Goal: Task Accomplishment & Management: Manage account settings

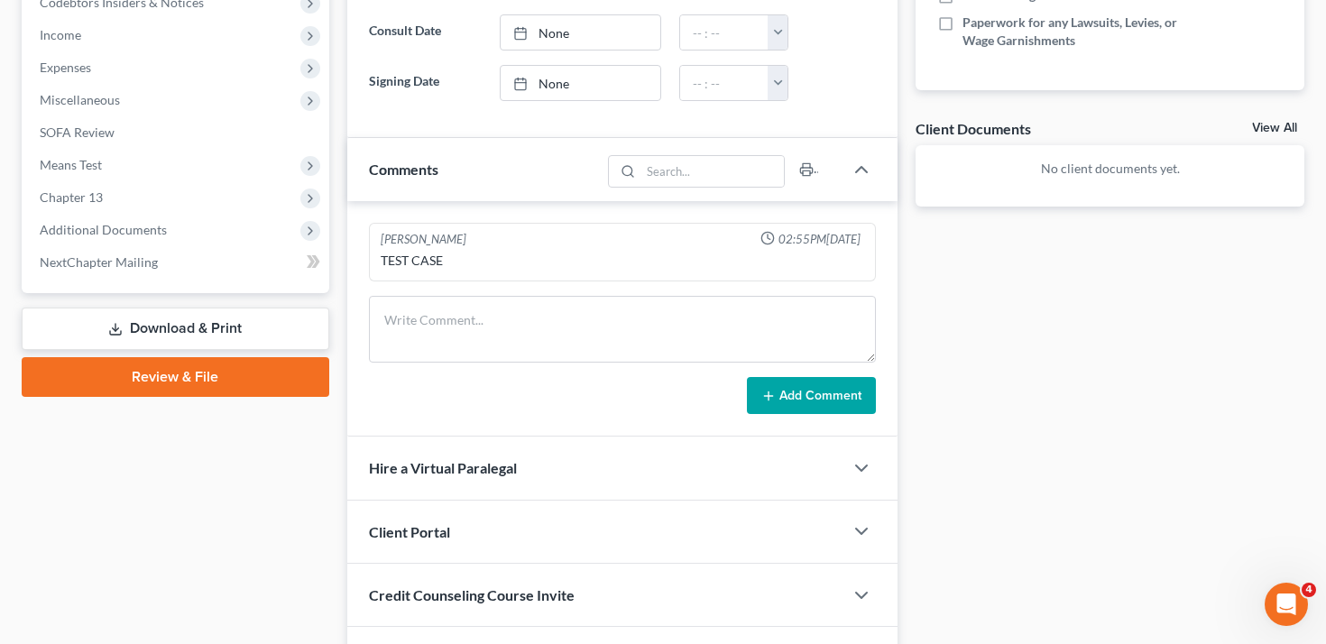
scroll to position [557, 0]
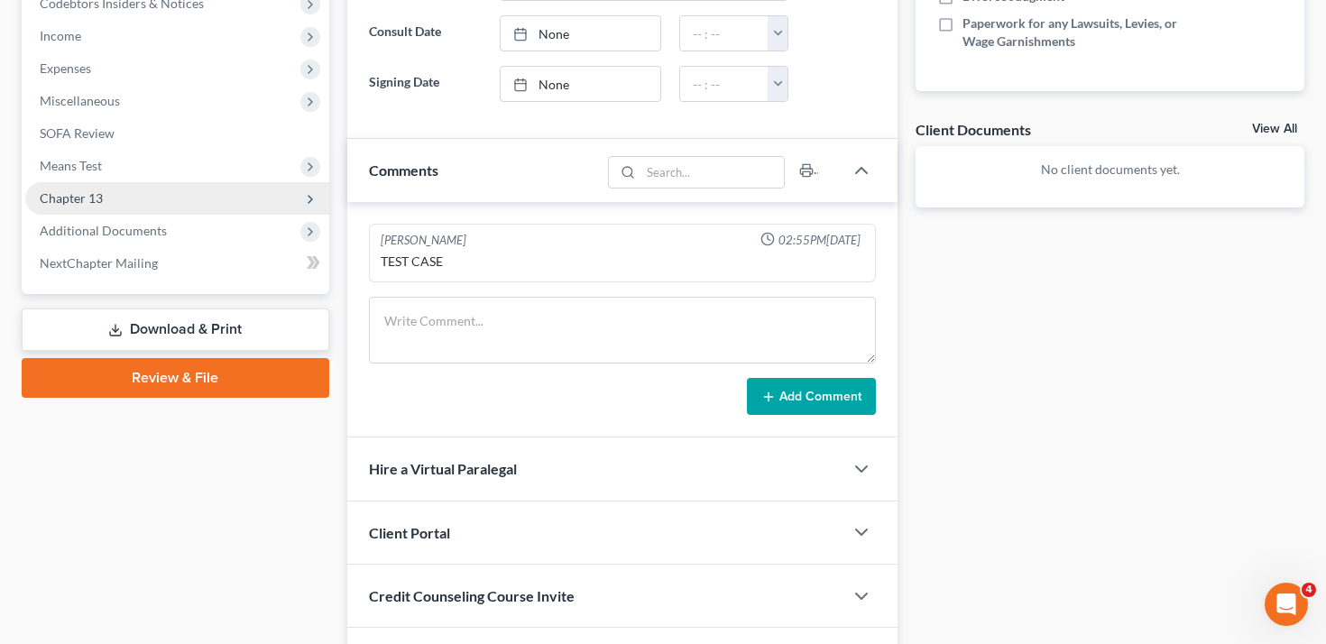
click at [171, 192] on span "Chapter 13" at bounding box center [177, 198] width 304 height 32
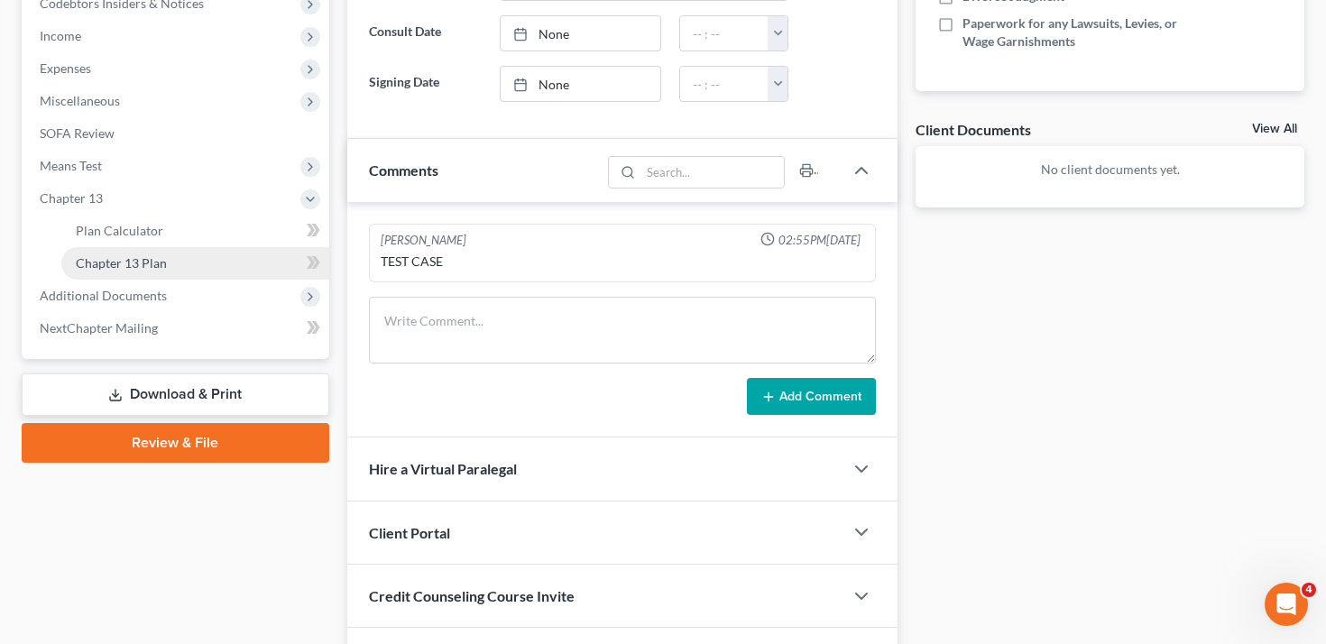
click at [173, 260] on link "Chapter 13 Plan" at bounding box center [195, 263] width 268 height 32
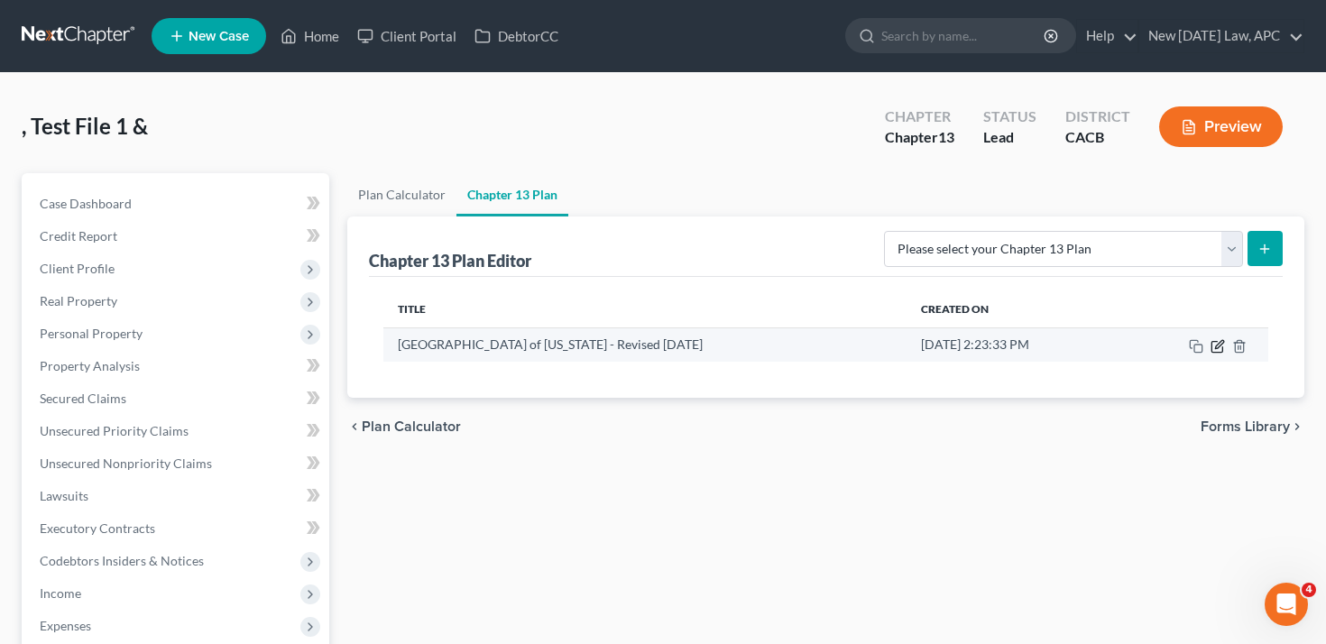
click at [1216, 344] on icon "button" at bounding box center [1217, 346] width 14 height 14
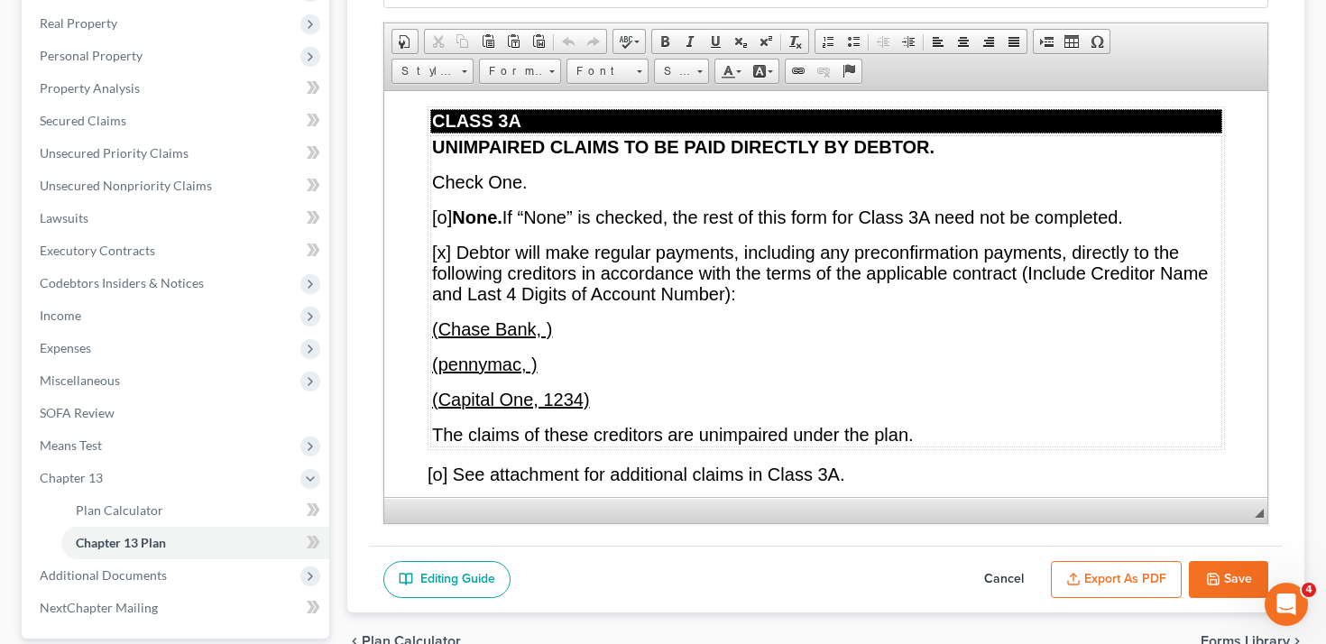
scroll to position [9268, 0]
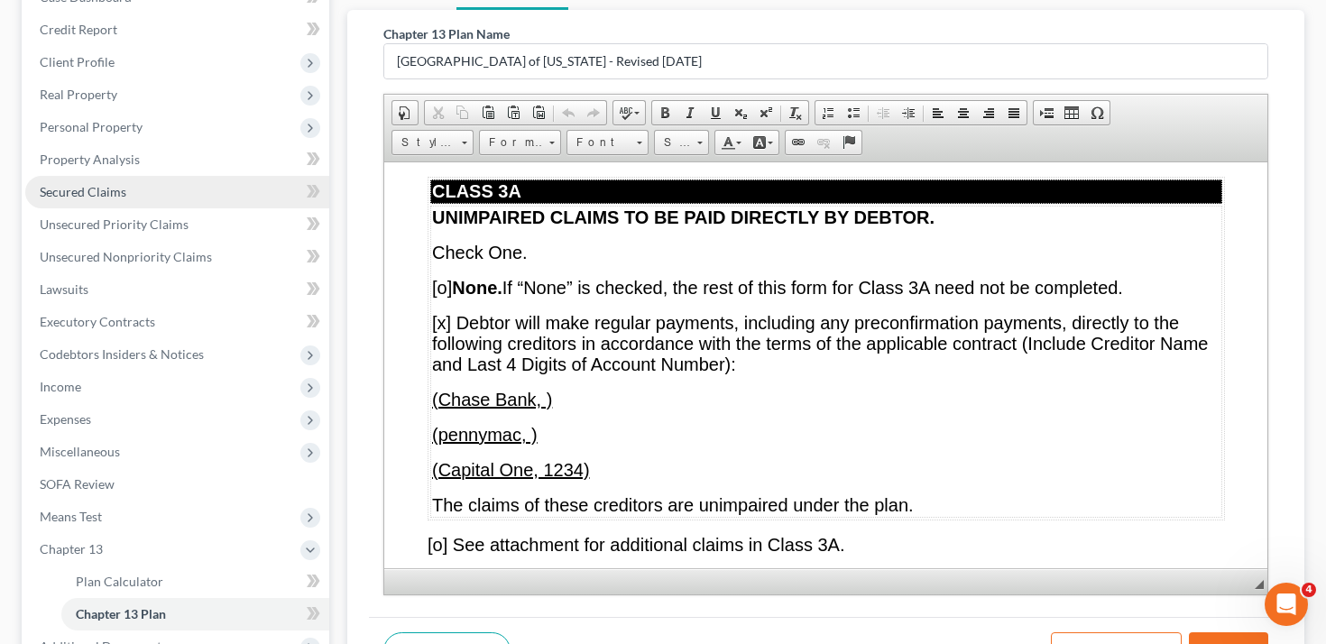
click at [131, 193] on link "Secured Claims" at bounding box center [177, 192] width 304 height 32
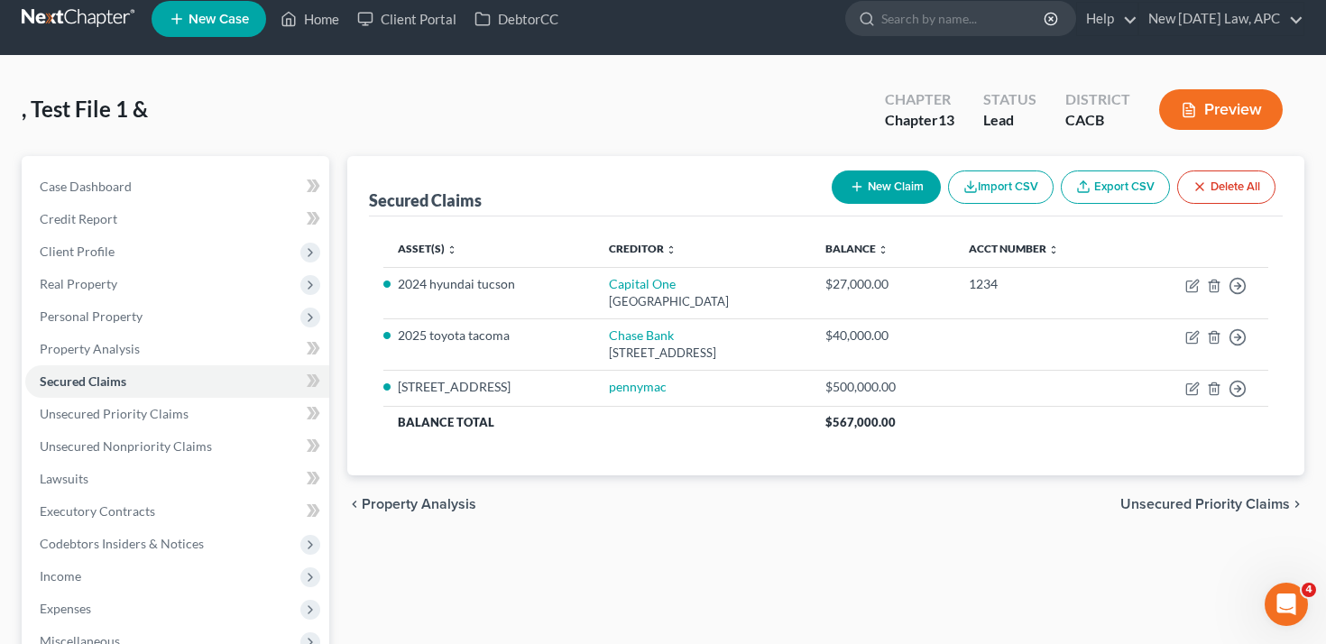
scroll to position [21, 0]
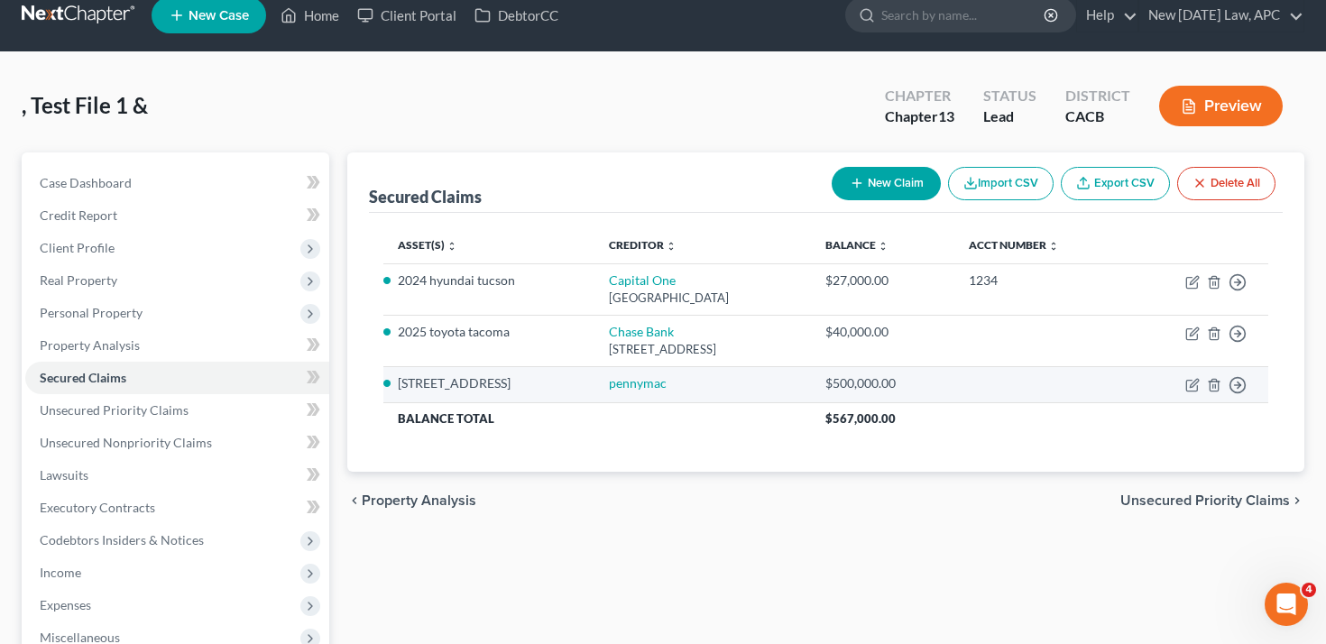
click at [1184, 382] on td "Move to E Move to F Move to G Move to Notice Only" at bounding box center [1197, 384] width 142 height 36
click at [1190, 382] on icon "button" at bounding box center [1192, 385] width 14 height 14
select select "4"
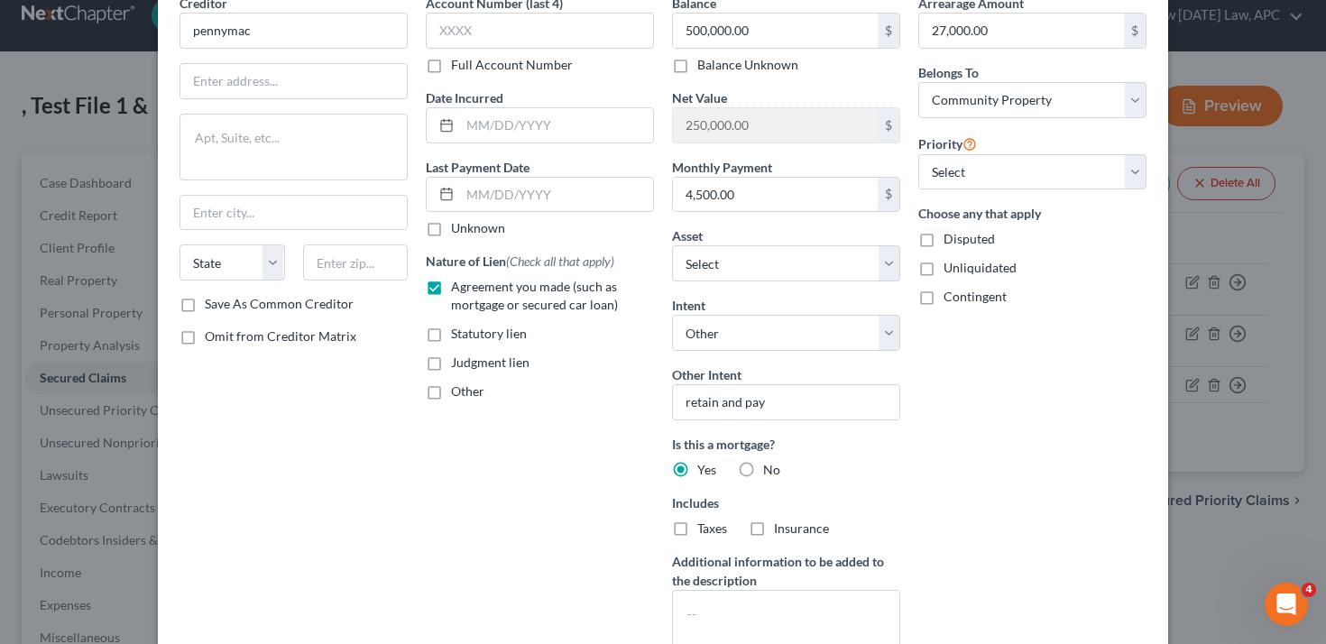
scroll to position [12, 0]
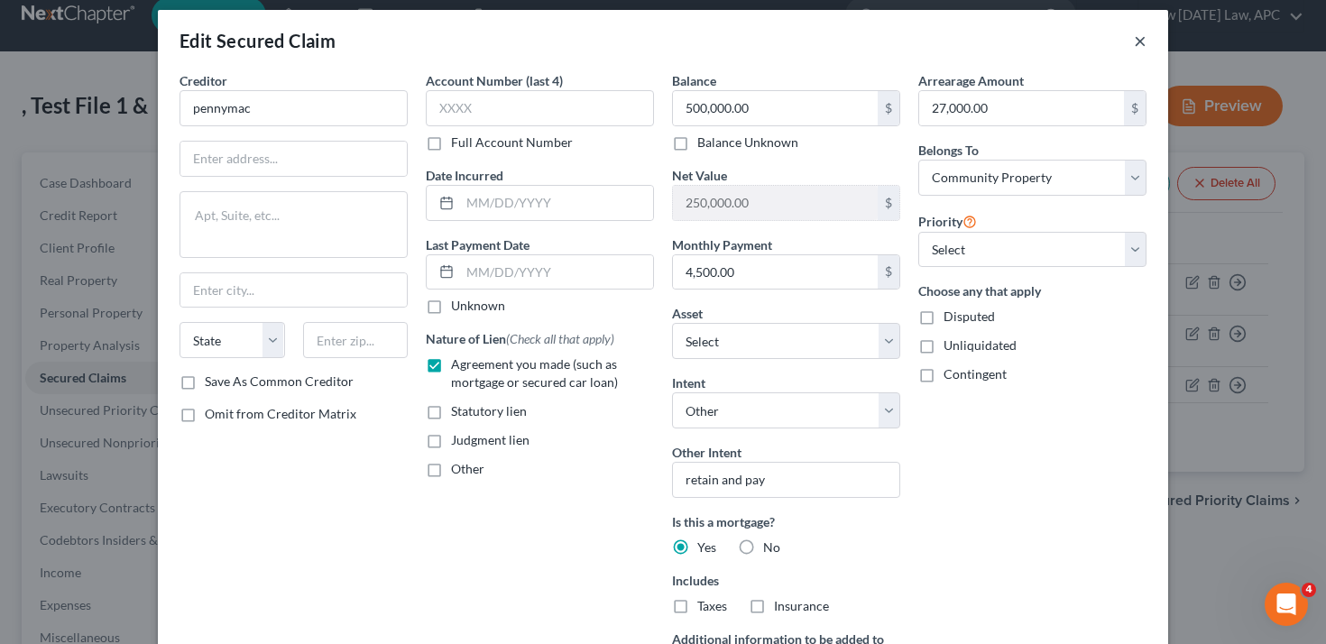
click at [1140, 42] on button "×" at bounding box center [1140, 41] width 13 height 22
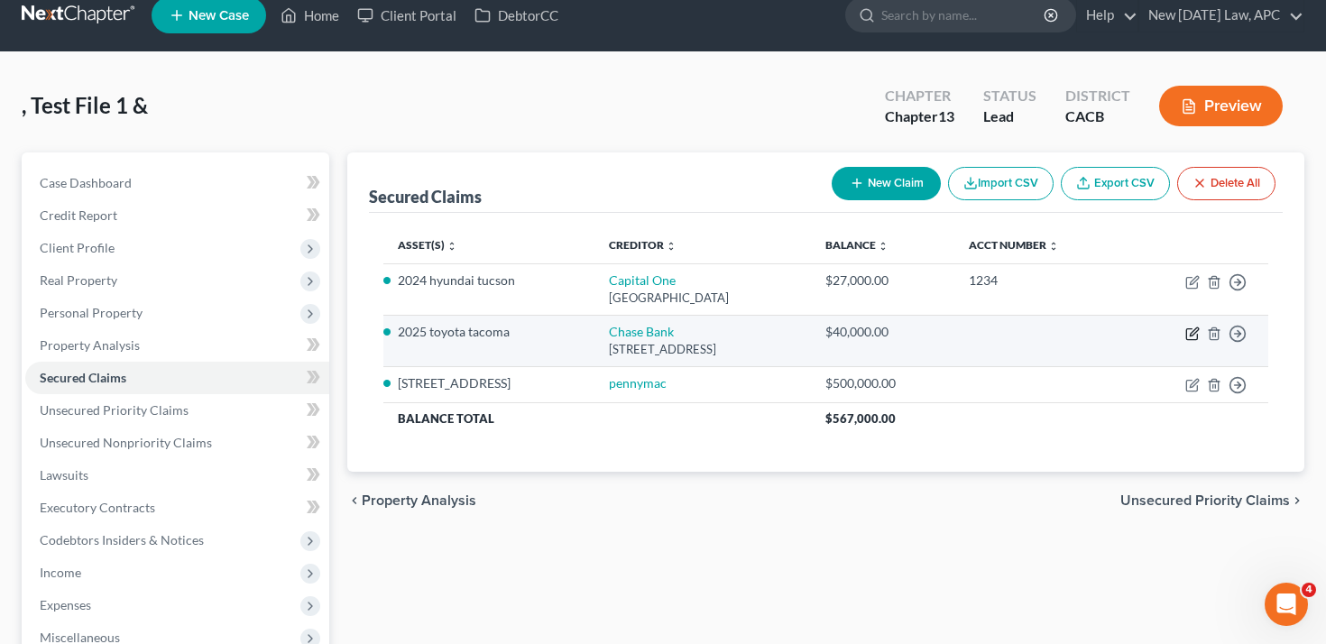
click at [1191, 335] on icon "button" at bounding box center [1192, 333] width 14 height 14
select select "7"
select select "4"
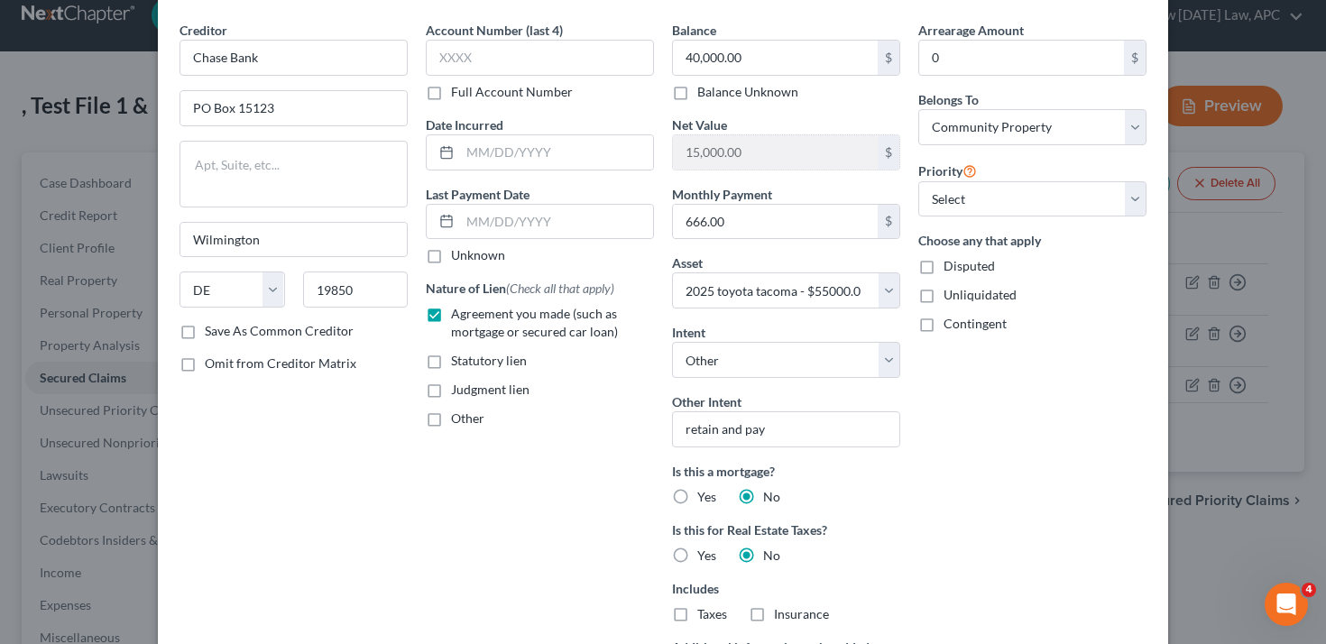
scroll to position [0, 0]
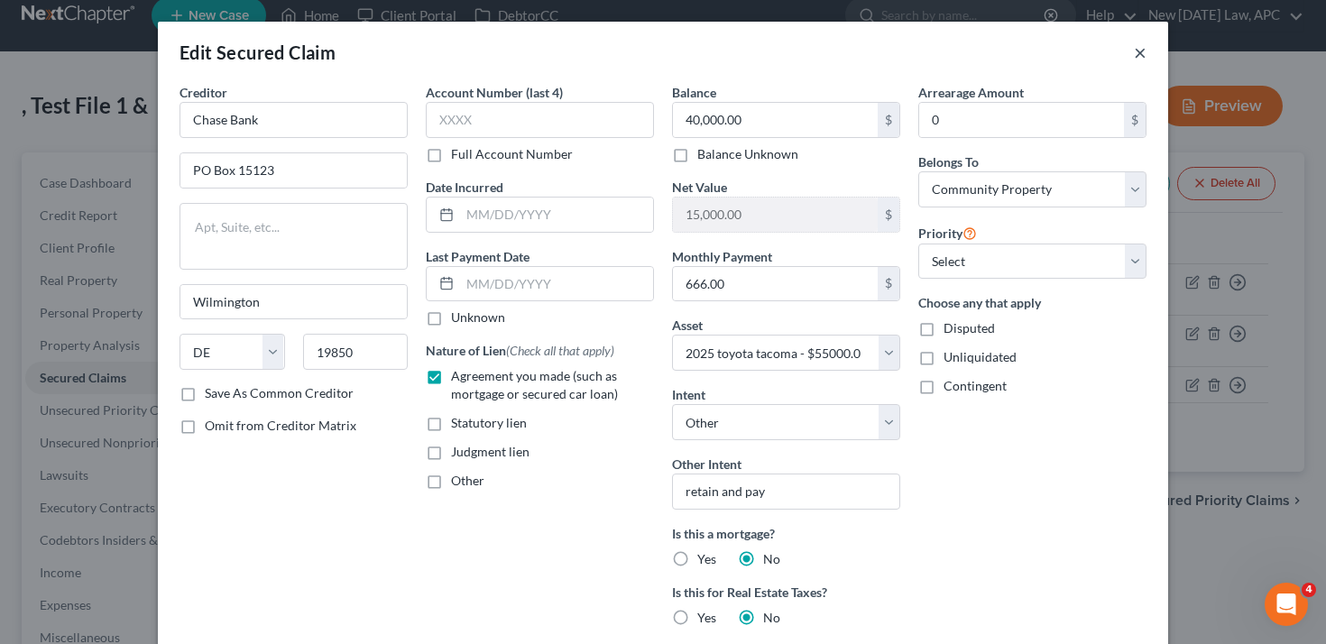
click at [1144, 54] on button "×" at bounding box center [1140, 52] width 13 height 22
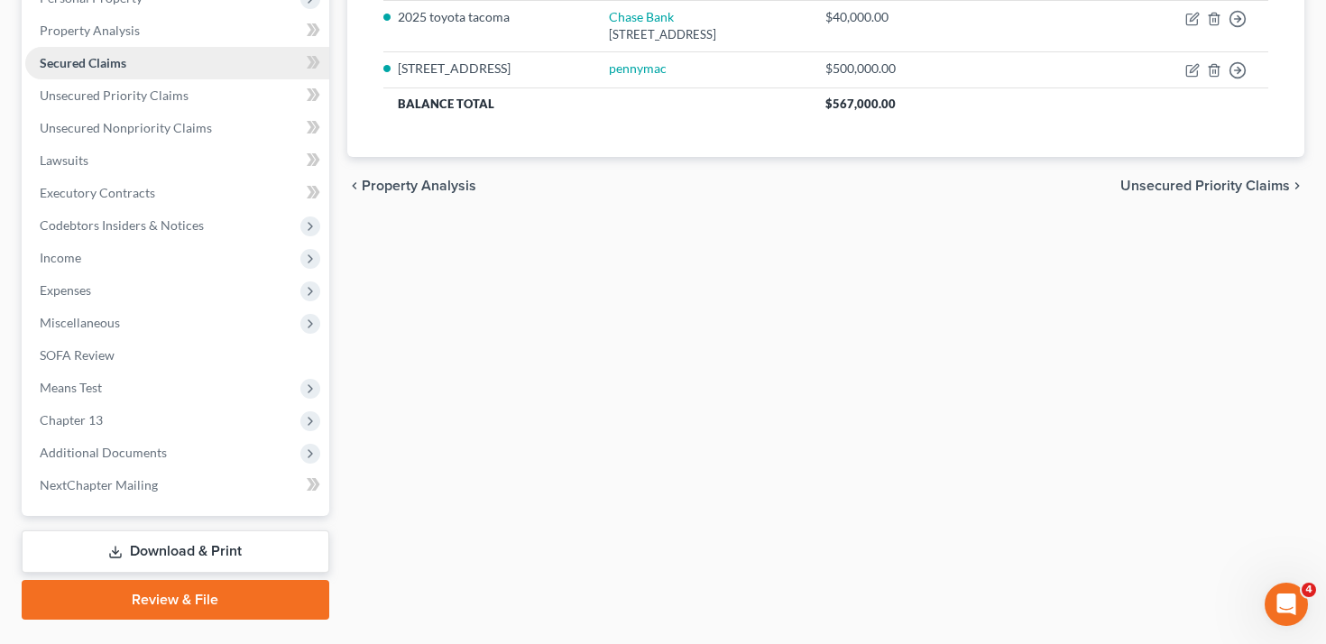
scroll to position [378, 0]
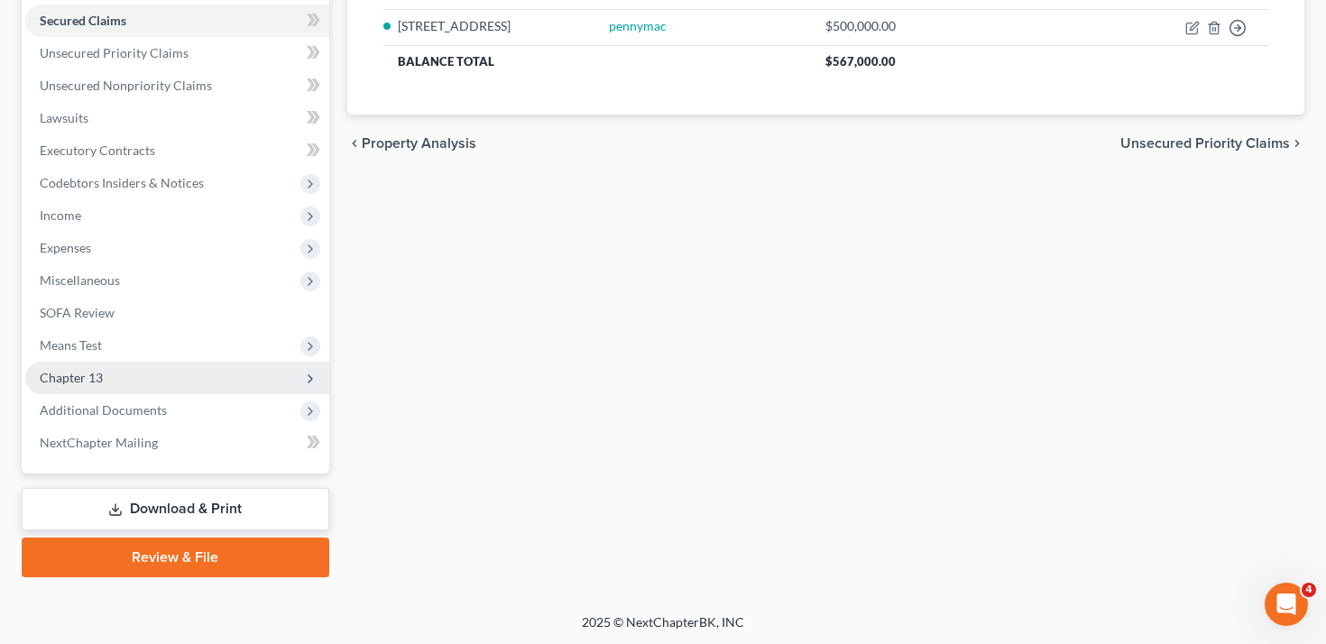
click at [106, 377] on span "Chapter 13" at bounding box center [177, 378] width 304 height 32
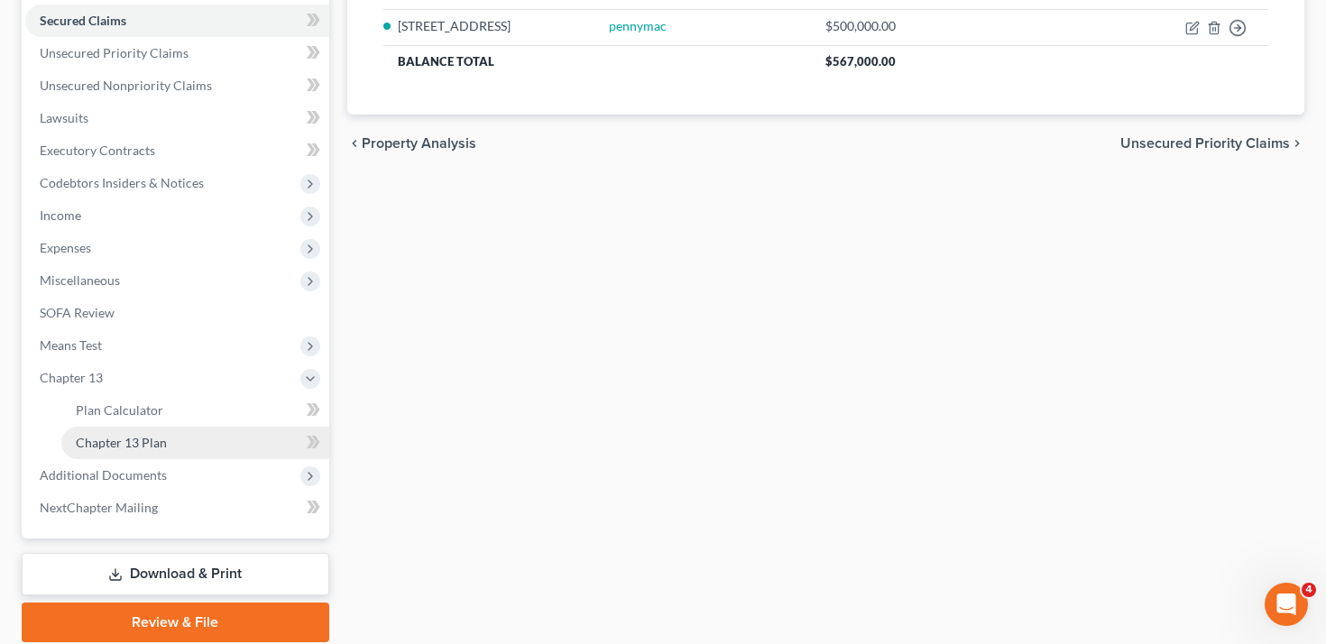
click at [139, 440] on span "Chapter 13 Plan" at bounding box center [121, 442] width 91 height 15
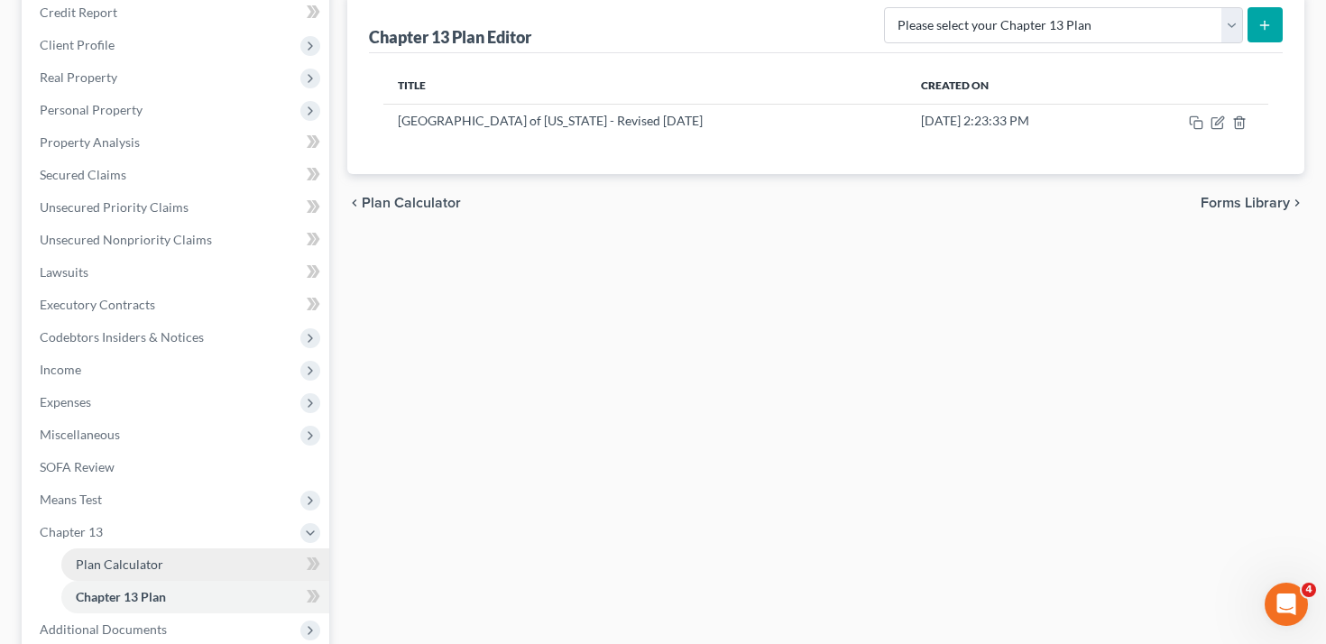
click at [157, 554] on link "Plan Calculator" at bounding box center [195, 564] width 268 height 32
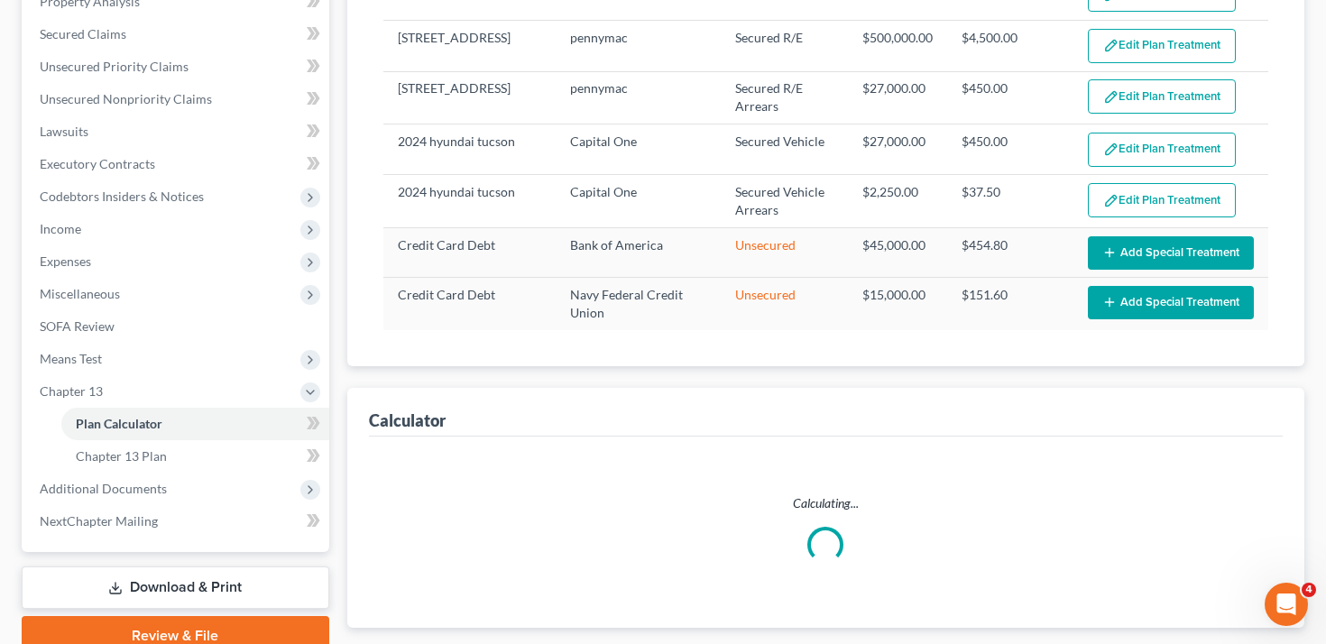
select select "59"
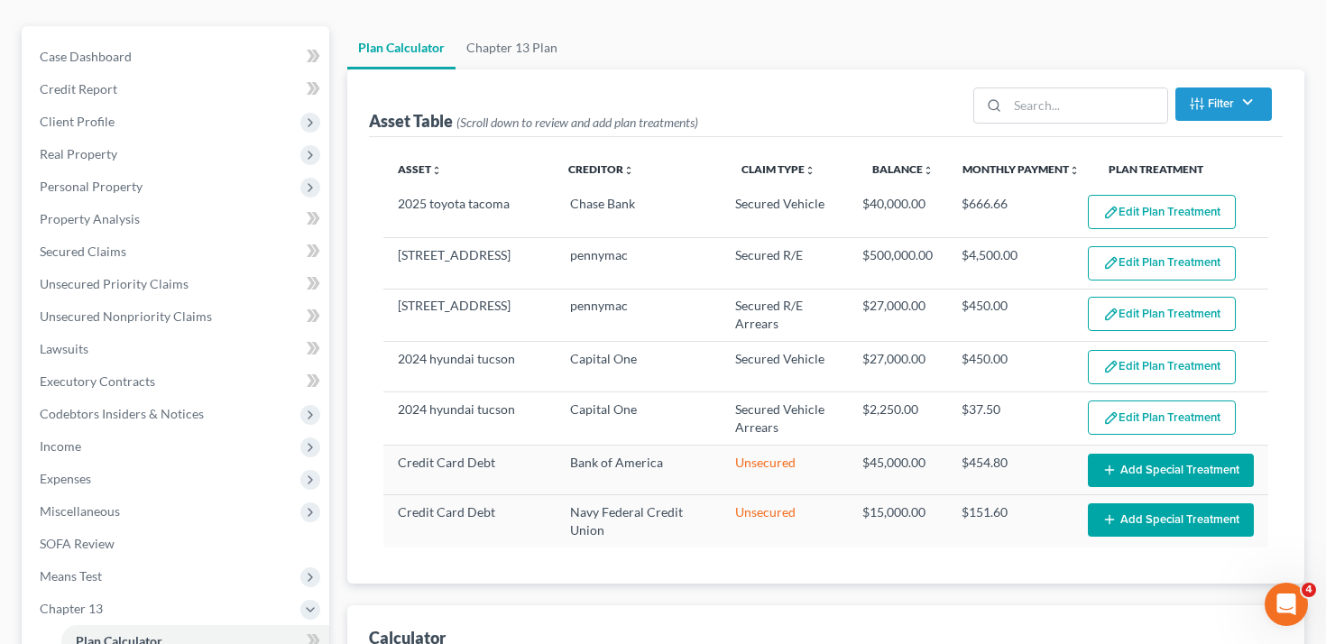
scroll to position [148, 0]
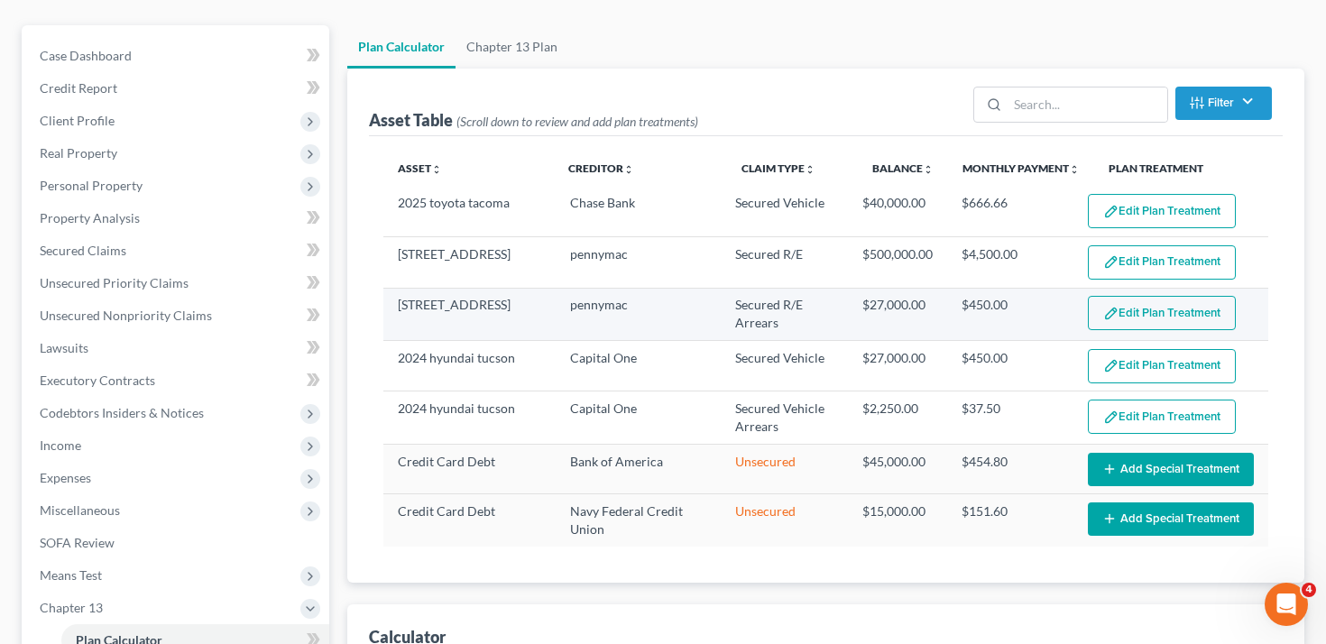
click at [1117, 312] on img "button" at bounding box center [1110, 313] width 15 height 15
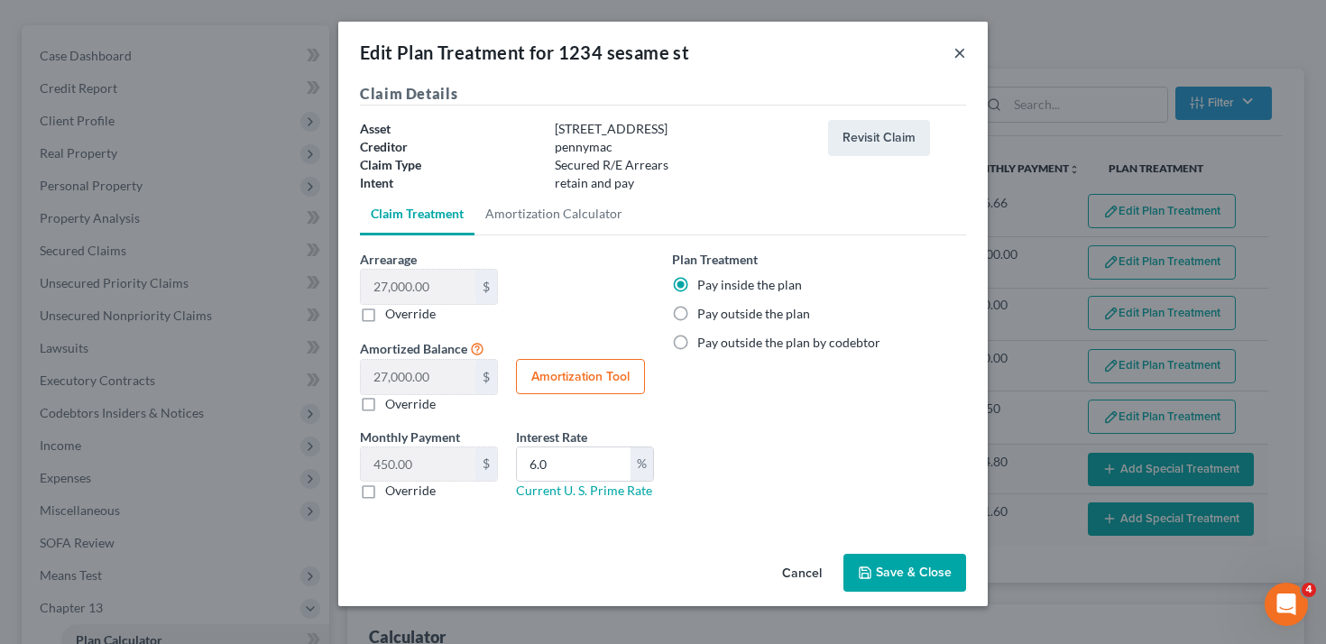
click at [958, 58] on button "×" at bounding box center [959, 52] width 13 height 22
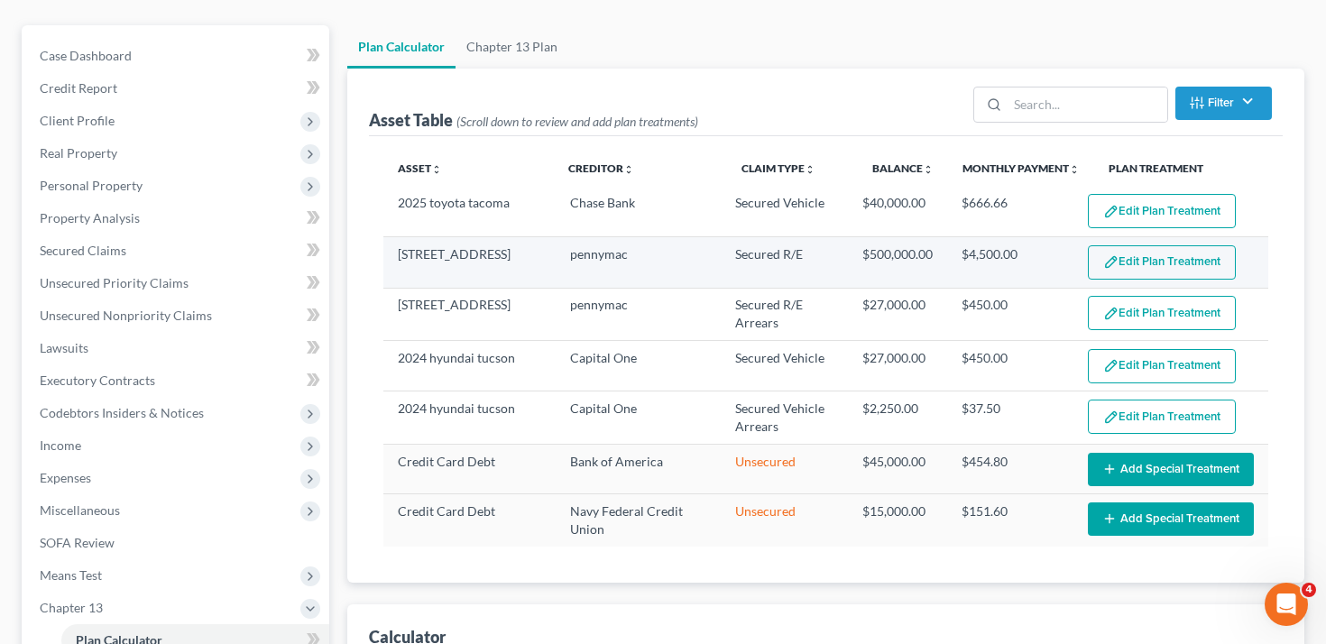
click at [1126, 261] on button "Edit Plan Treatment" at bounding box center [1162, 262] width 148 height 34
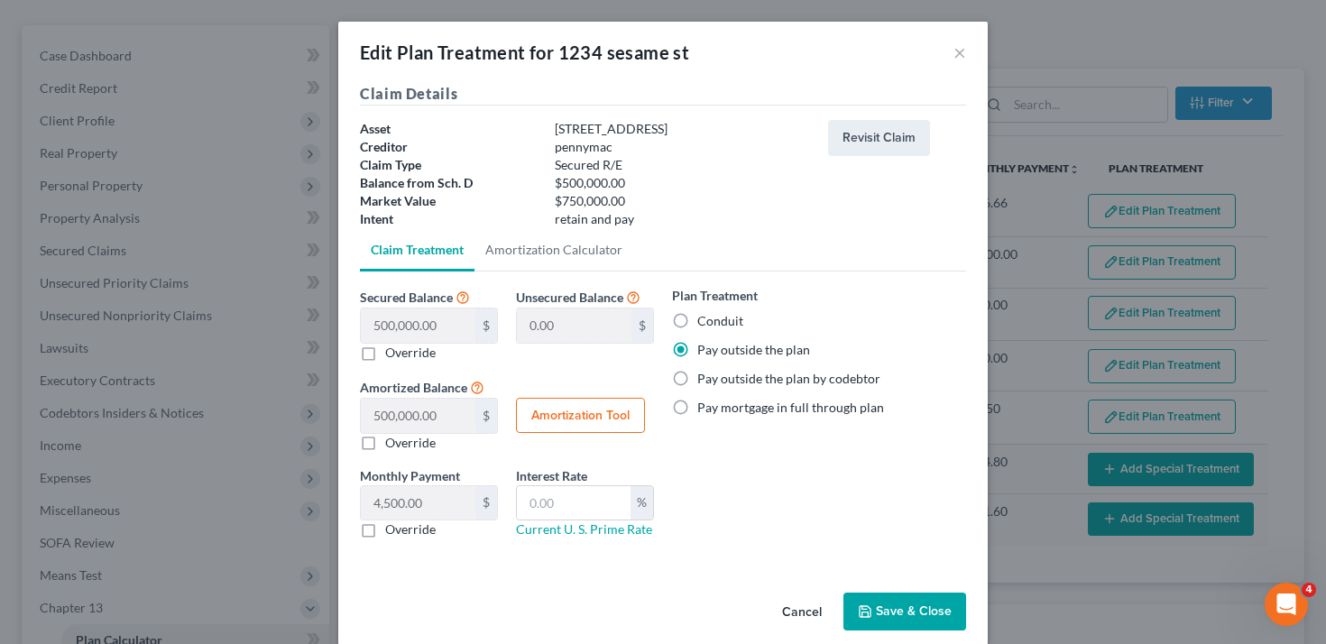
scroll to position [14, 0]
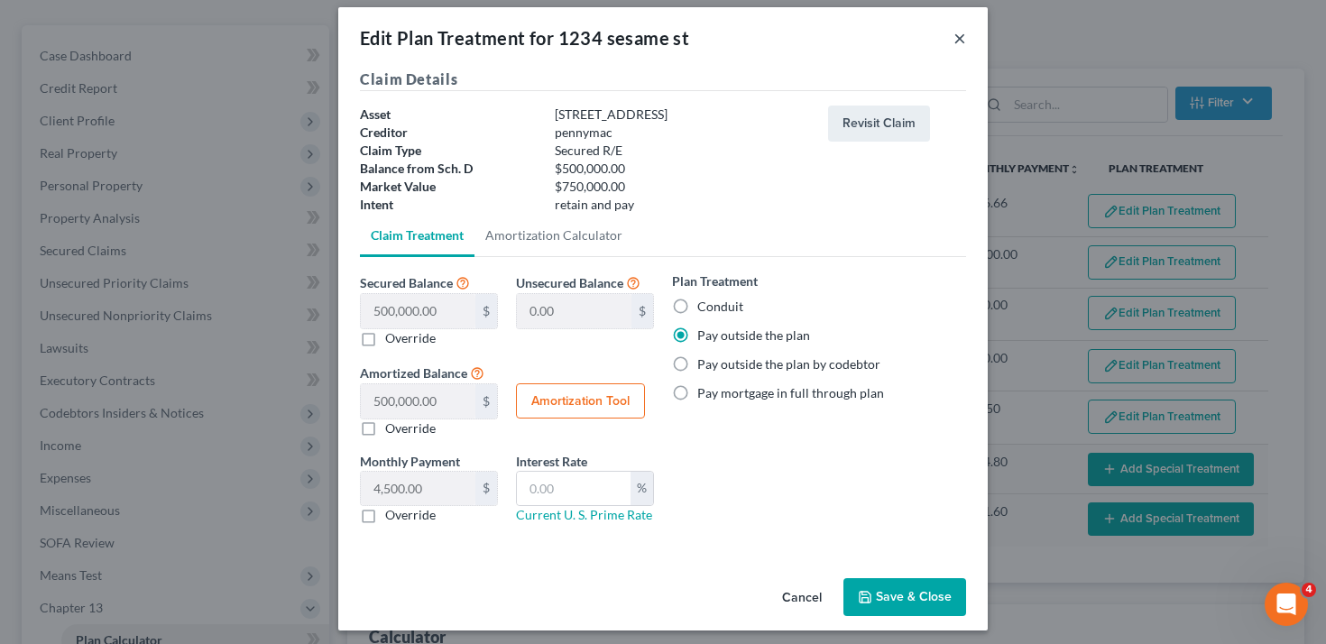
click at [957, 39] on button "×" at bounding box center [959, 38] width 13 height 22
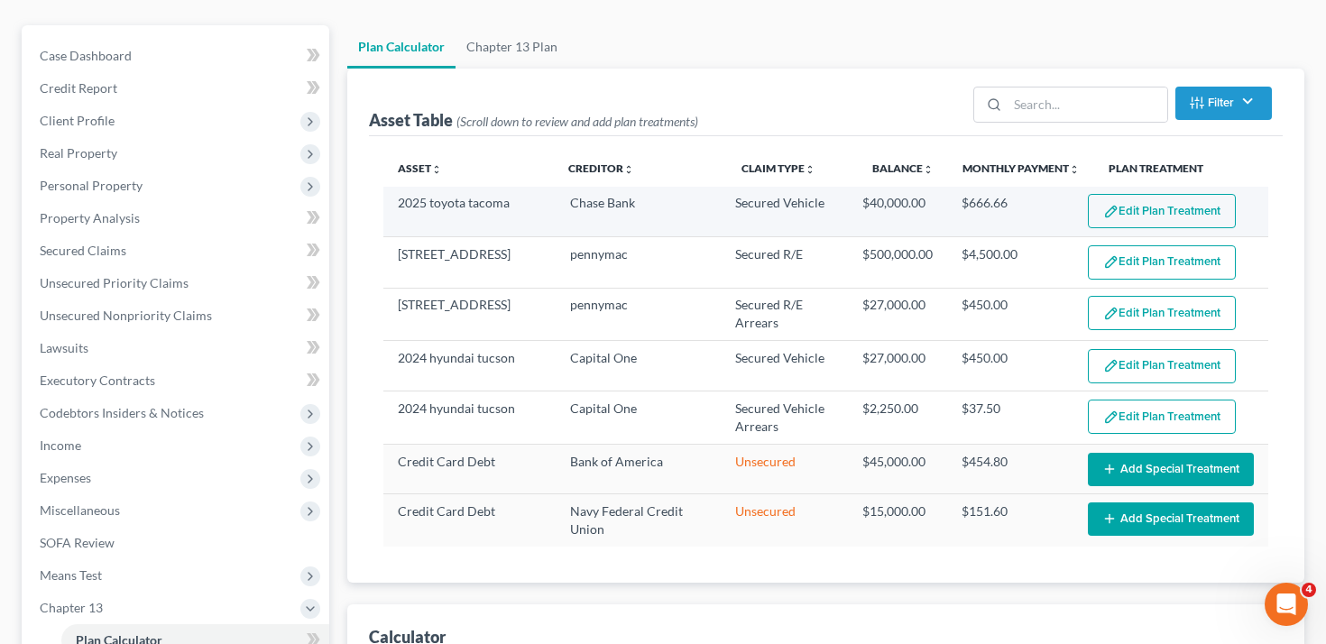
click at [1154, 216] on button "Edit Plan Treatment" at bounding box center [1162, 211] width 148 height 34
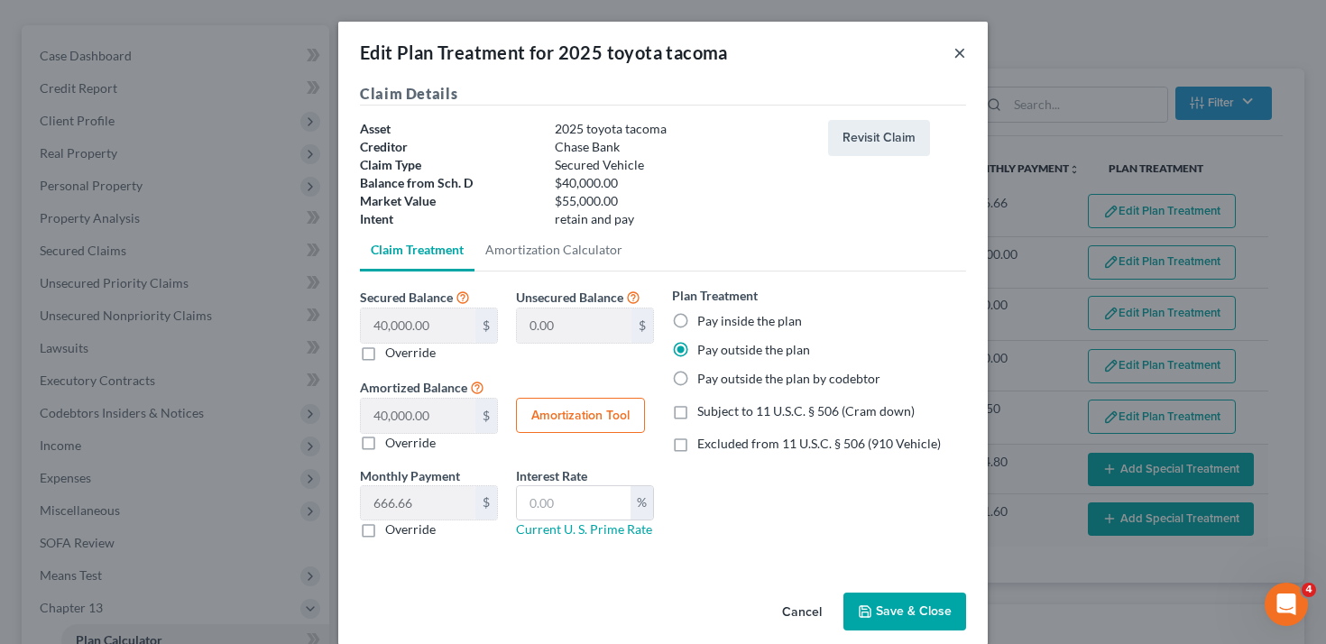
click at [957, 52] on button "×" at bounding box center [959, 52] width 13 height 22
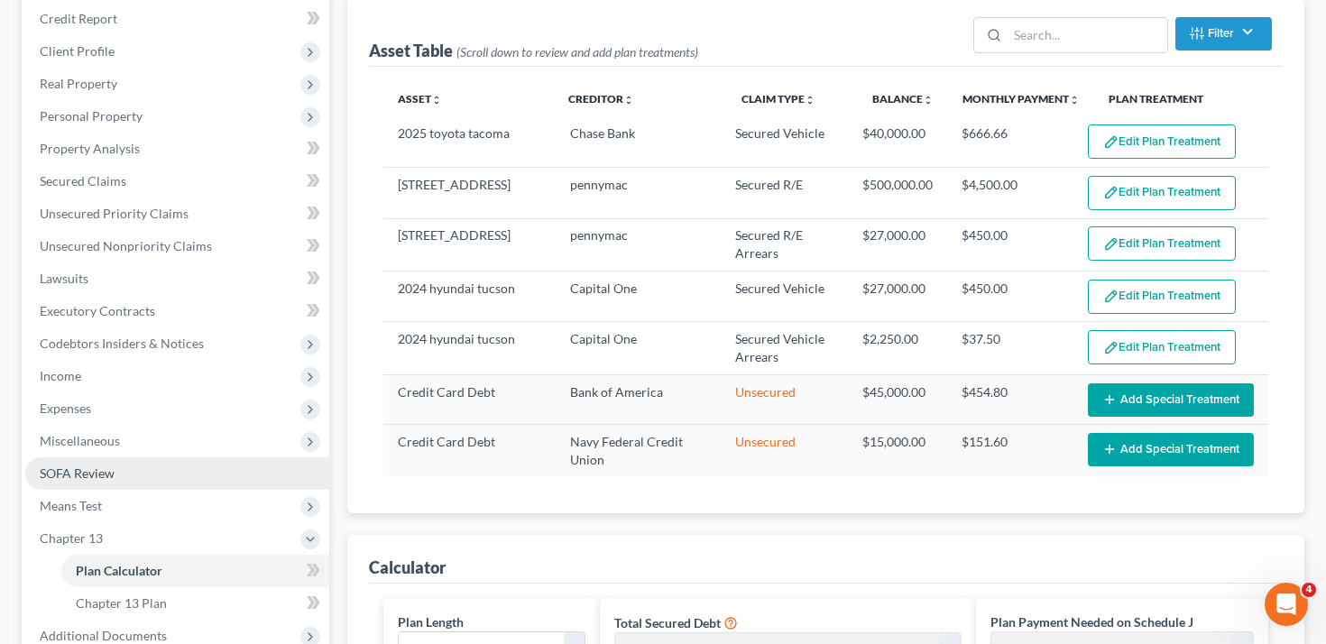
scroll to position [223, 0]
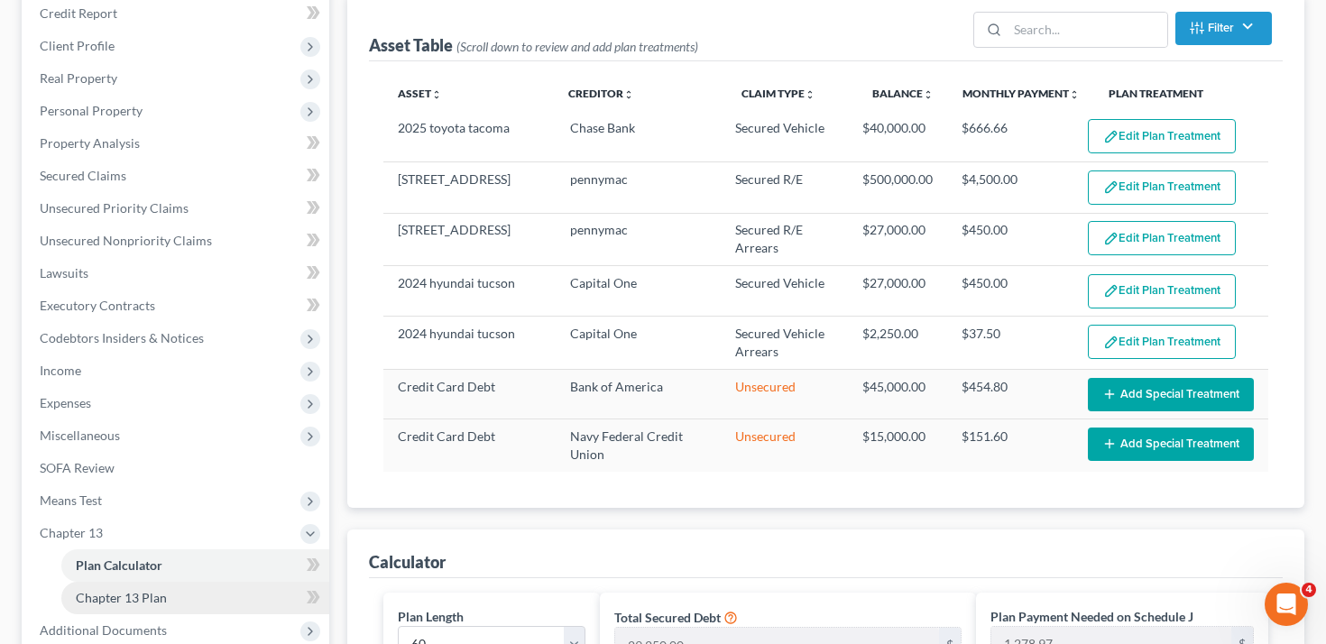
click at [160, 603] on span "Chapter 13 Plan" at bounding box center [121, 597] width 91 height 15
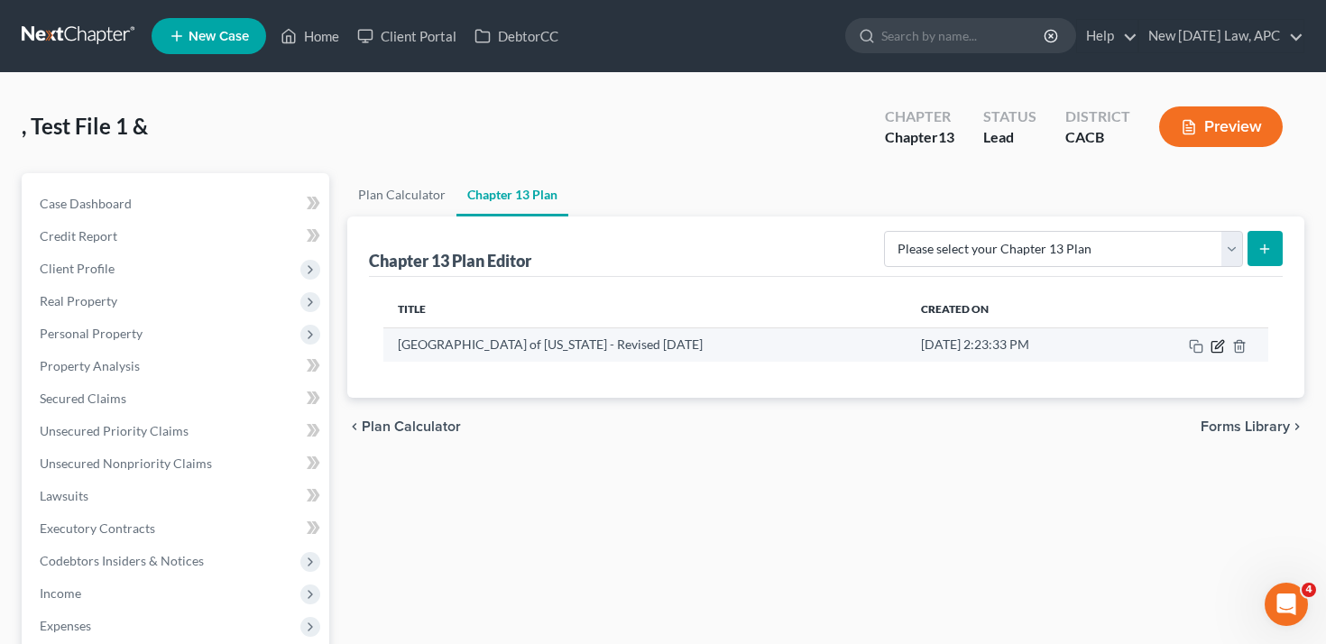
click at [1219, 344] on icon "button" at bounding box center [1217, 346] width 14 height 14
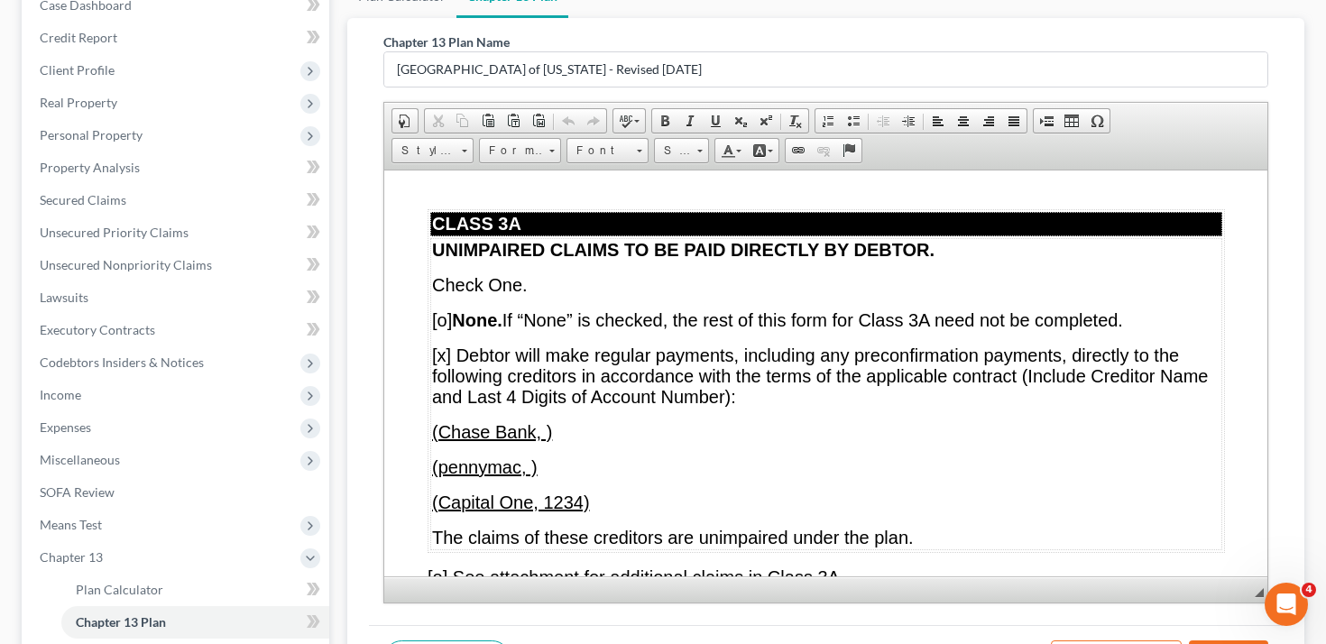
scroll to position [9244, 0]
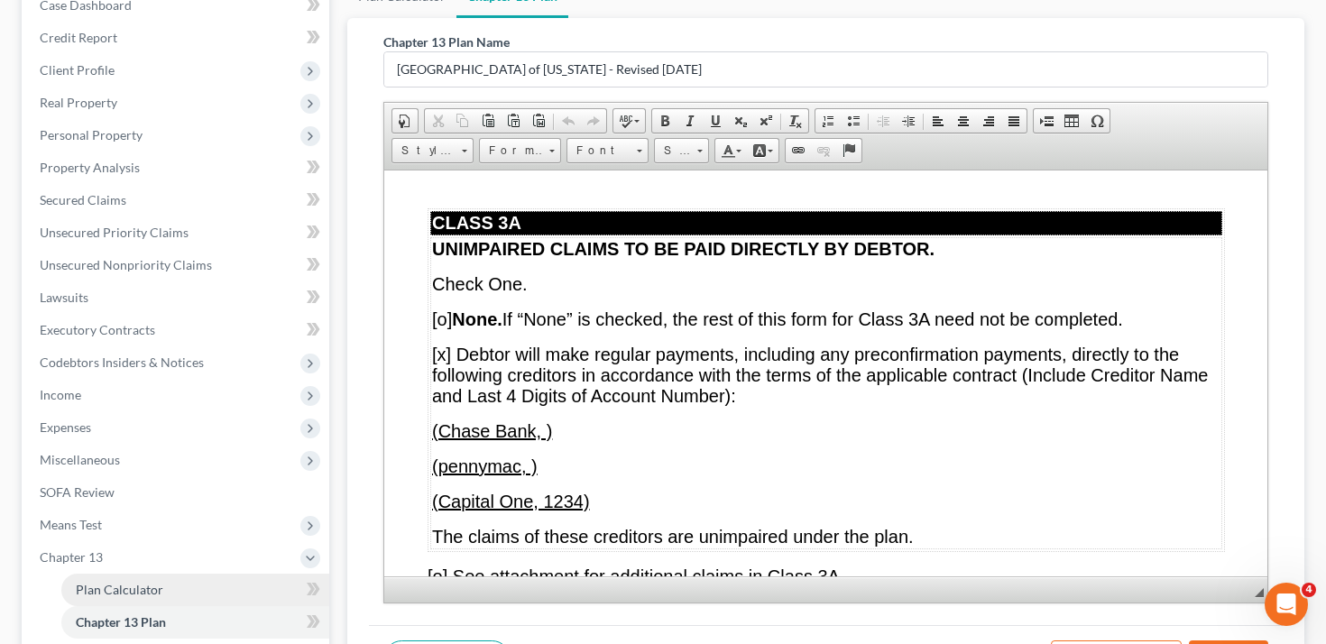
click at [193, 589] on link "Plan Calculator" at bounding box center [195, 590] width 268 height 32
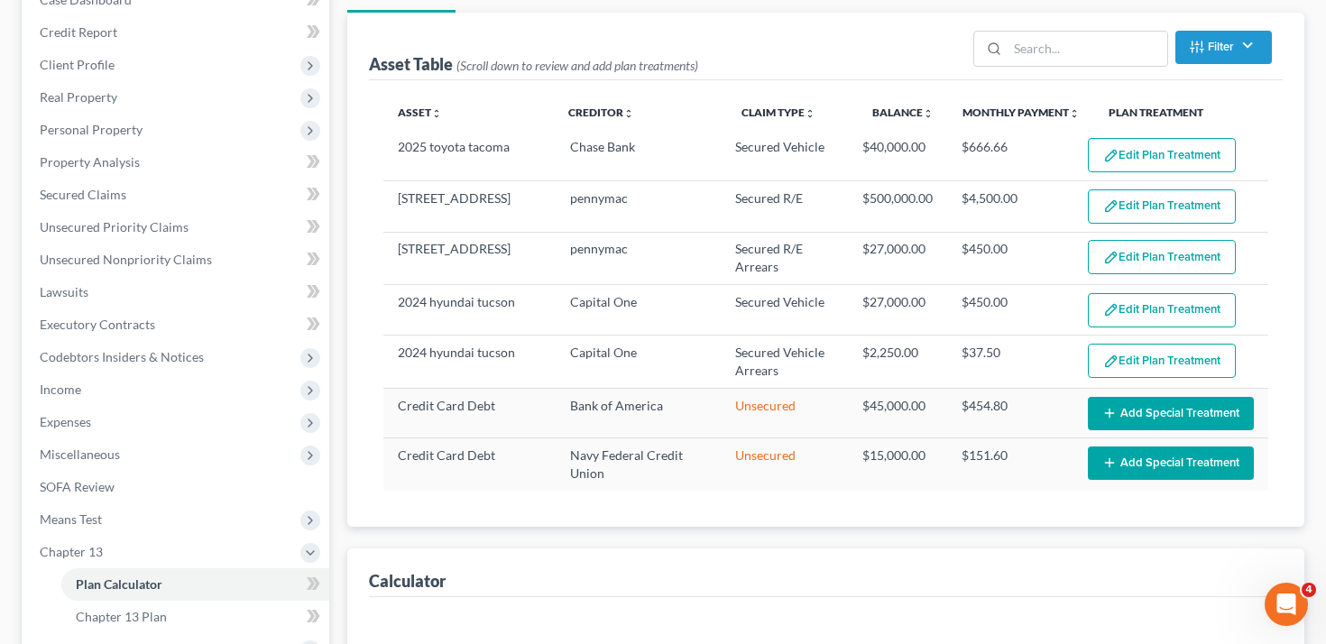
select select "59"
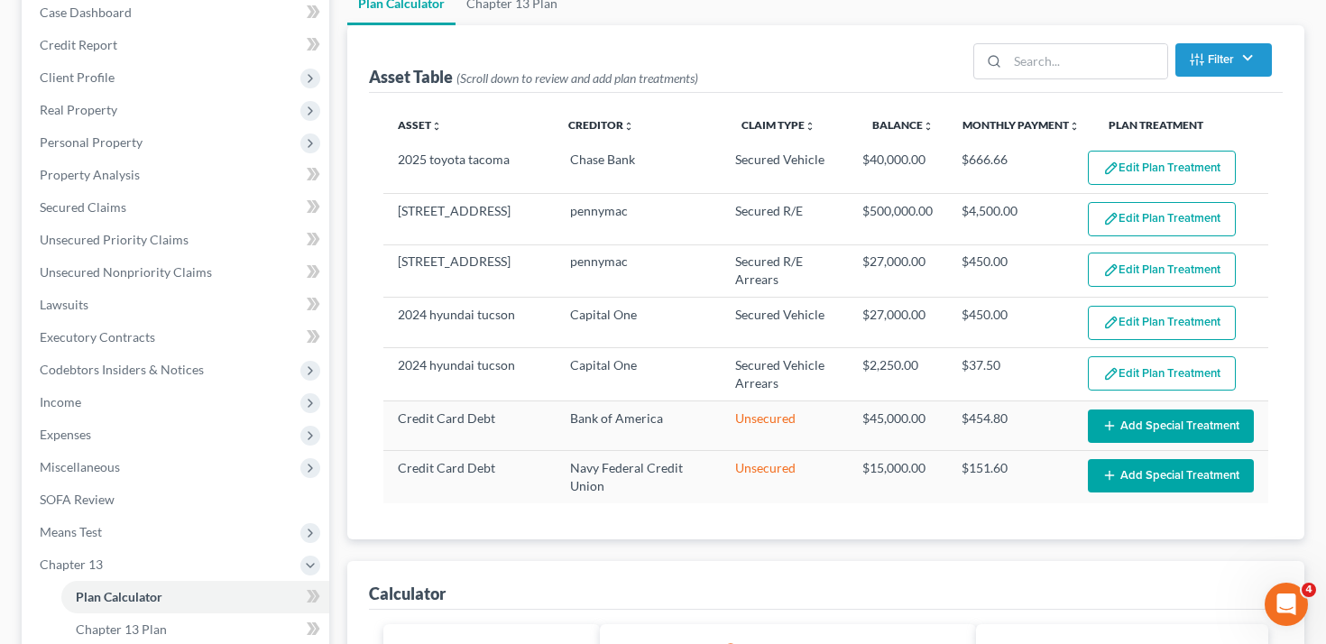
scroll to position [189, 0]
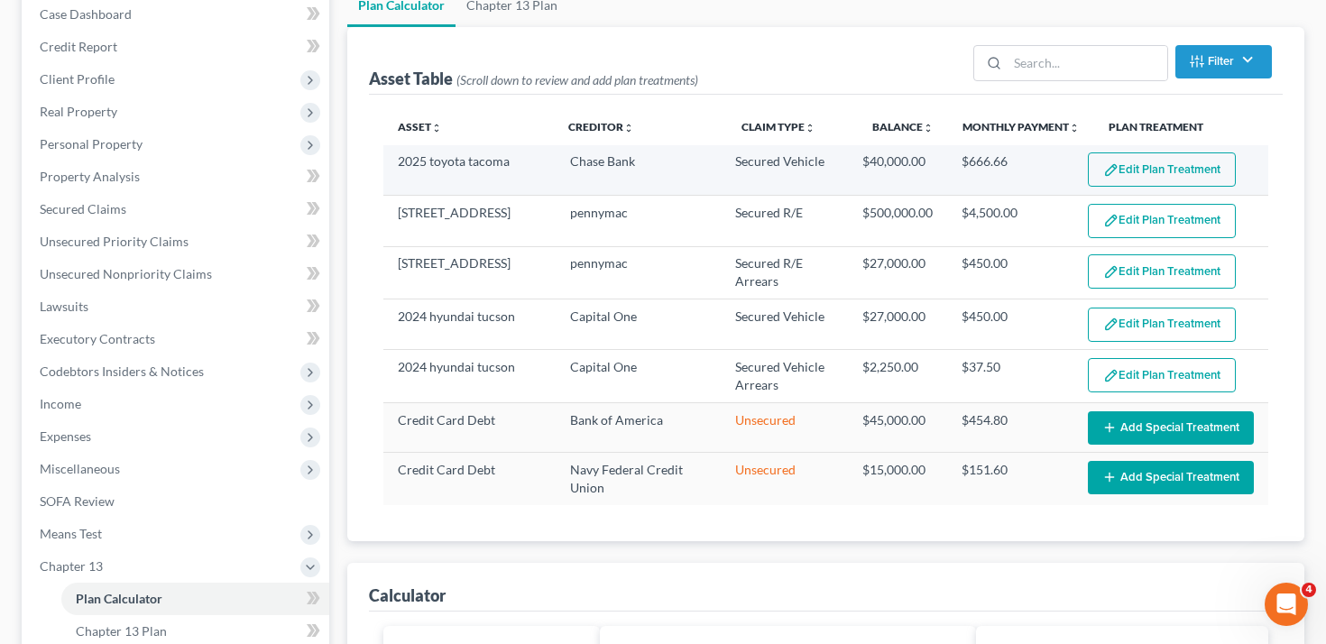
click at [1129, 163] on button "Edit Plan Treatment" at bounding box center [1162, 169] width 148 height 34
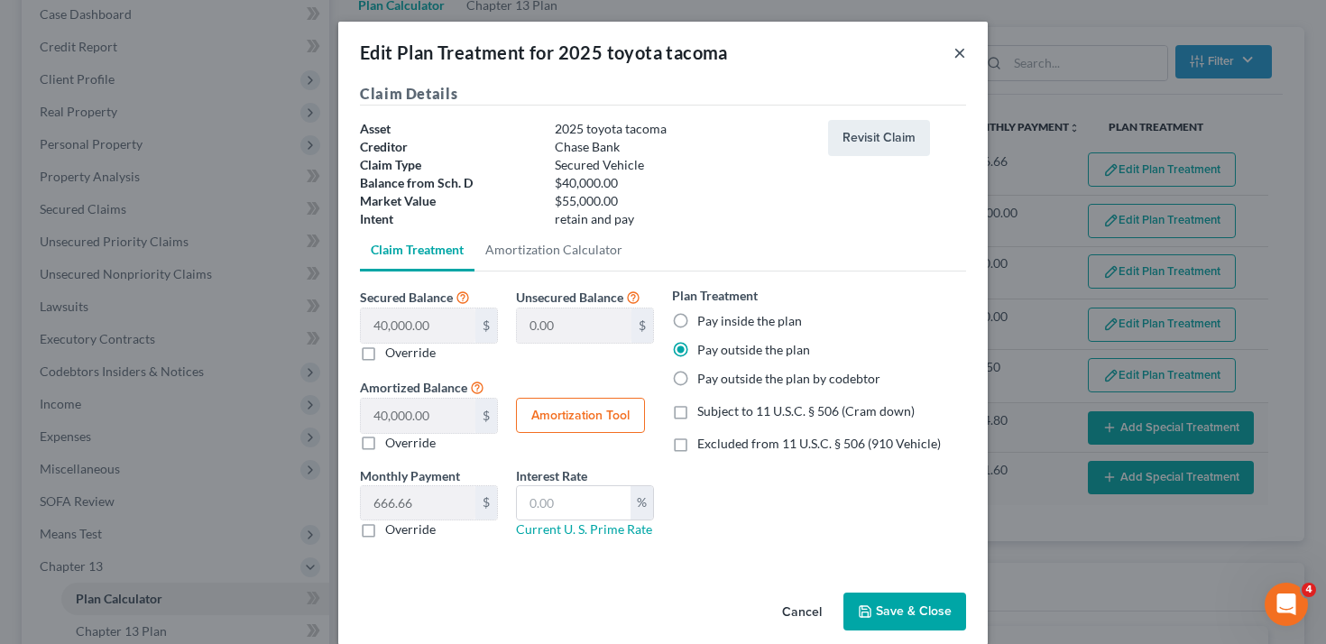
click at [956, 51] on button "×" at bounding box center [959, 52] width 13 height 22
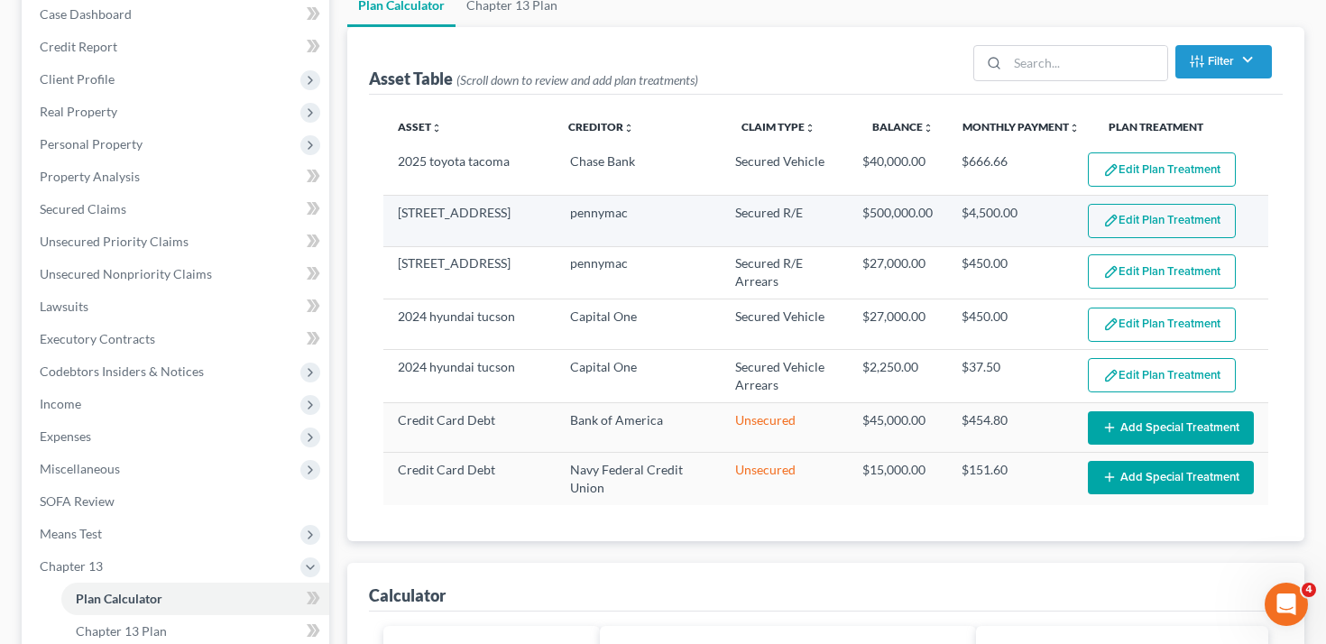
click at [1144, 216] on button "Edit Plan Treatment" at bounding box center [1162, 221] width 148 height 34
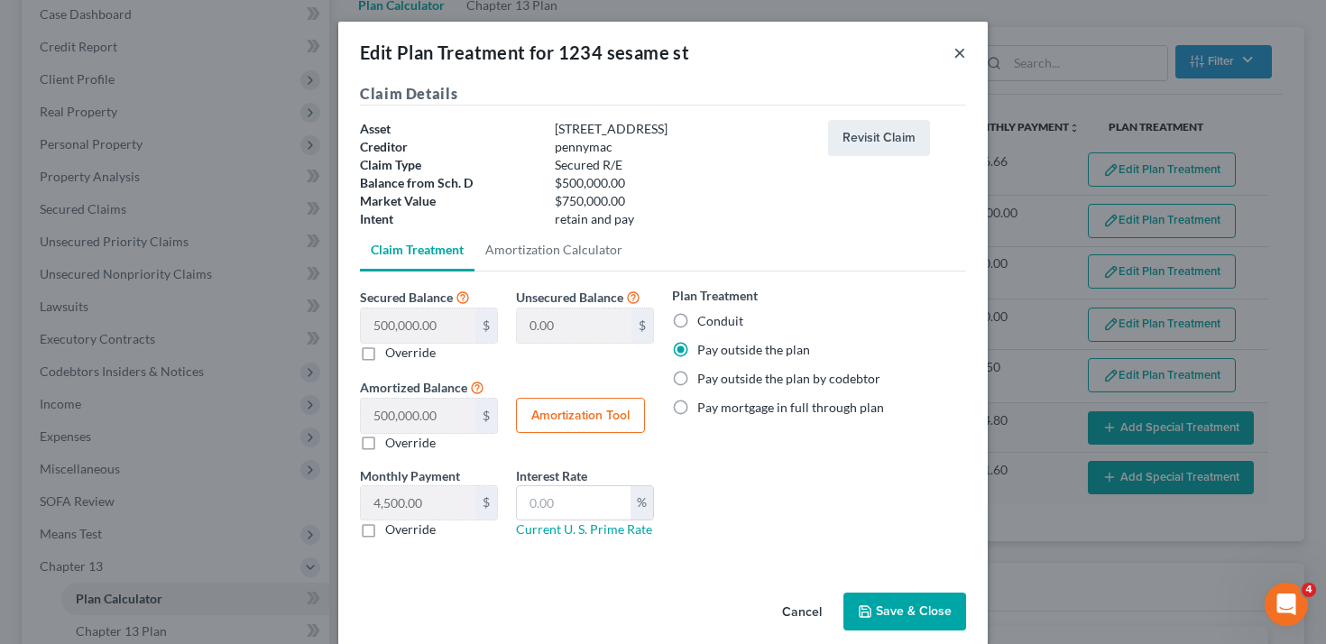
click at [959, 51] on button "×" at bounding box center [959, 52] width 13 height 22
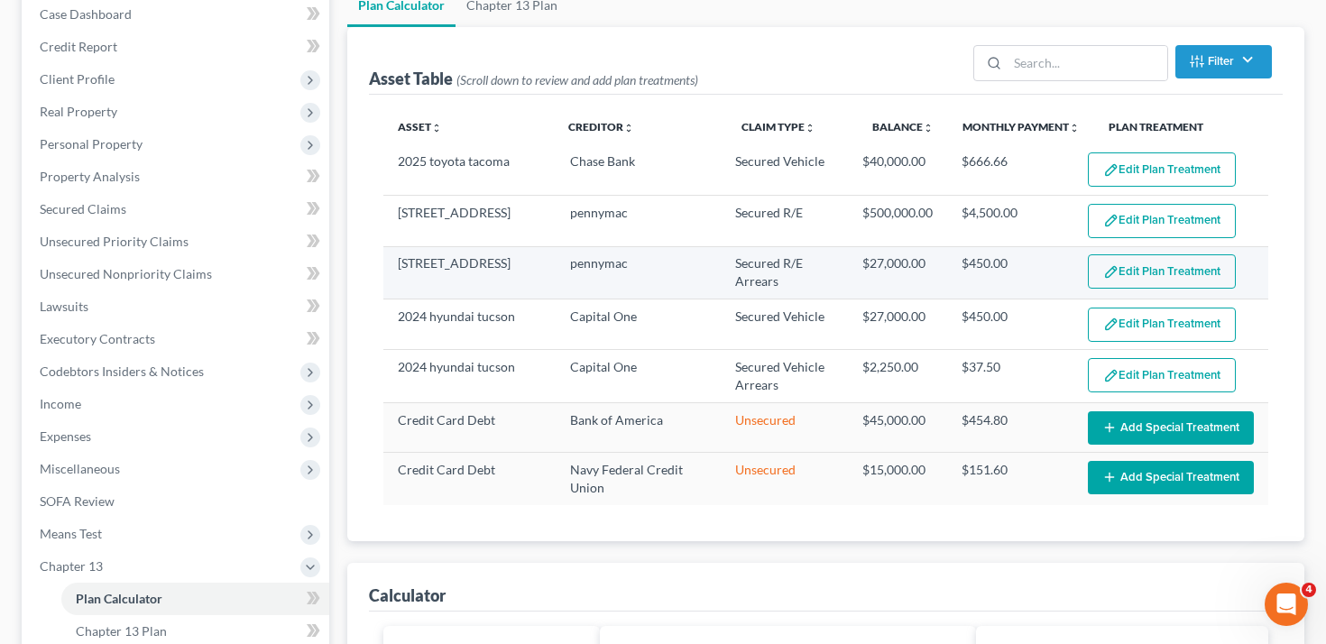
click at [1169, 261] on button "Edit Plan Treatment" at bounding box center [1162, 271] width 148 height 34
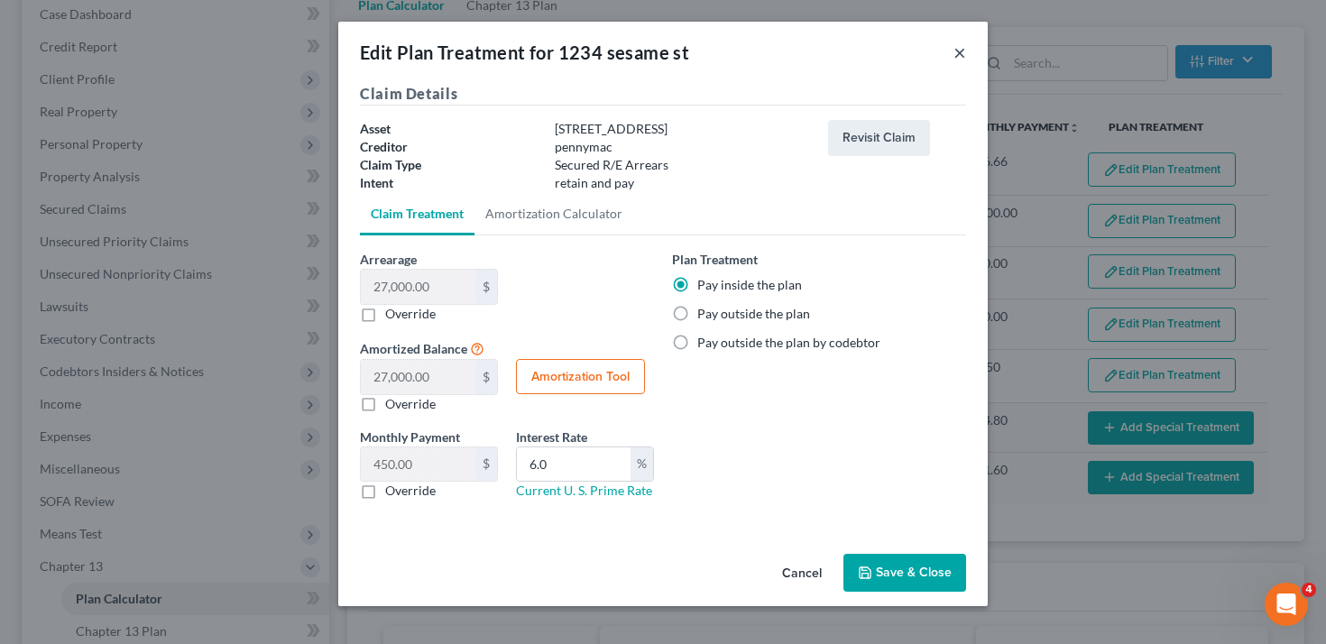
click at [961, 54] on button "×" at bounding box center [959, 52] width 13 height 22
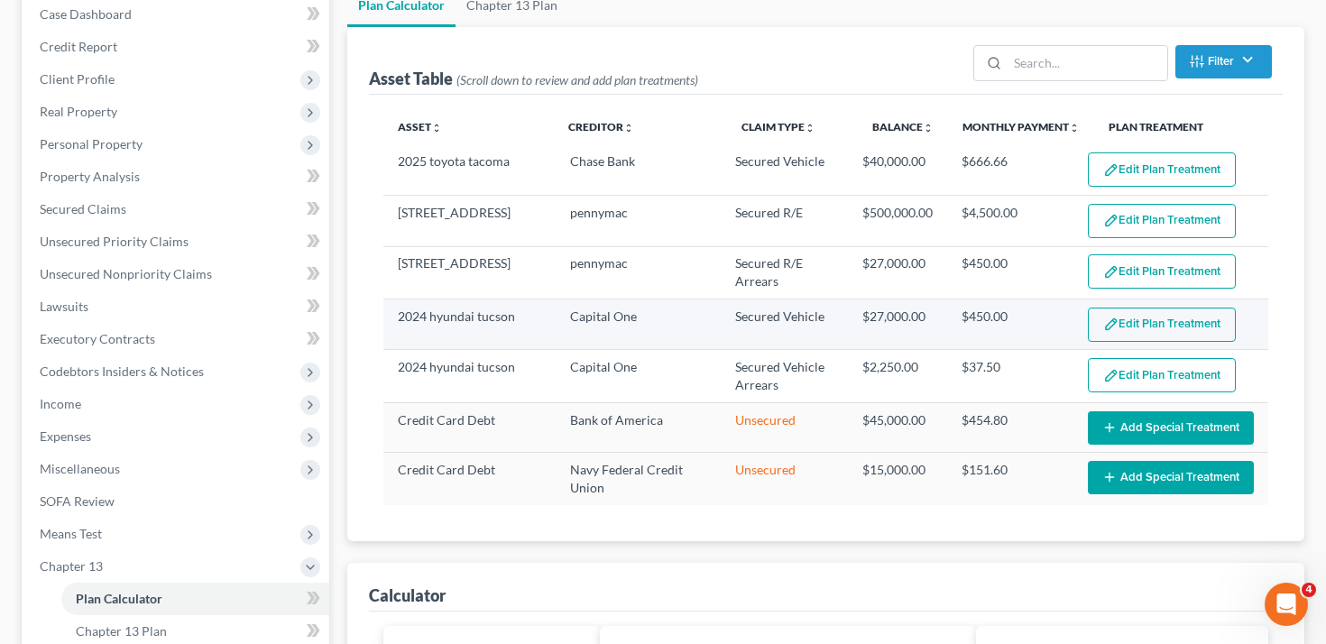
click at [1162, 326] on button "Edit Plan Treatment" at bounding box center [1162, 325] width 148 height 34
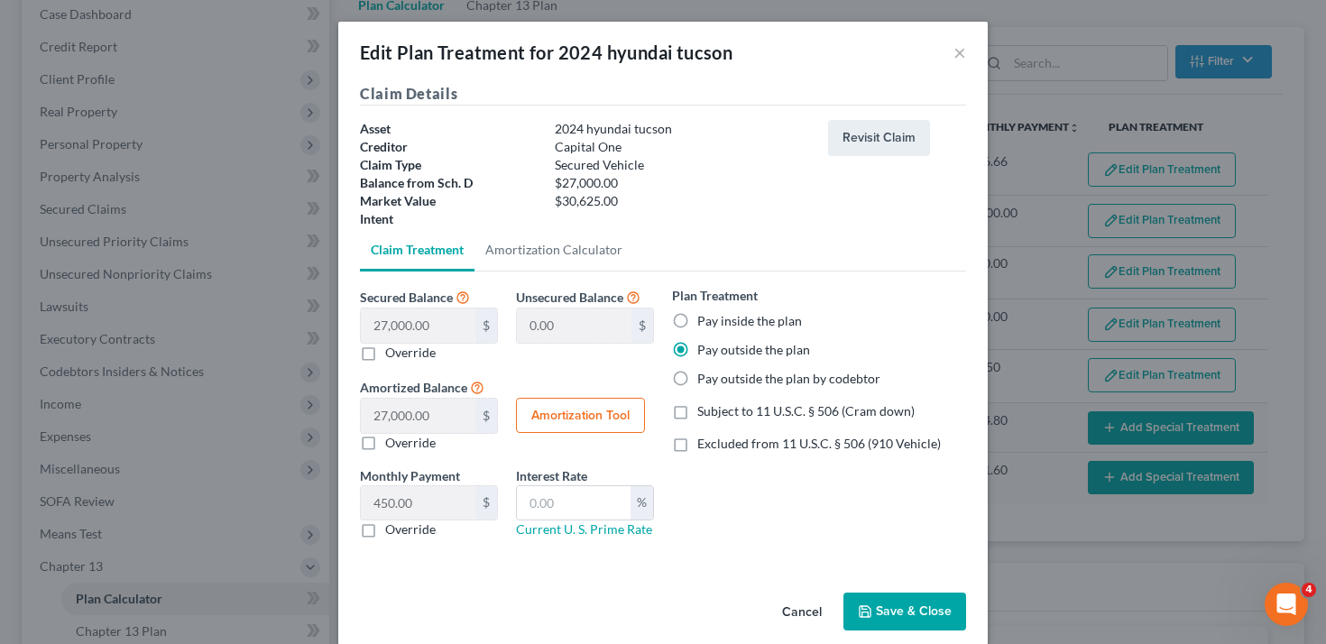
click at [966, 51] on div "Edit Plan Treatment for 2024 hyundai tucson ×" at bounding box center [662, 52] width 649 height 61
click at [958, 51] on button "×" at bounding box center [959, 52] width 13 height 22
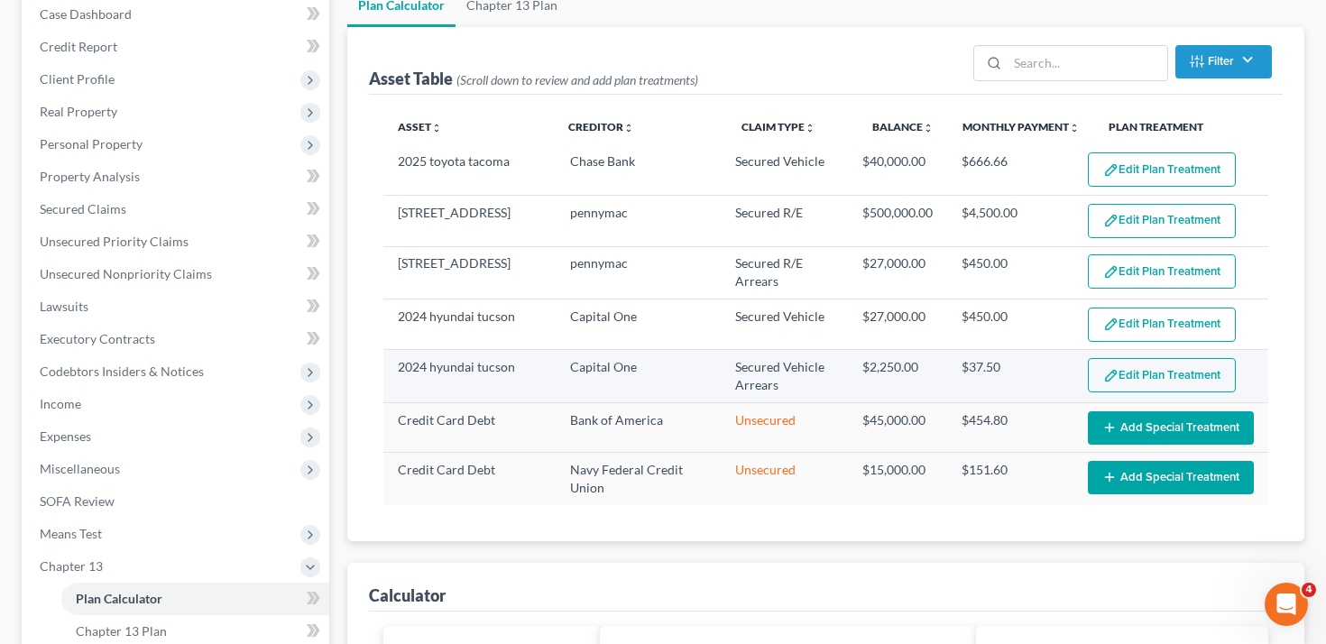
click at [1162, 377] on button "Edit Plan Treatment" at bounding box center [1162, 375] width 148 height 34
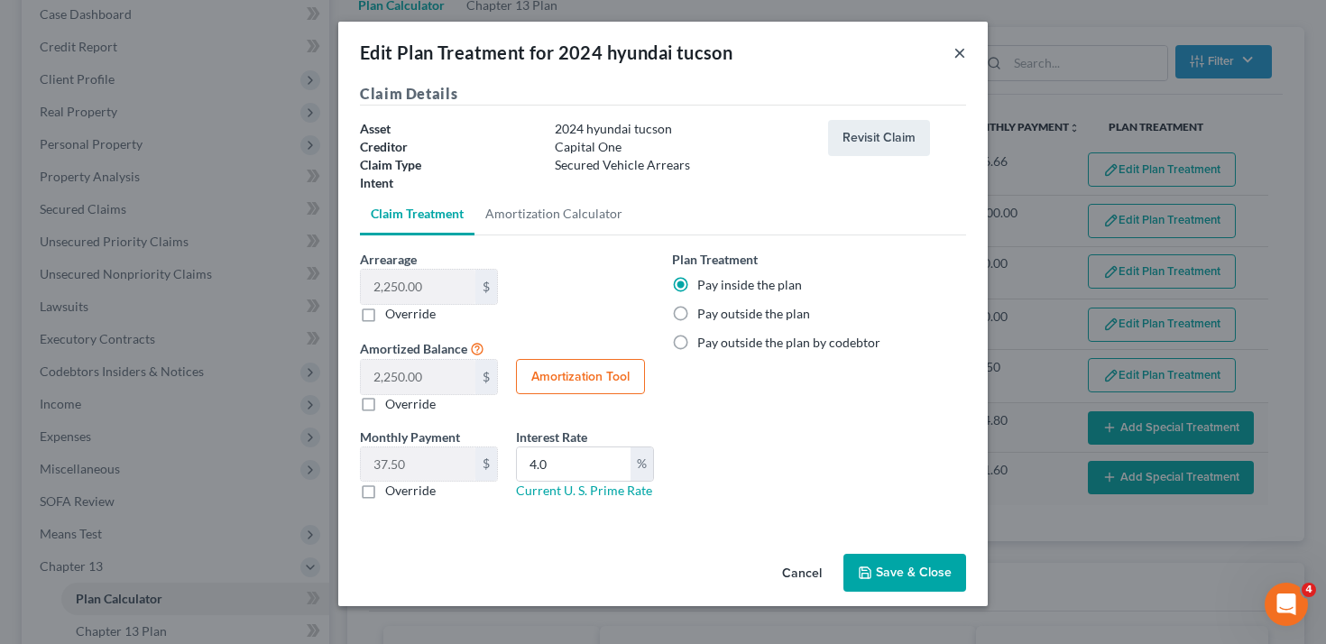
click at [957, 50] on button "×" at bounding box center [959, 52] width 13 height 22
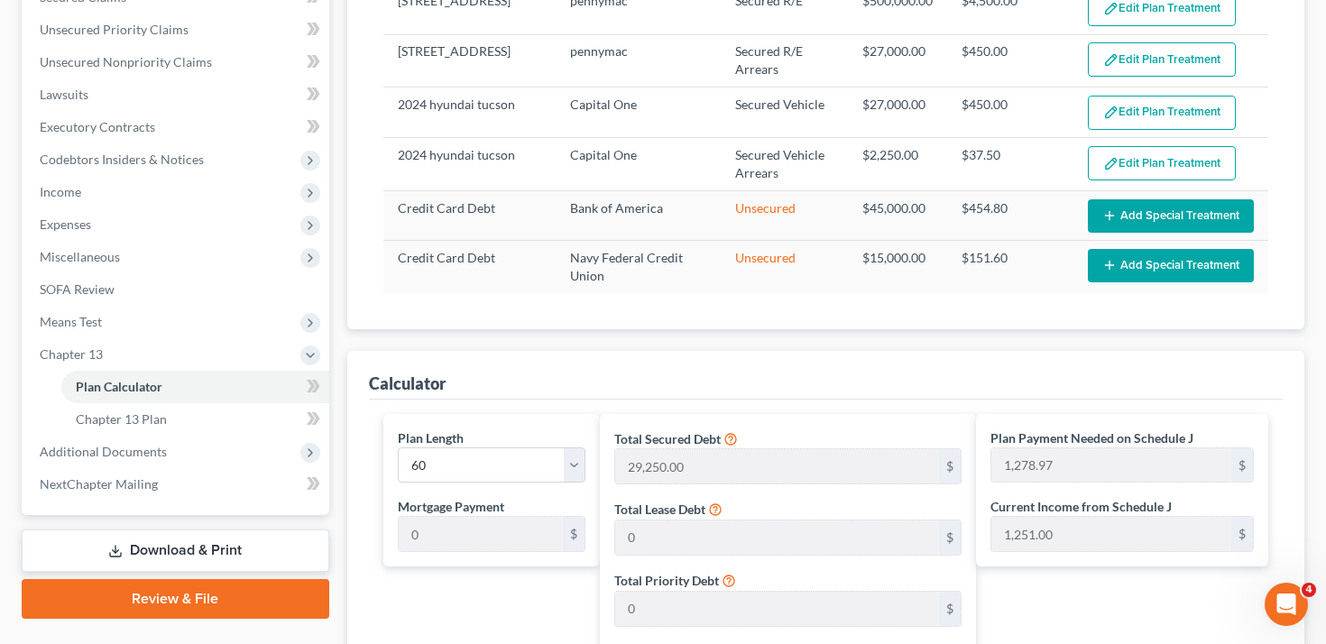
scroll to position [360, 0]
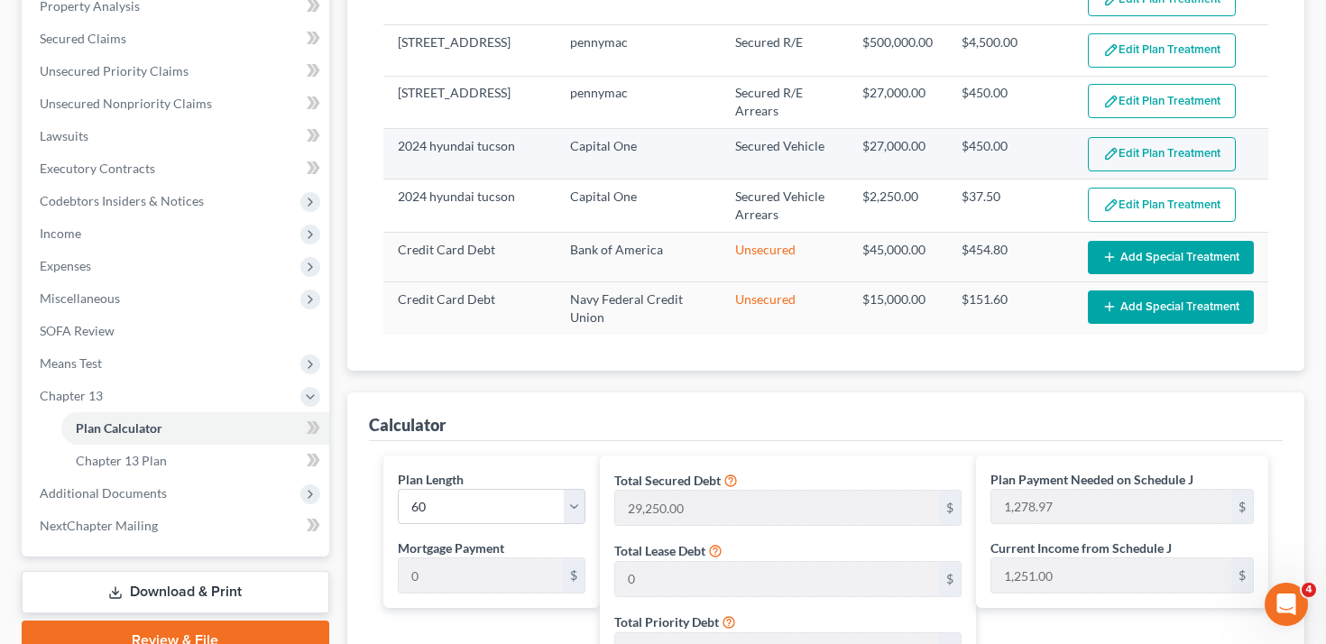
click at [1193, 150] on button "Edit Plan Treatment" at bounding box center [1162, 154] width 148 height 34
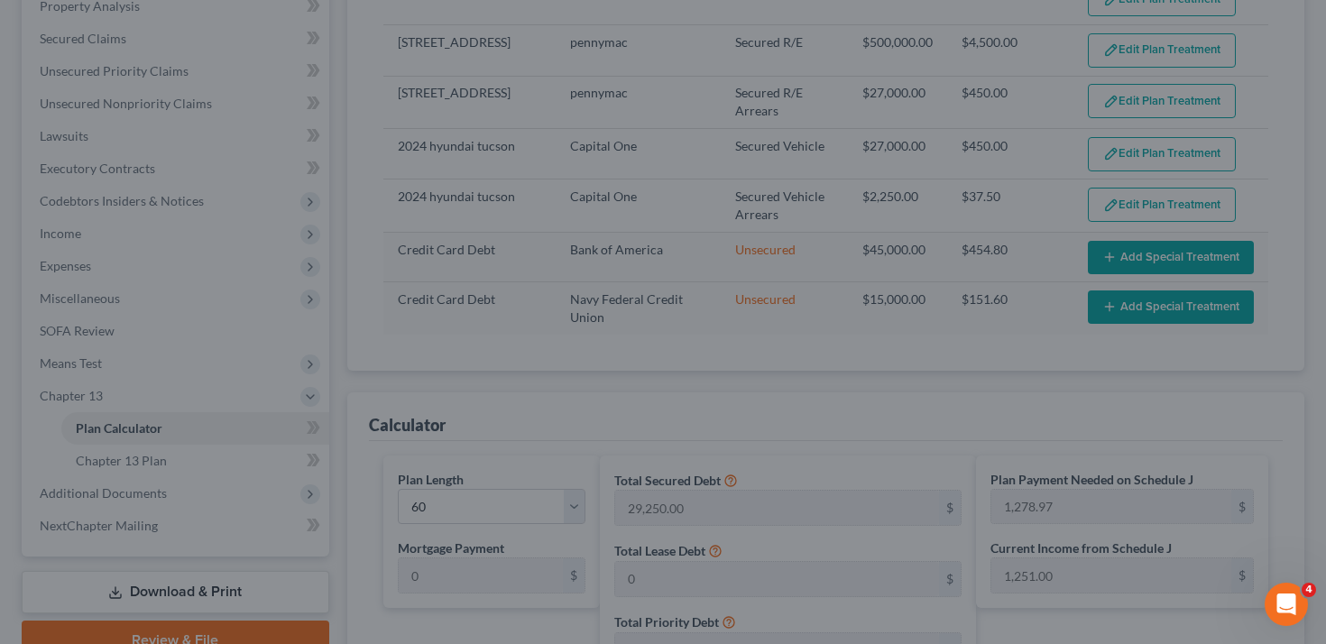
click at [1187, 165] on div "Edit Plan Treatment for 2024 hyundai tucson × Claim Details Asset 2024 hyundai …" at bounding box center [663, 322] width 1326 height 644
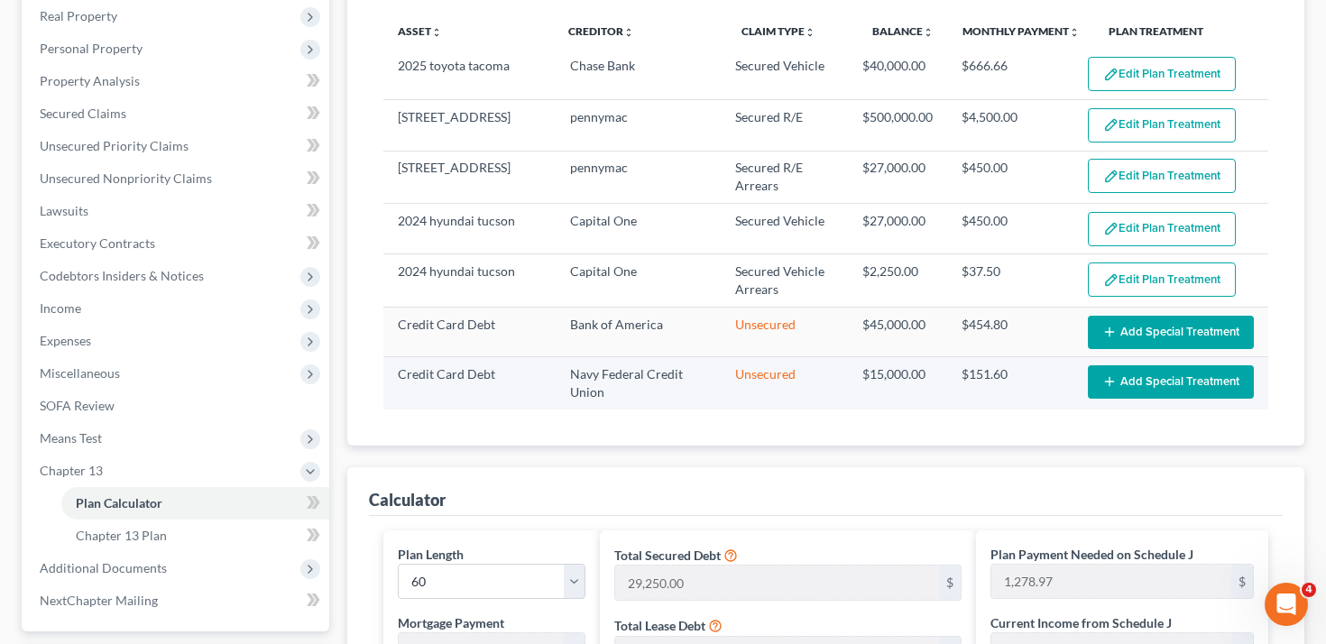
scroll to position [244, 0]
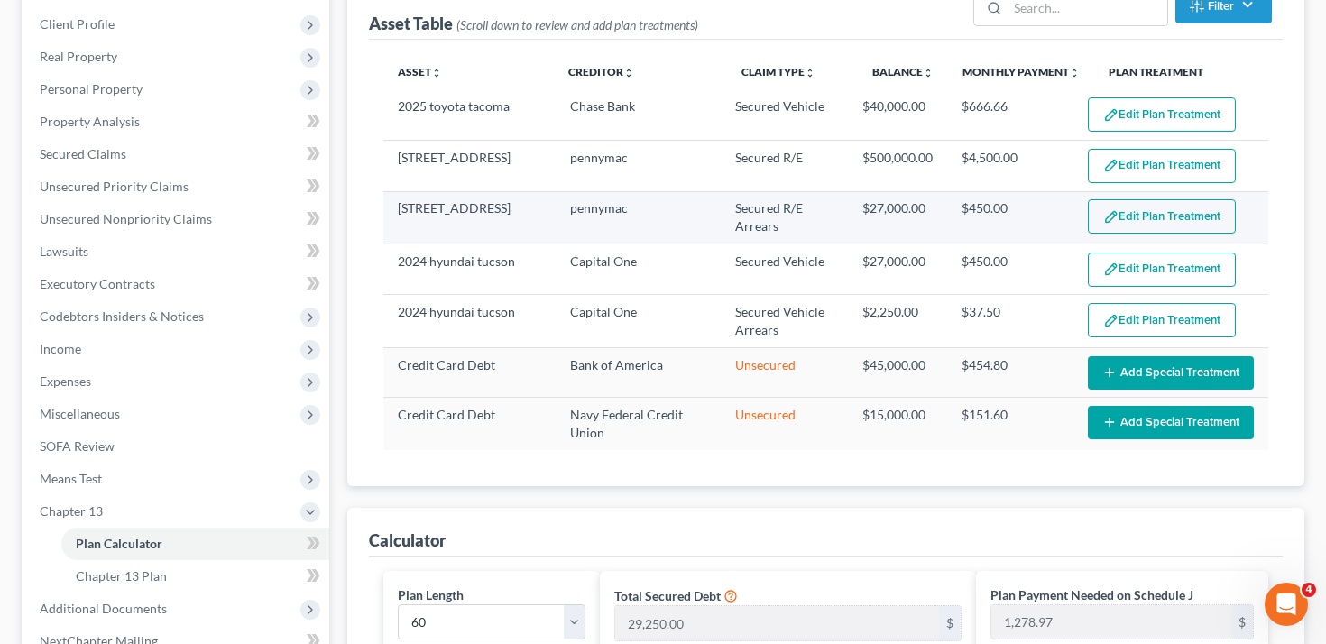
click at [1166, 216] on button "Edit Plan Treatment" at bounding box center [1162, 216] width 148 height 34
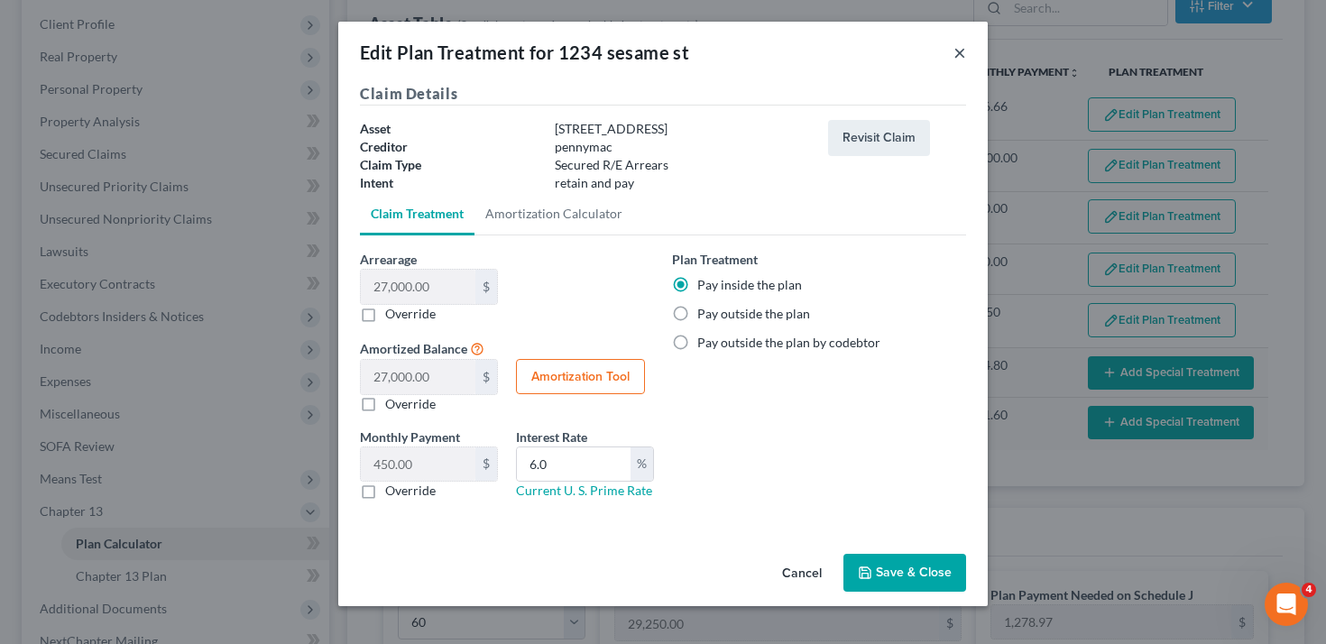
click at [961, 50] on button "×" at bounding box center [959, 52] width 13 height 22
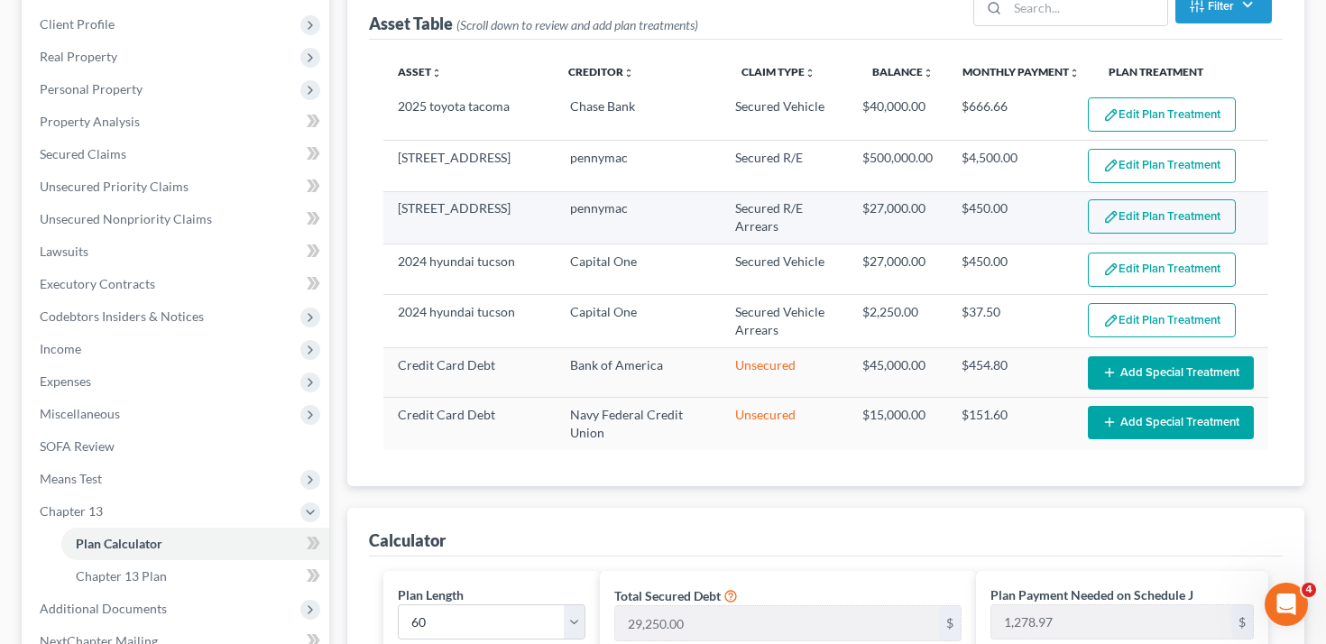
click at [1158, 216] on button "Edit Plan Treatment" at bounding box center [1162, 216] width 148 height 34
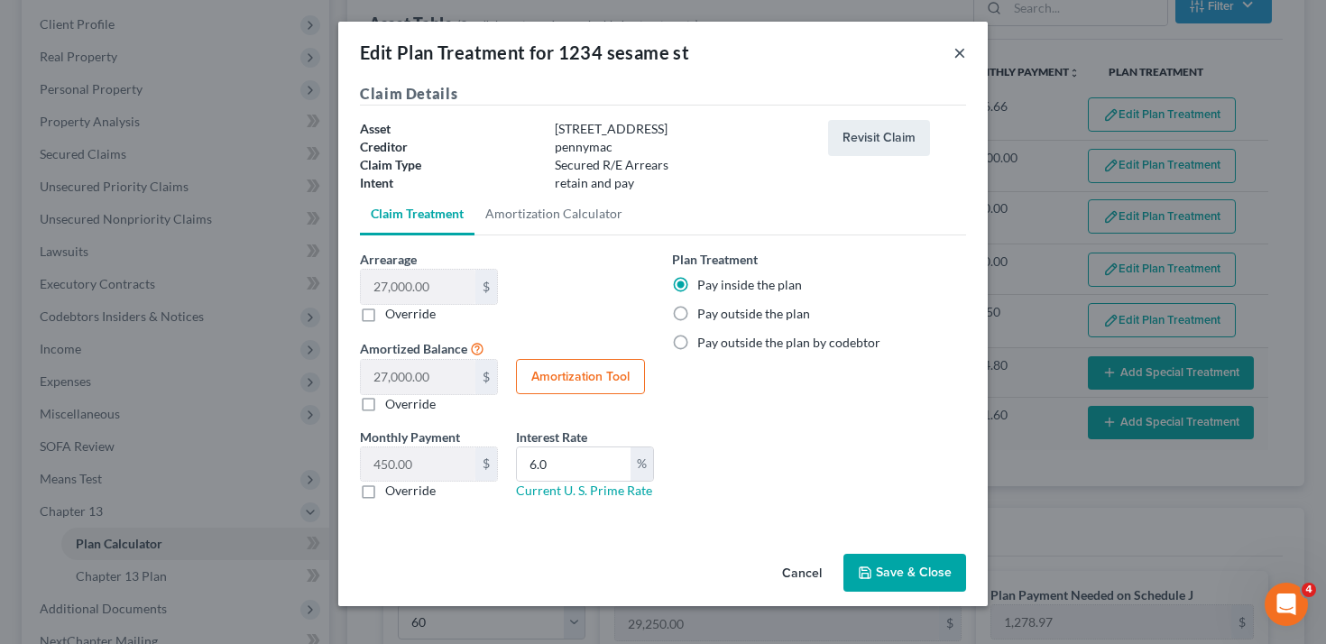
click at [960, 51] on button "×" at bounding box center [959, 52] width 13 height 22
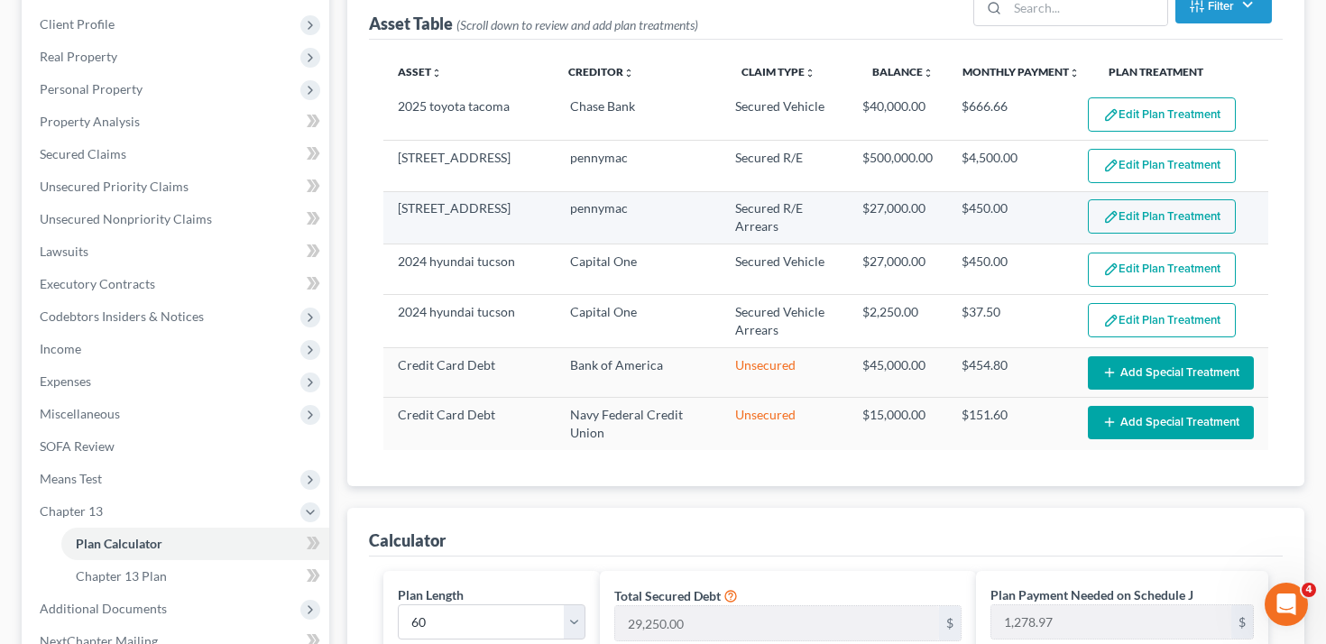
click at [1146, 219] on button "Edit Plan Treatment" at bounding box center [1162, 216] width 148 height 34
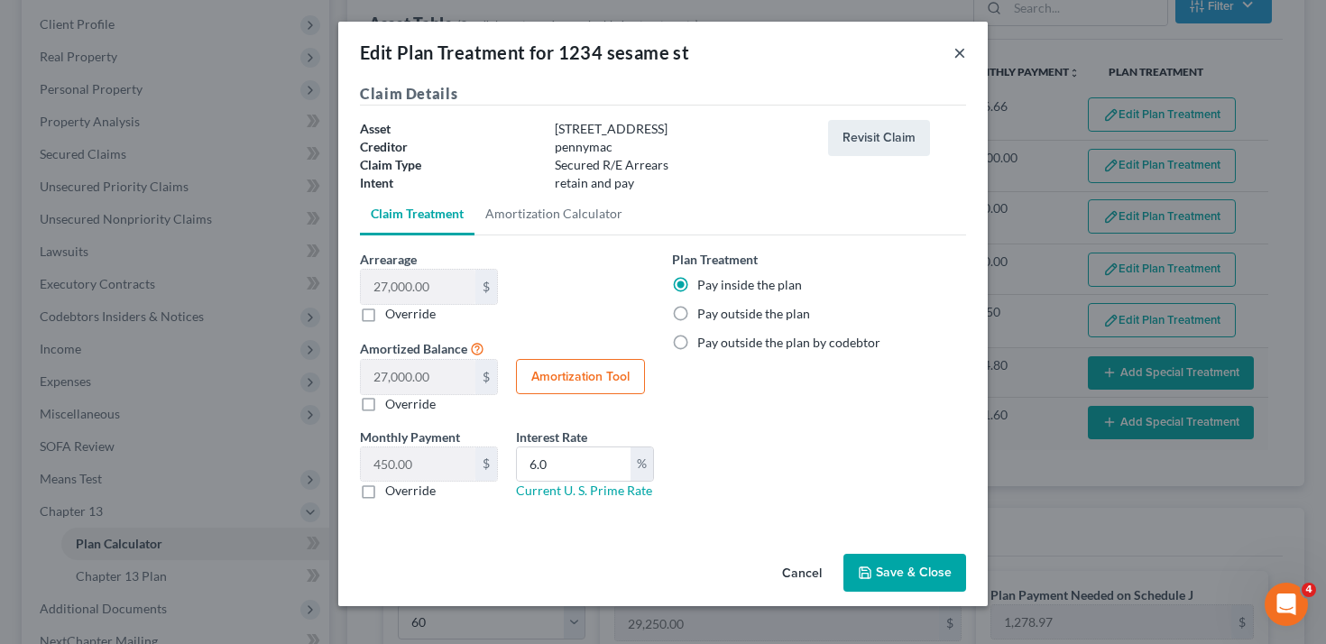
click at [960, 54] on button "×" at bounding box center [959, 52] width 13 height 22
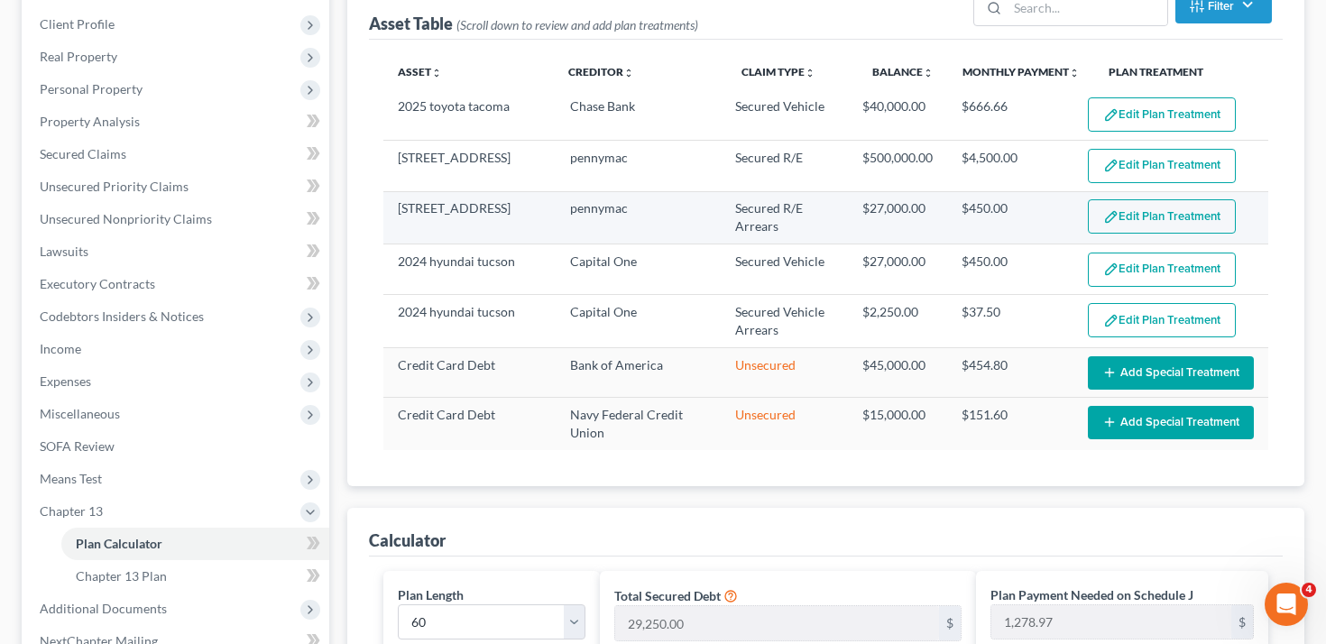
click at [1120, 206] on button "Edit Plan Treatment" at bounding box center [1162, 216] width 148 height 34
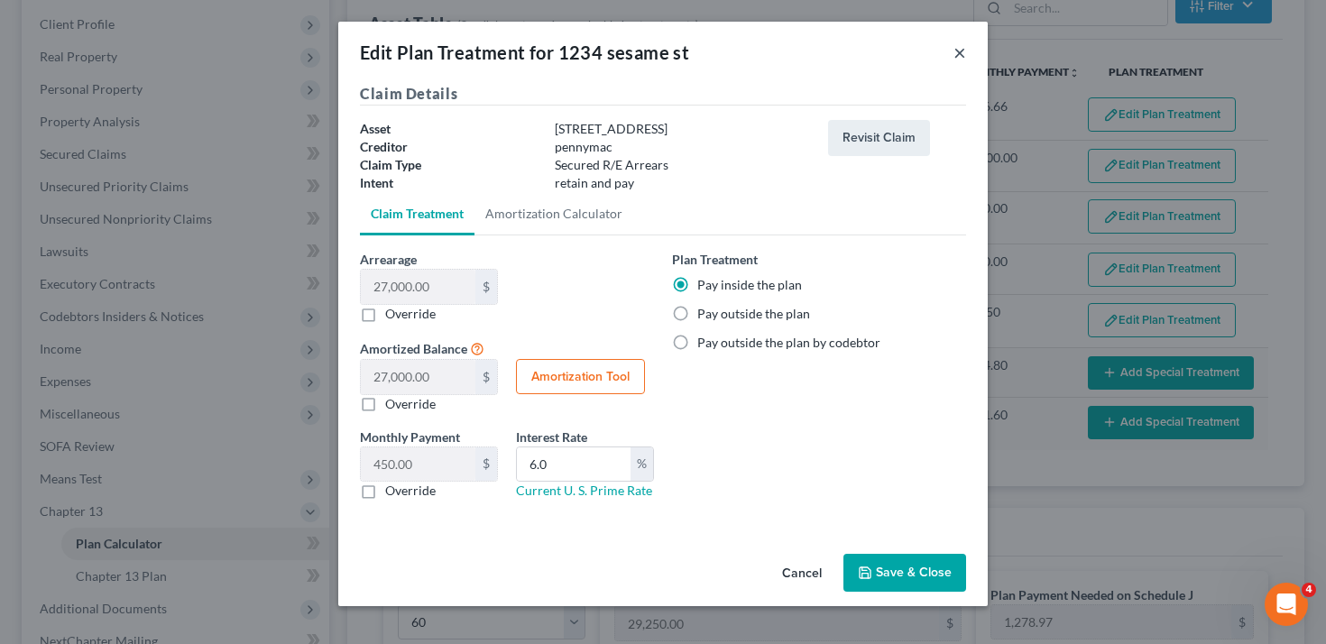
click at [960, 50] on button "×" at bounding box center [959, 52] width 13 height 22
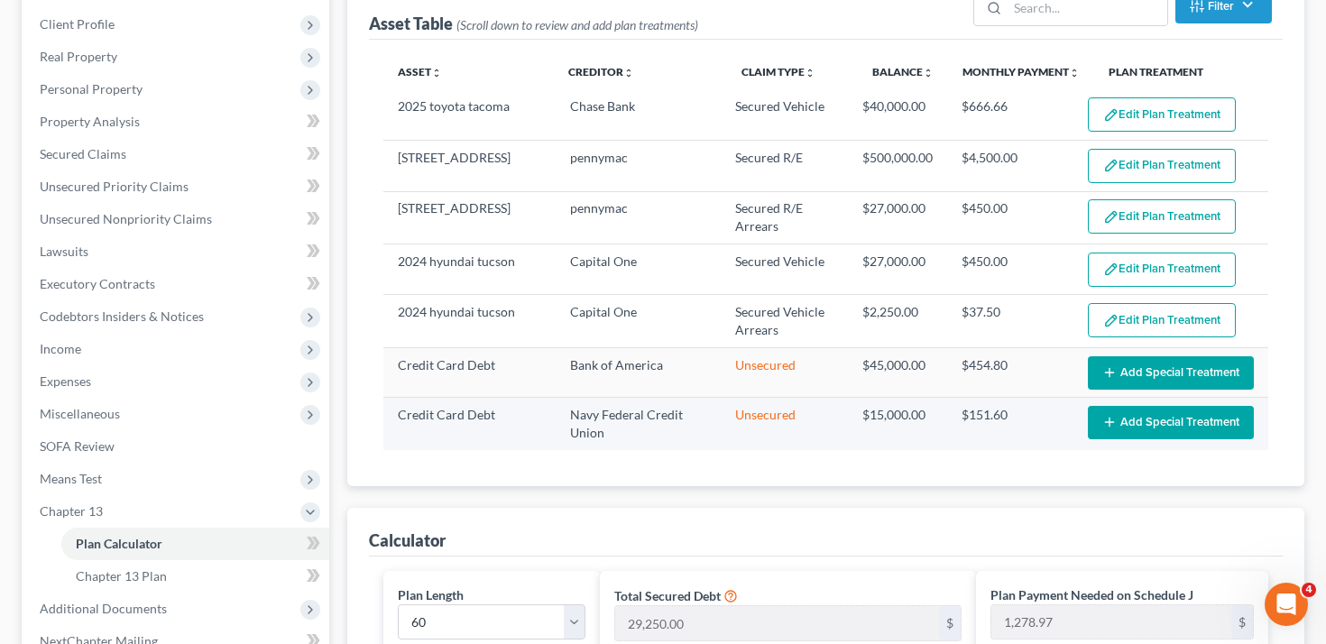
scroll to position [271, 0]
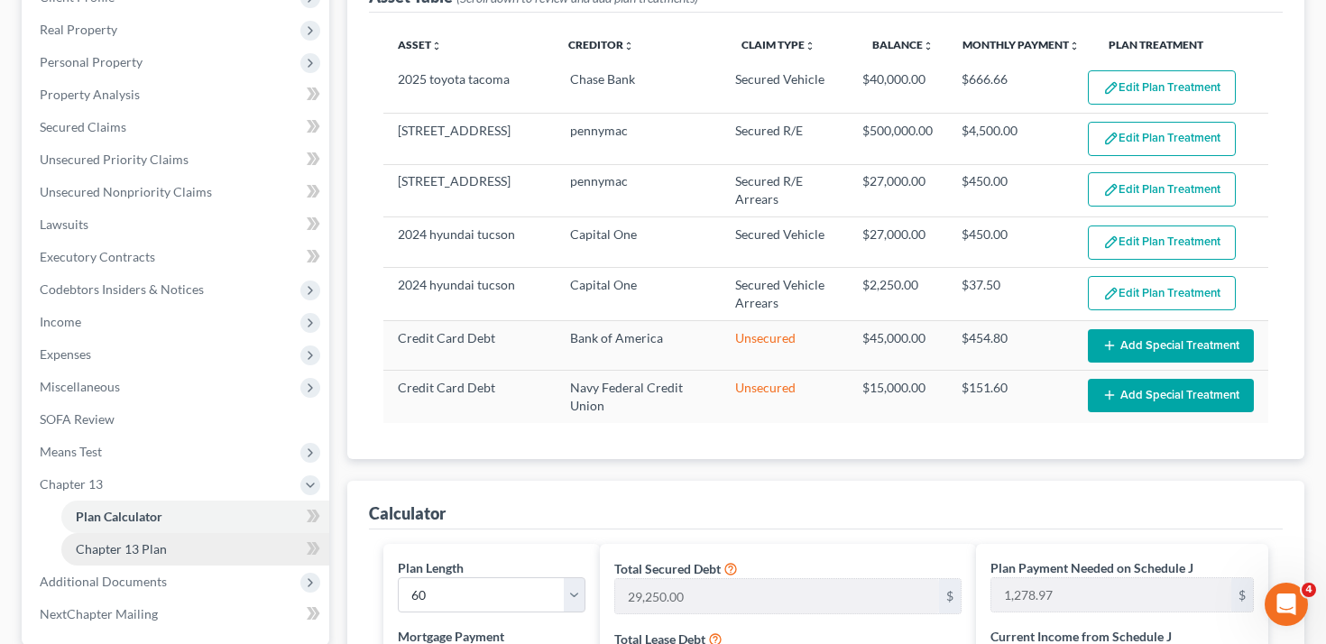
click at [191, 555] on link "Chapter 13 Plan" at bounding box center [195, 549] width 268 height 32
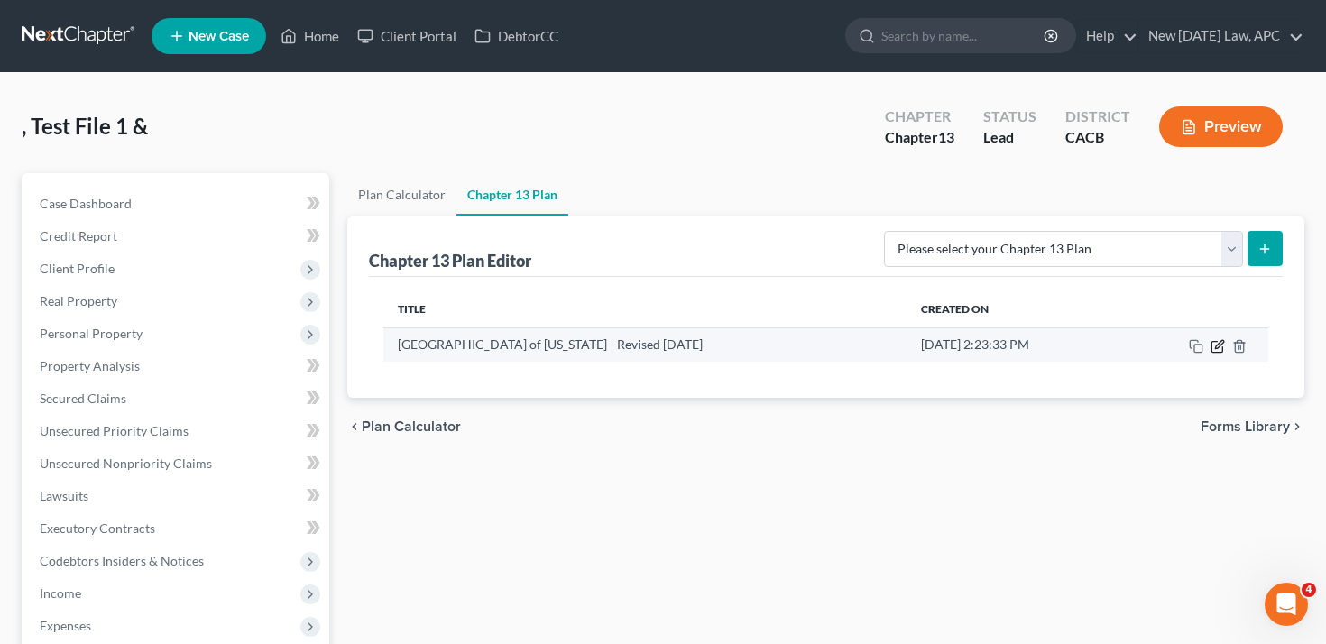
click at [1220, 346] on icon "button" at bounding box center [1217, 346] width 14 height 14
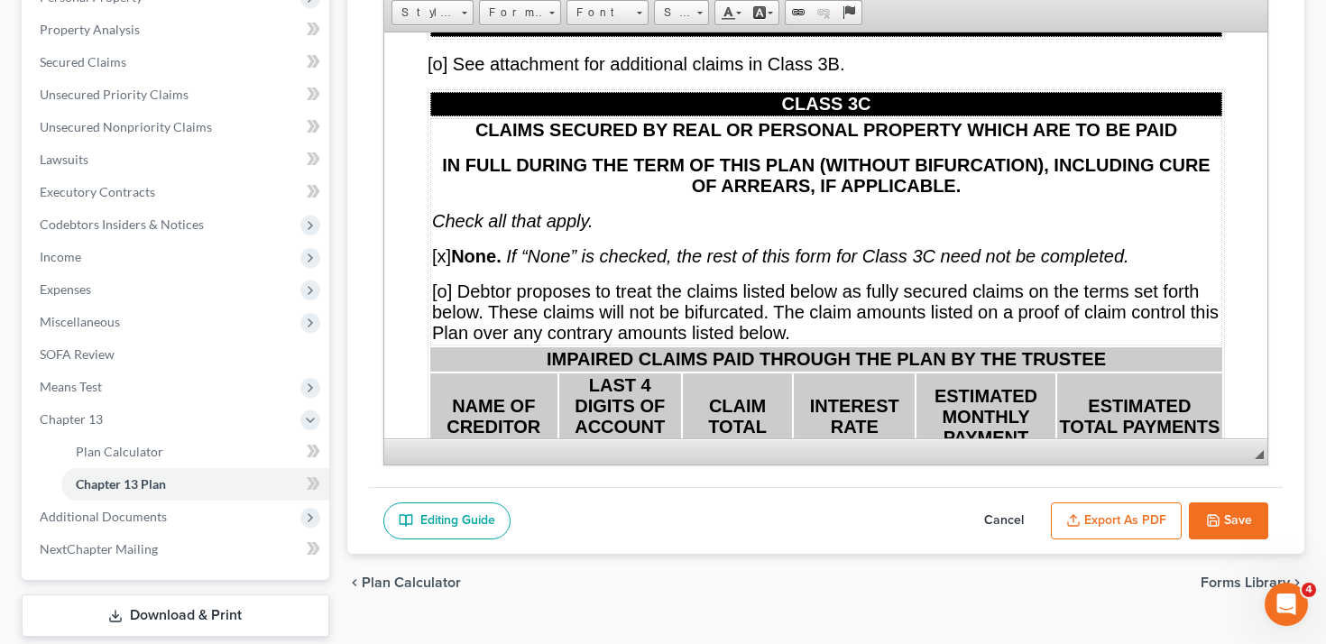
scroll to position [11275, 0]
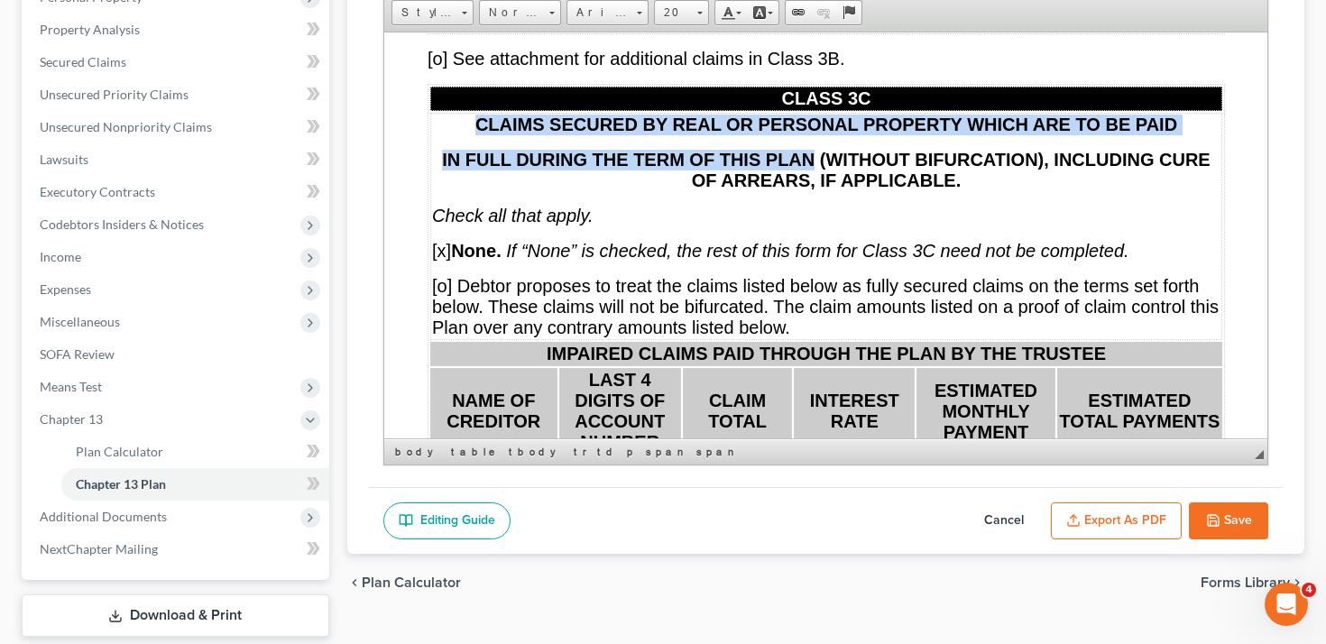
drag, startPoint x: 474, startPoint y: 42, endPoint x: 815, endPoint y: 78, distance: 342.7
click at [815, 112] on td "CLAIMS SECURED BY REAL OR PERSONAL PROPERTY WHICH ARE TO BE PAID IN FULL DURING…" at bounding box center [825, 225] width 792 height 227
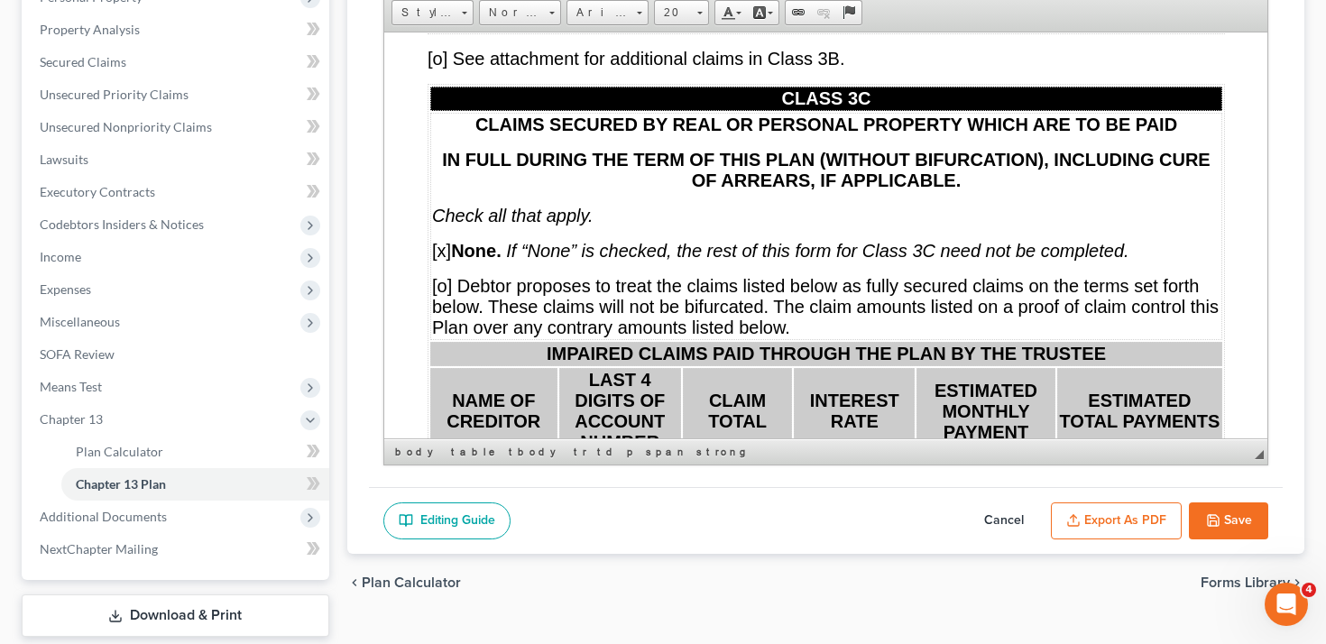
click at [821, 112] on td "CLAIMS SECURED BY REAL OR PERSONAL PROPERTY WHICH ARE TO BE PAID IN FULL DURING…" at bounding box center [825, 225] width 792 height 227
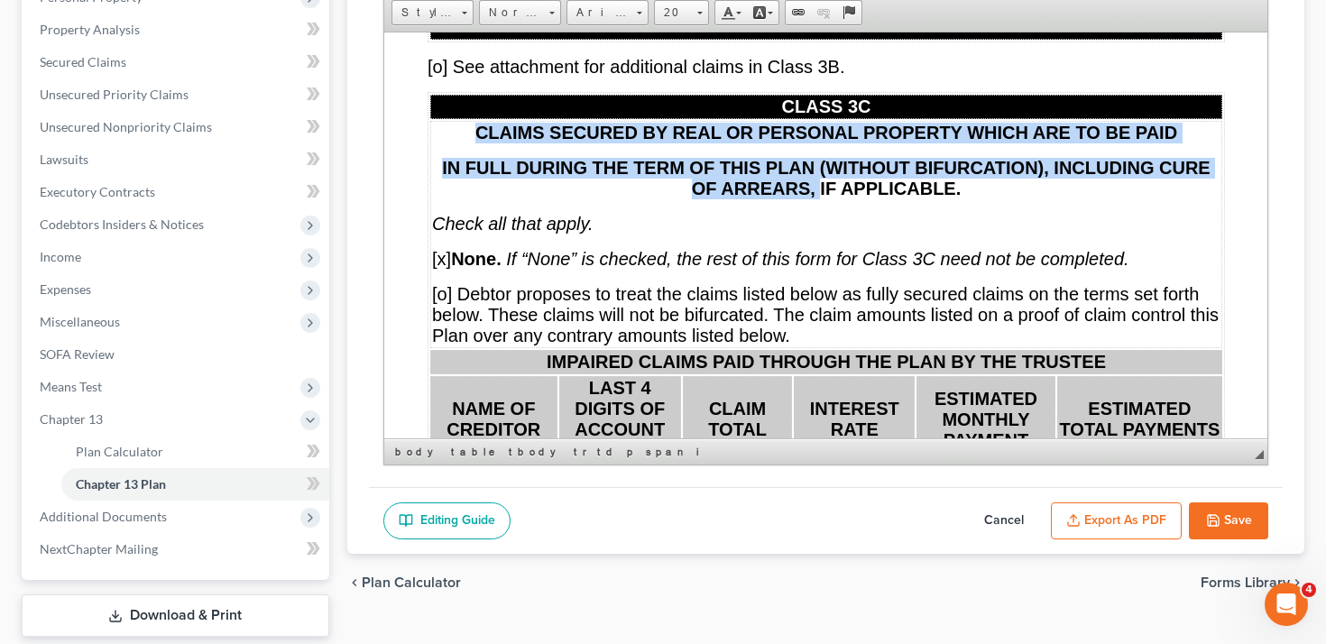
drag, startPoint x: 817, startPoint y: 99, endPoint x: 470, endPoint y: 51, distance: 350.6
click at [470, 120] on td "CLAIMS SECURED BY REAL OR PERSONAL PROPERTY WHICH ARE TO BE PAID IN FULL DURING…" at bounding box center [825, 233] width 792 height 227
copy td "CLAIMS SECURED BY REAL OR PERSONAL PROPERTY WHICH ARE TO BE PAID IN FULL DURING…"
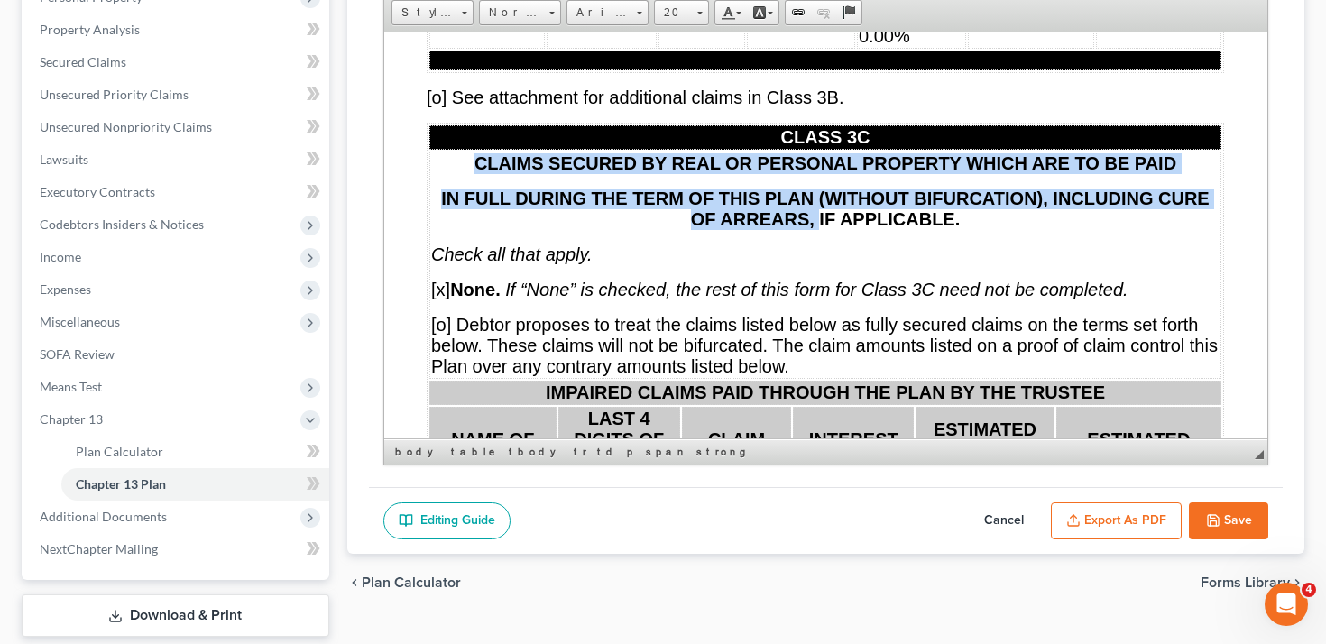
scroll to position [11249, 1]
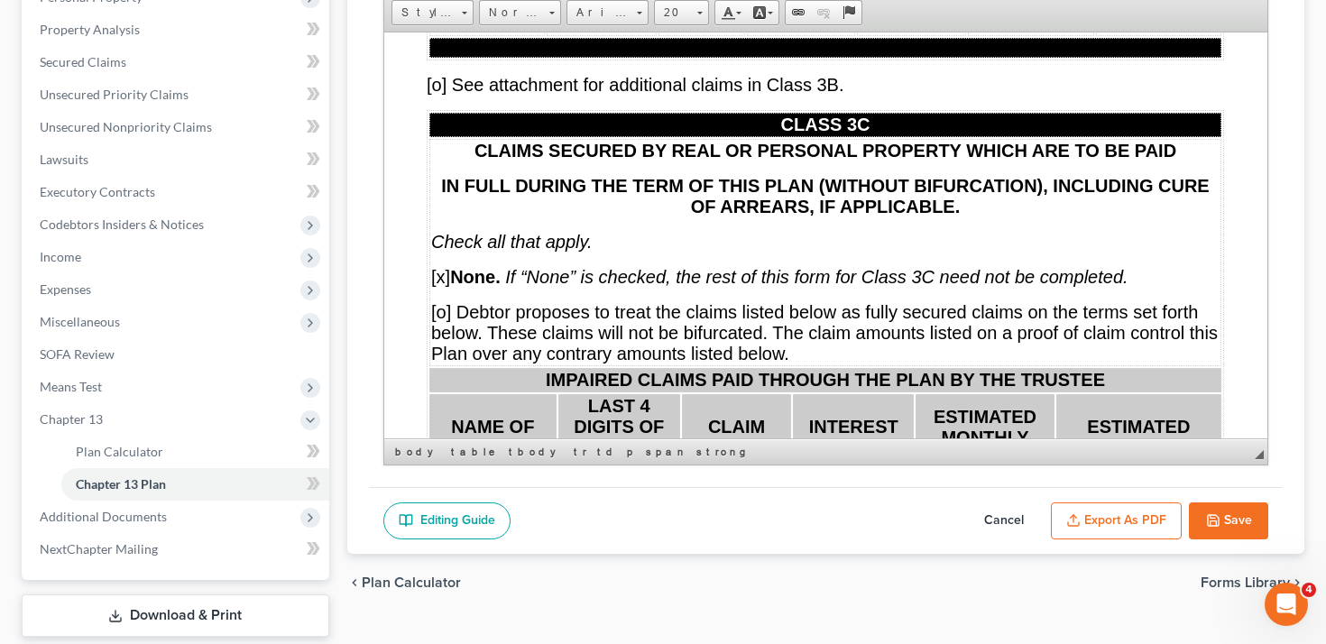
click at [602, 369] on strong "IMPAIRED CLAIMS PAID THROUGH THE PLAN BY THE TRUSTEE" at bounding box center [824, 379] width 559 height 20
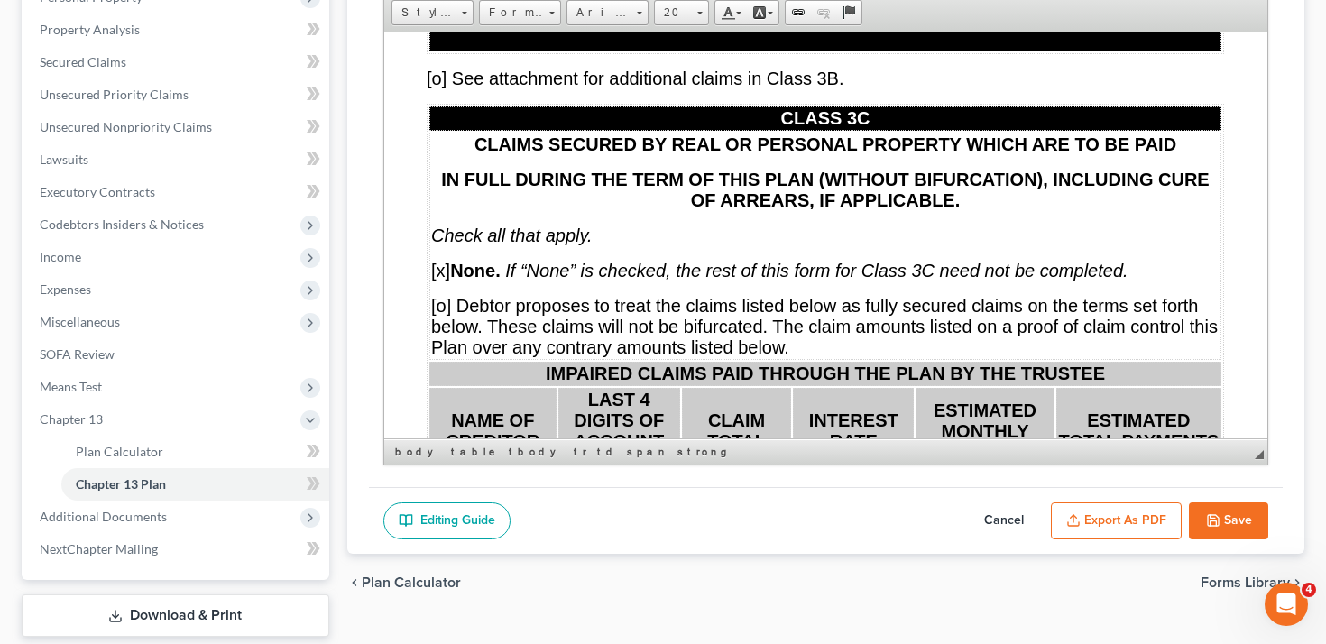
scroll to position [11248, 1]
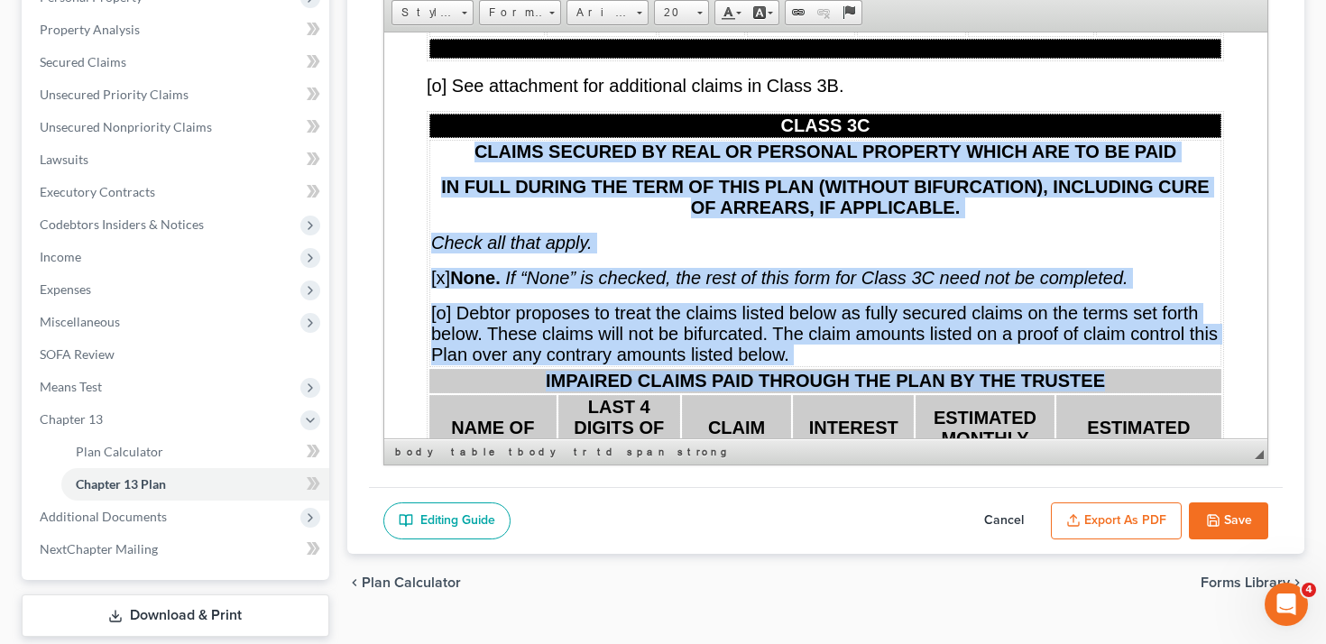
drag, startPoint x: 470, startPoint y: 70, endPoint x: 1098, endPoint y: 296, distance: 667.8
click at [1098, 296] on tbody "CLASS 3C CLAIMS SECURED BY REAL OR PERSONAL PROPERTY WHICH ARE TO BE PAID IN FU…" at bounding box center [824, 321] width 792 height 416
copy tbody "CLAIMS SECURED BY REAL OR PERSONAL PROPERTY WHICH ARE TO BE PAID IN FULL DURING…"
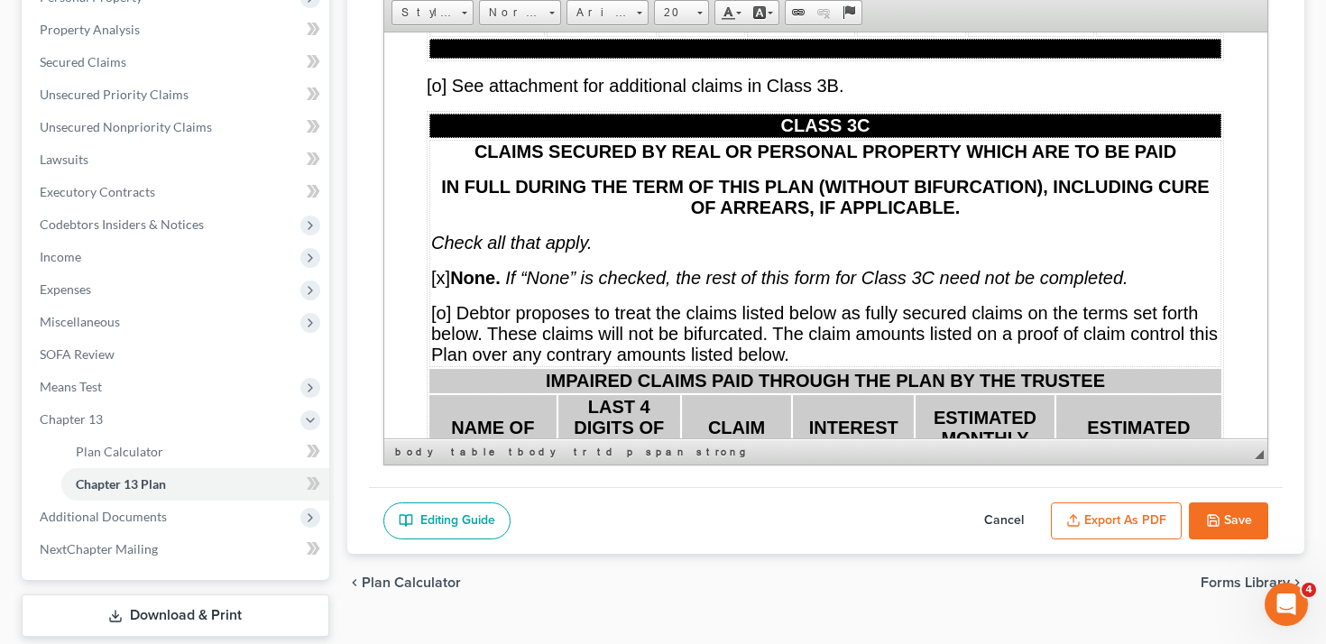
click at [474, 368] on td "IMPAIRED CLAIMS PAID THROUGH THE PLAN BY THE TRUSTEE" at bounding box center [824, 380] width 792 height 24
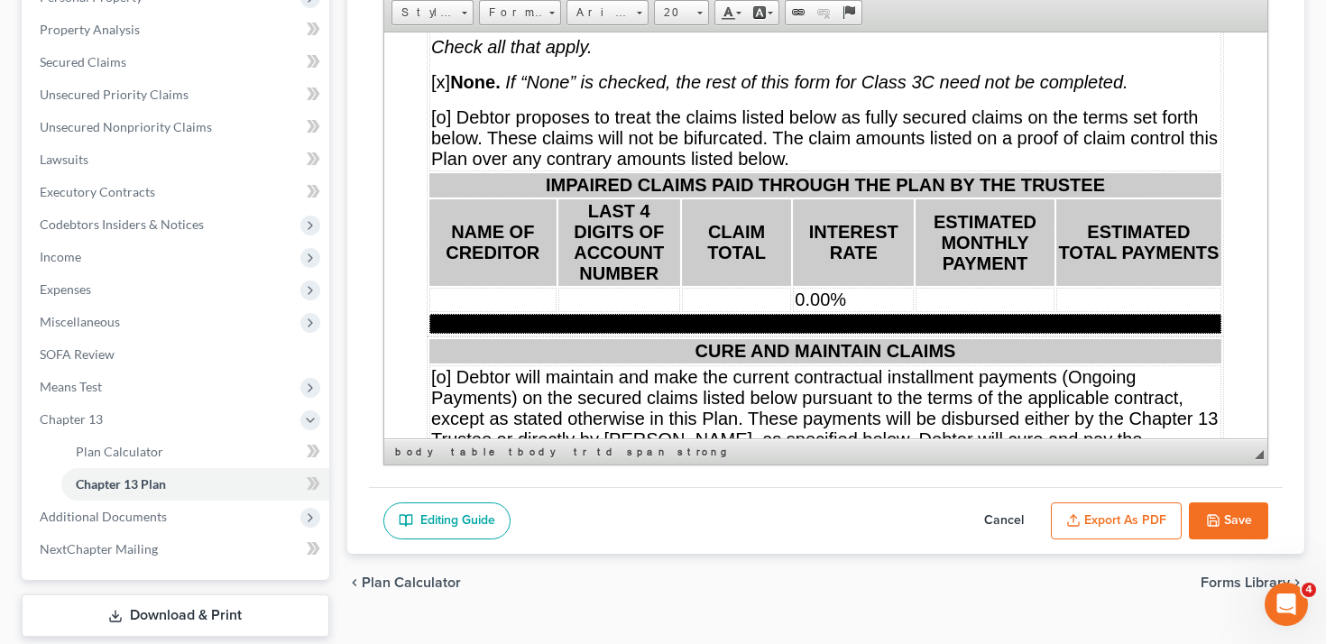
scroll to position [11433, 1]
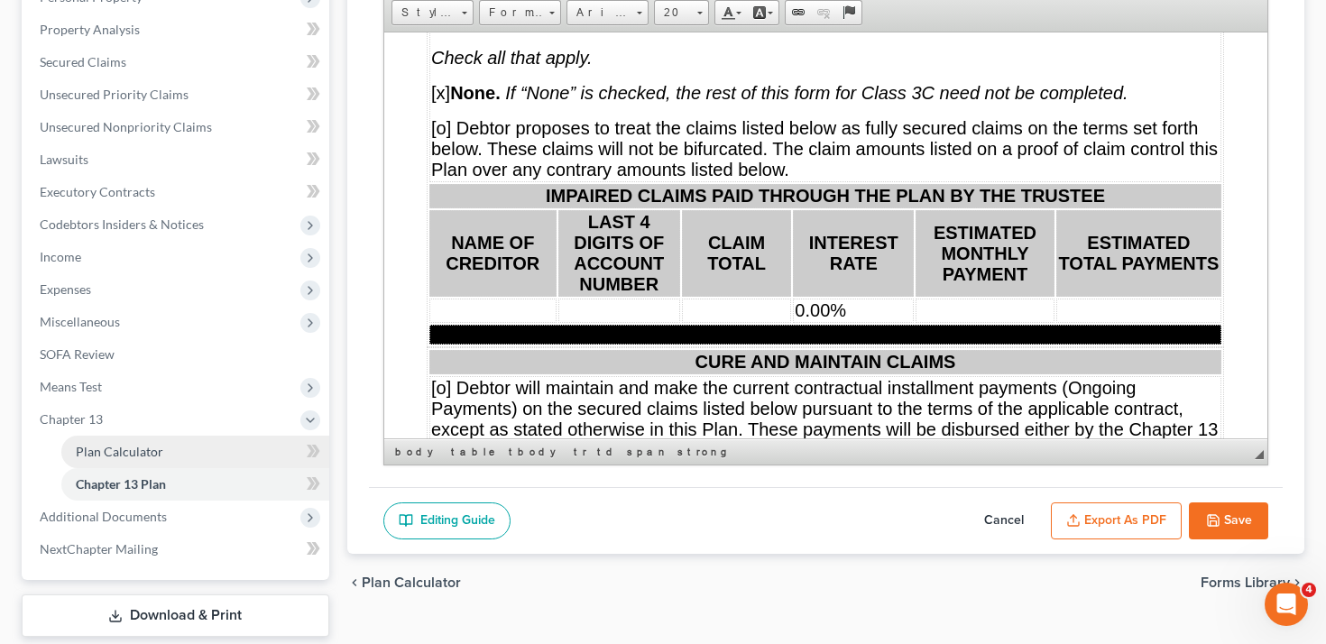
click at [151, 447] on span "Plan Calculator" at bounding box center [119, 451] width 87 height 15
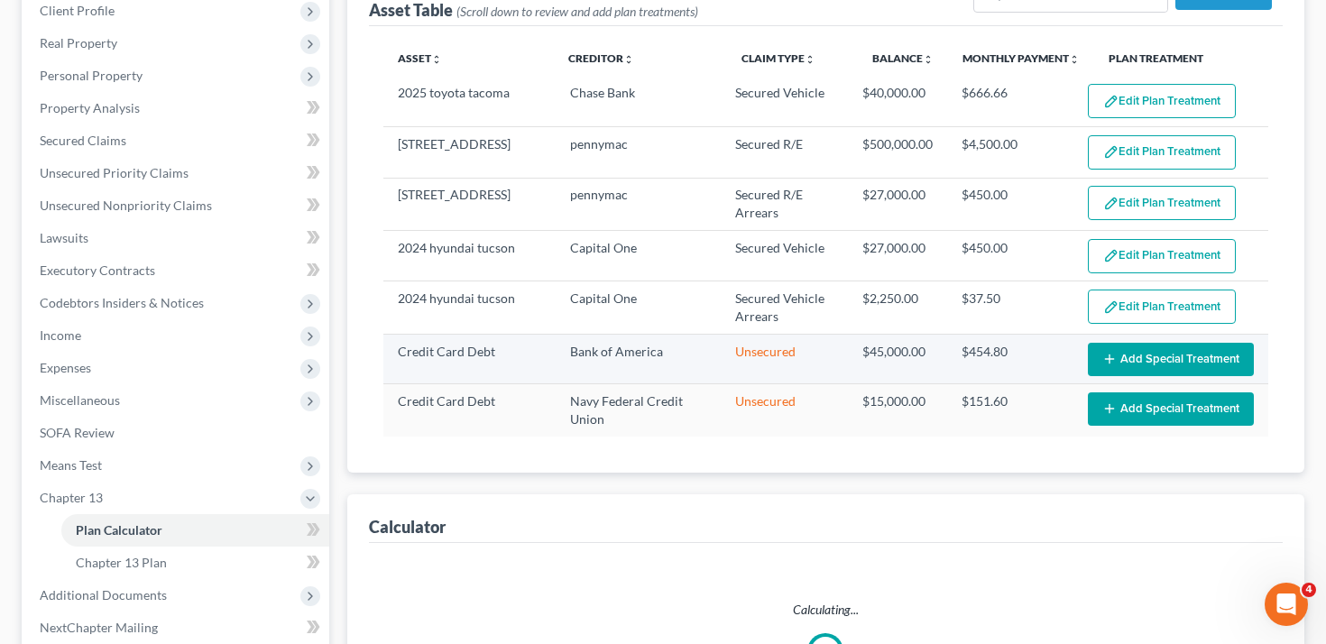
select select "59"
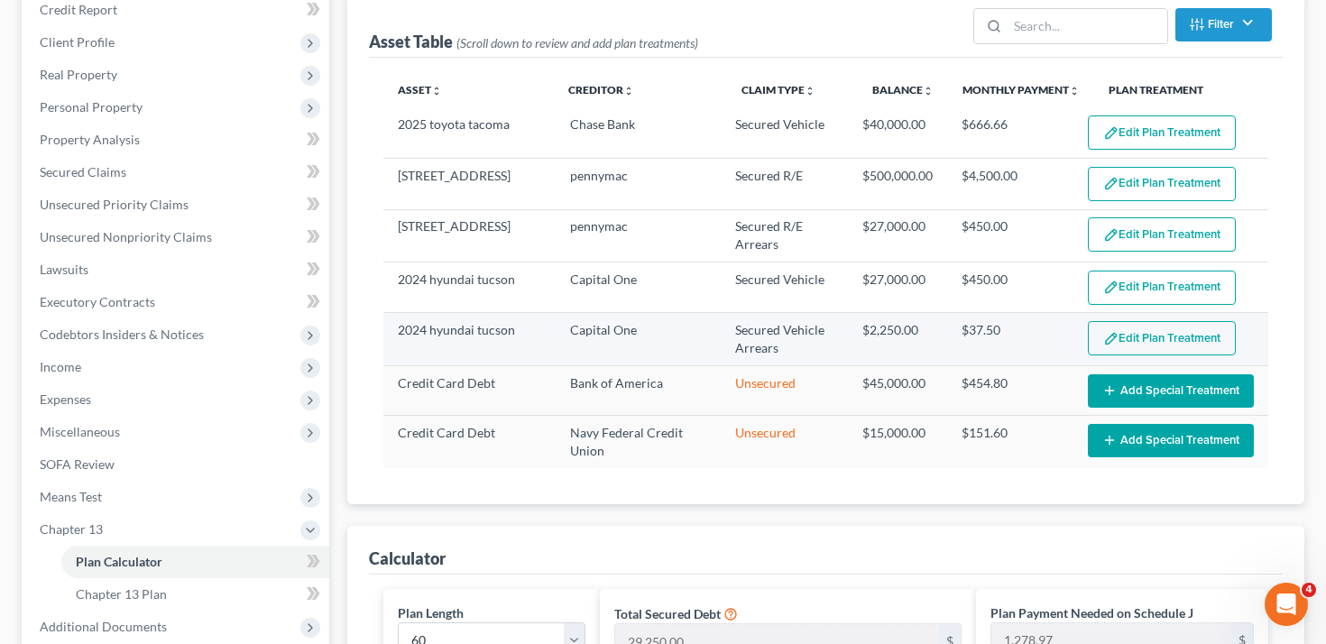
scroll to position [225, 0]
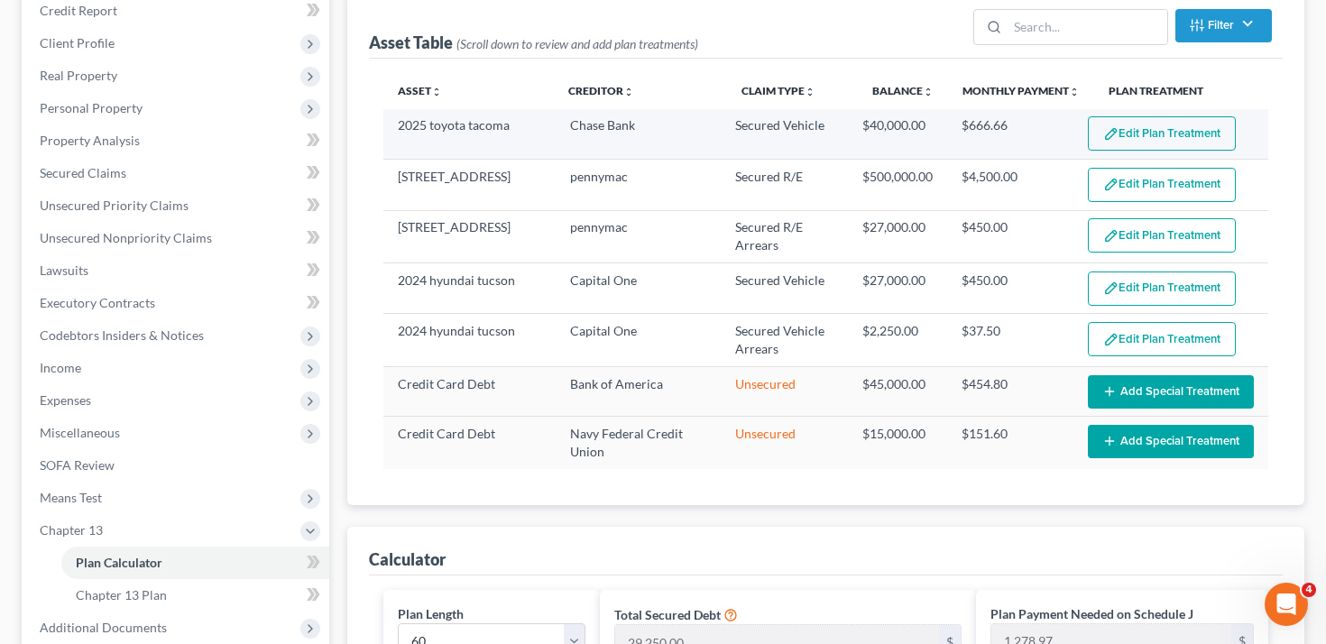
click at [1166, 117] on button "Edit Plan Treatment" at bounding box center [1162, 133] width 148 height 34
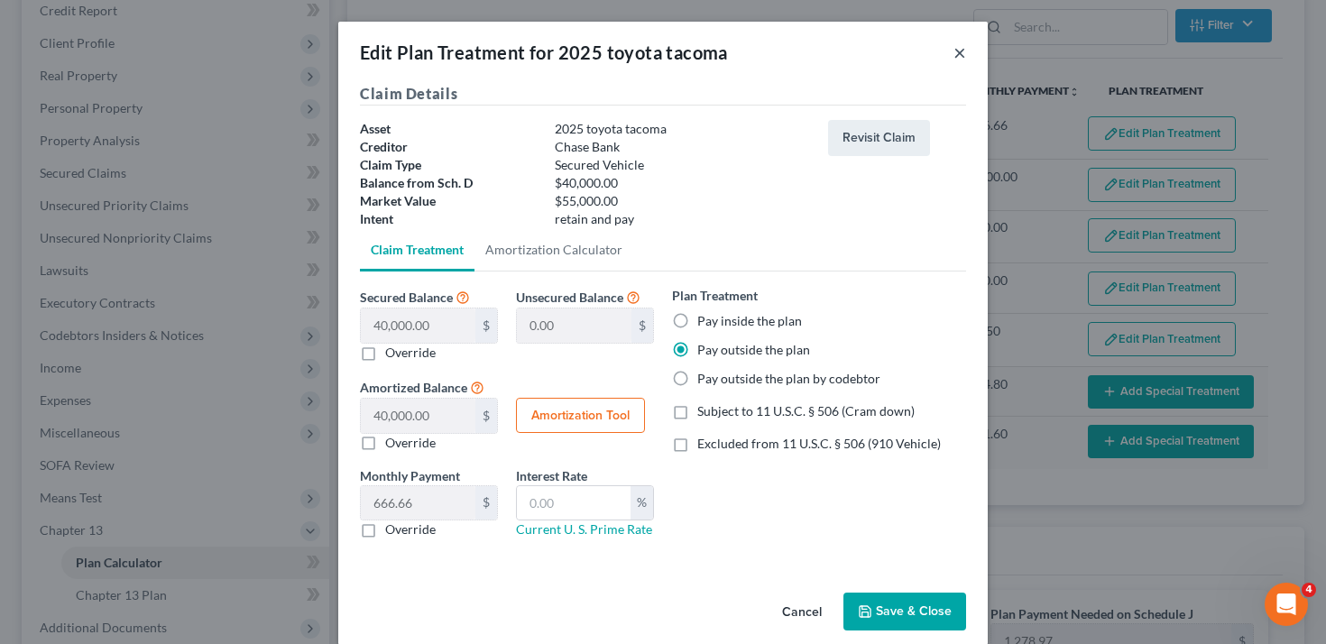
click at [959, 51] on button "×" at bounding box center [959, 52] width 13 height 22
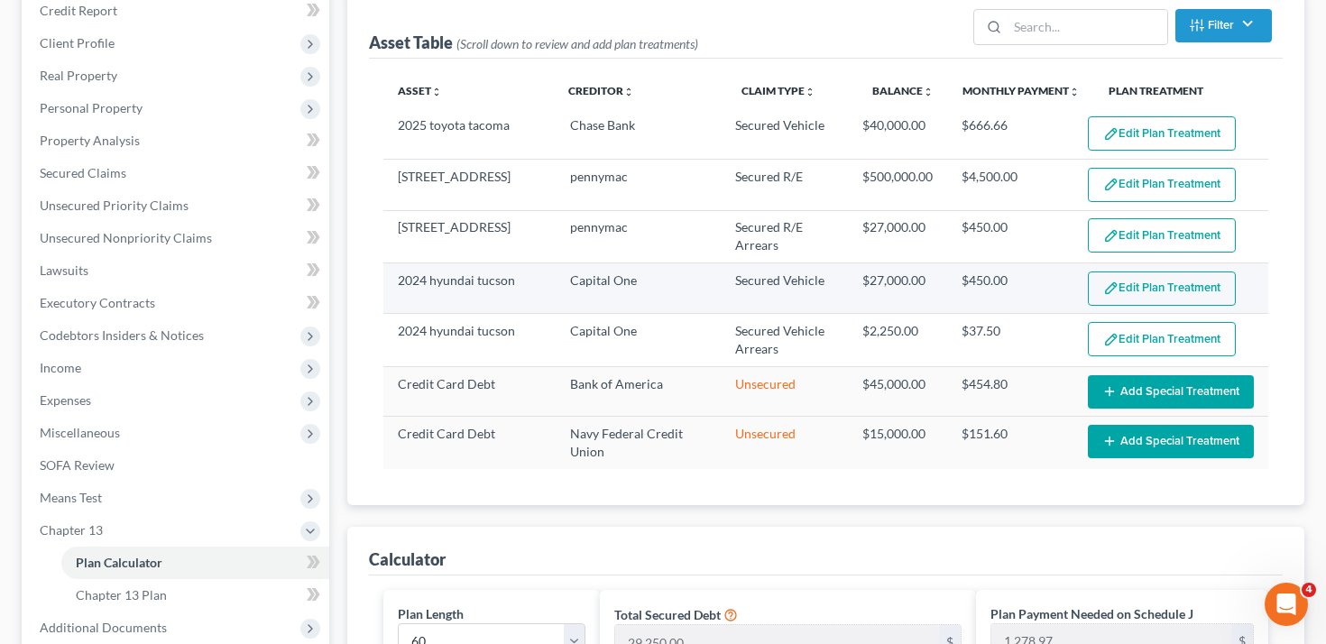
click at [1150, 288] on button "Edit Plan Treatment" at bounding box center [1162, 288] width 148 height 34
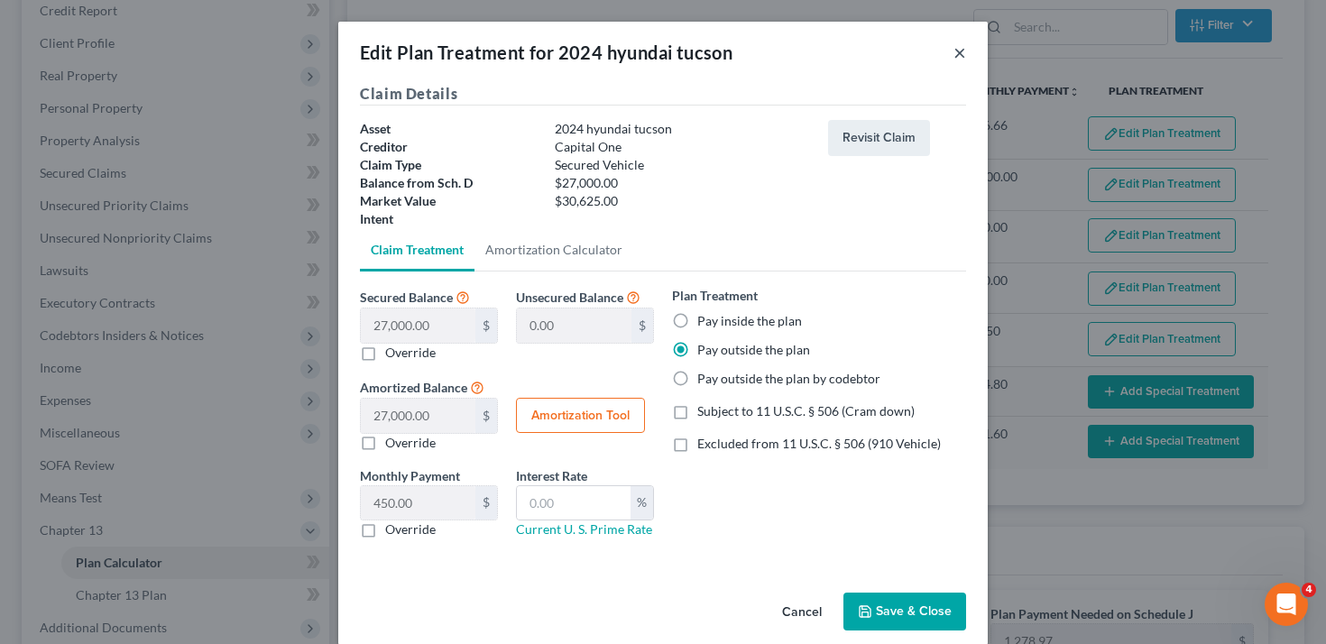
click at [953, 52] on button "×" at bounding box center [959, 52] width 13 height 22
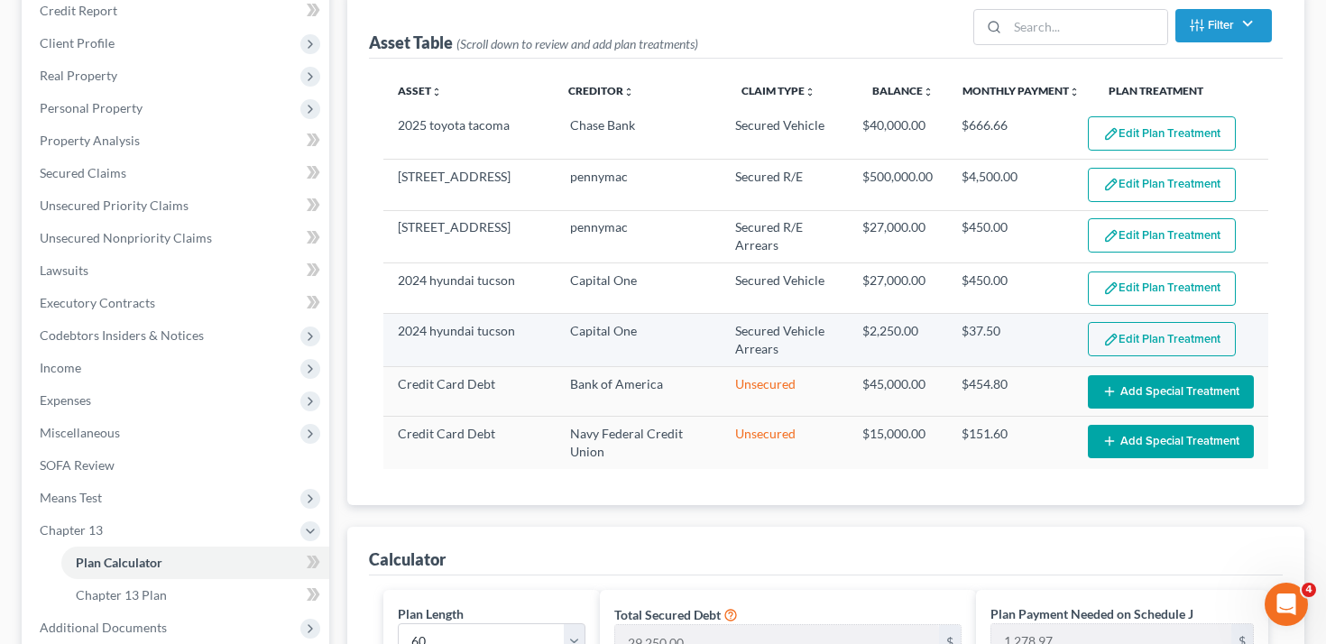
click at [1128, 328] on button "Edit Plan Treatment" at bounding box center [1162, 339] width 148 height 34
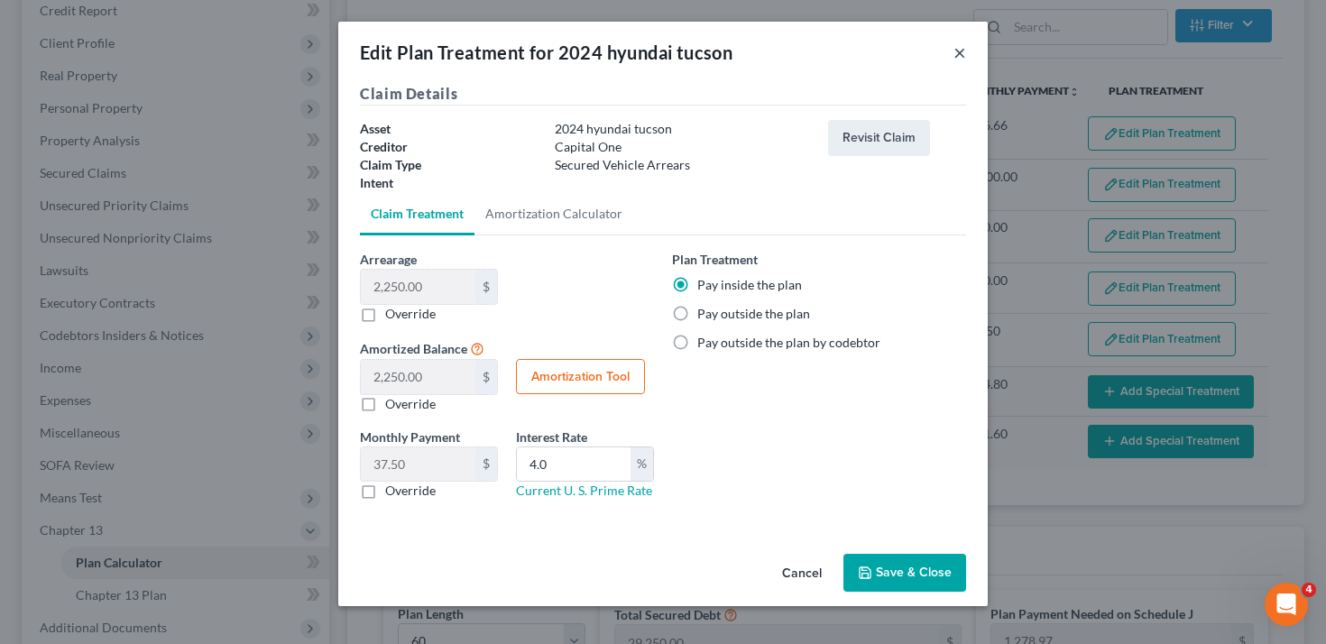
click at [963, 50] on button "×" at bounding box center [959, 52] width 13 height 22
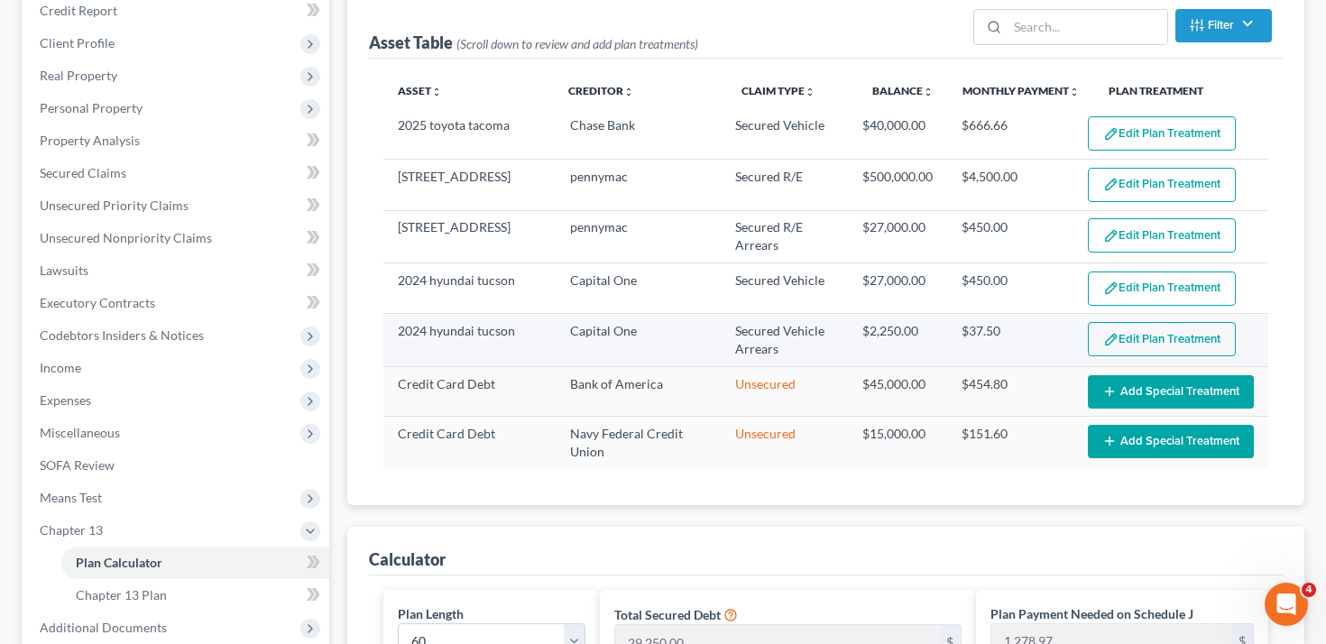
click at [1153, 347] on button "Edit Plan Treatment" at bounding box center [1162, 339] width 148 height 34
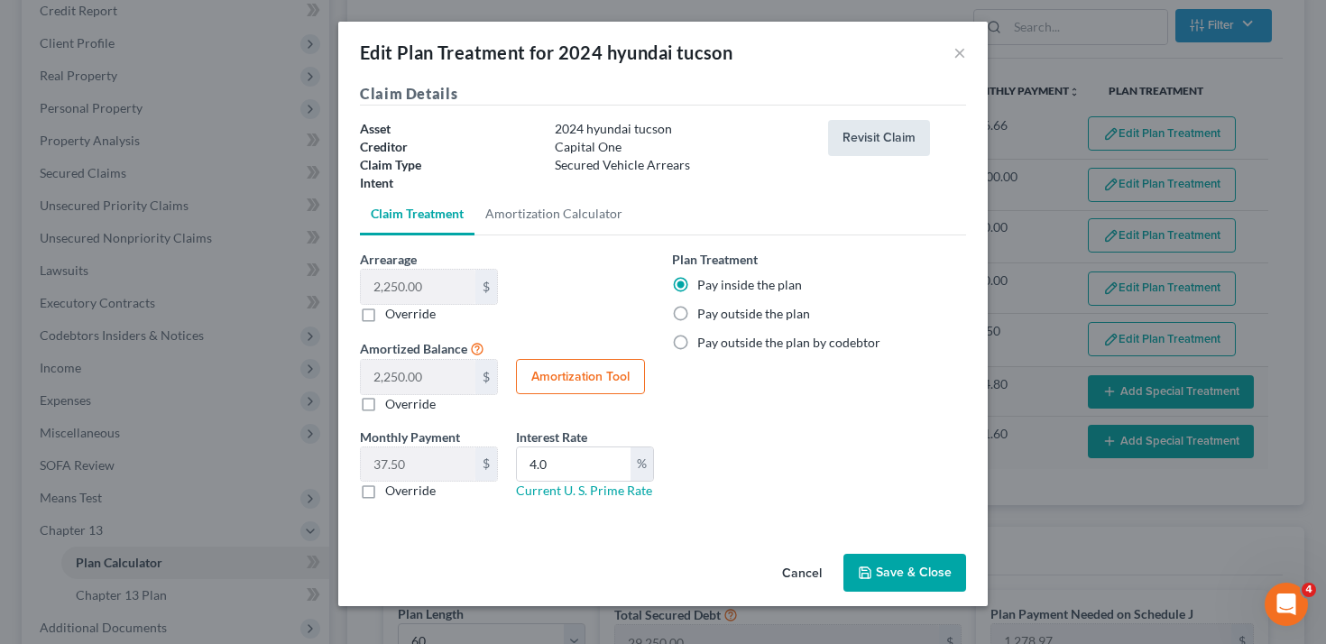
click at [903, 138] on button "Revisit Claim" at bounding box center [879, 138] width 102 height 36
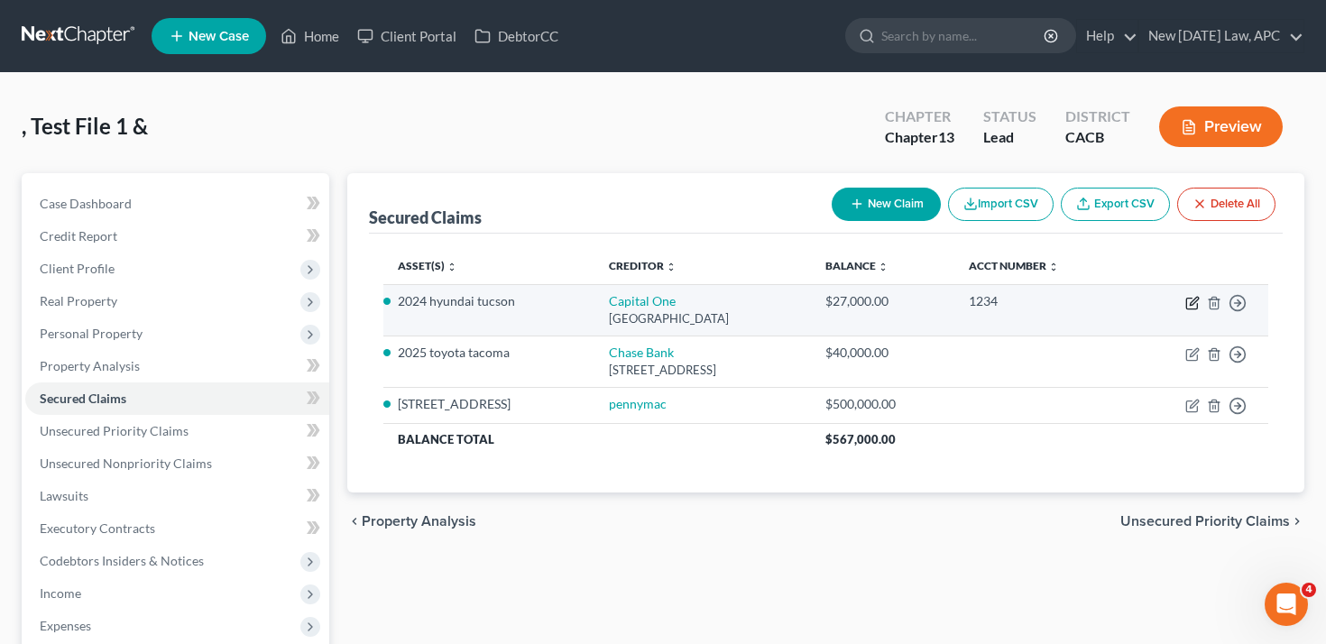
click at [1195, 307] on icon "button" at bounding box center [1192, 303] width 14 height 14
select select "28"
select select "2"
select select "4"
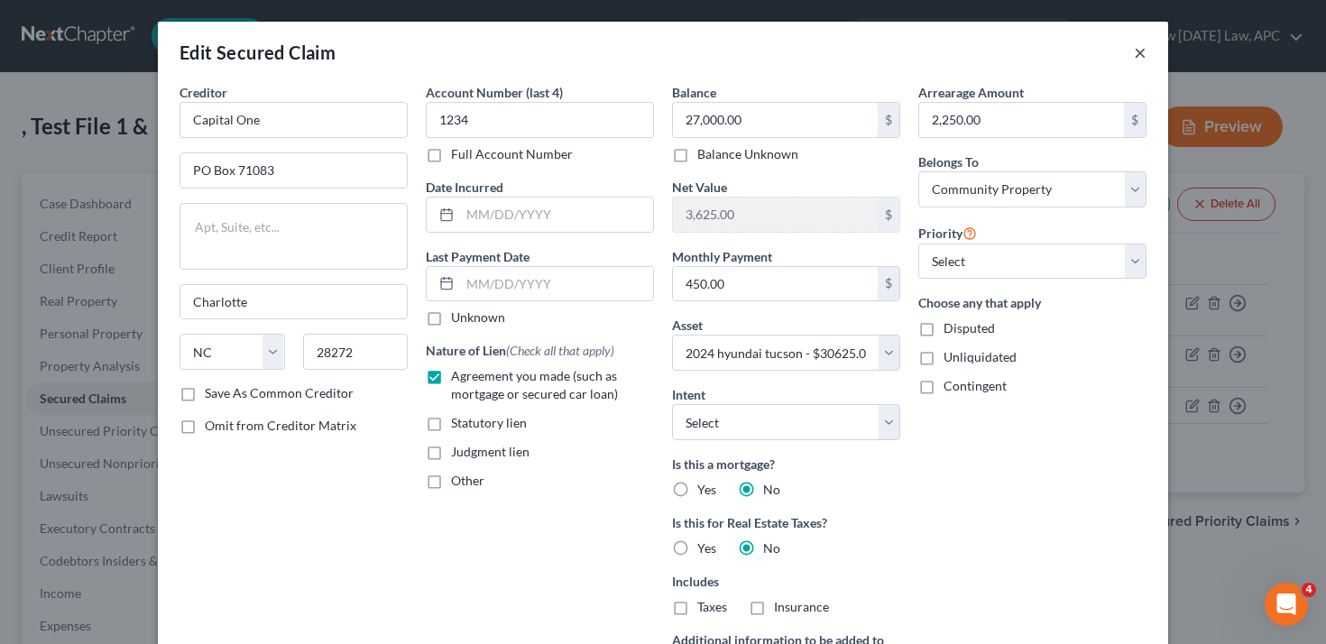
click at [1140, 54] on button "×" at bounding box center [1140, 52] width 13 height 22
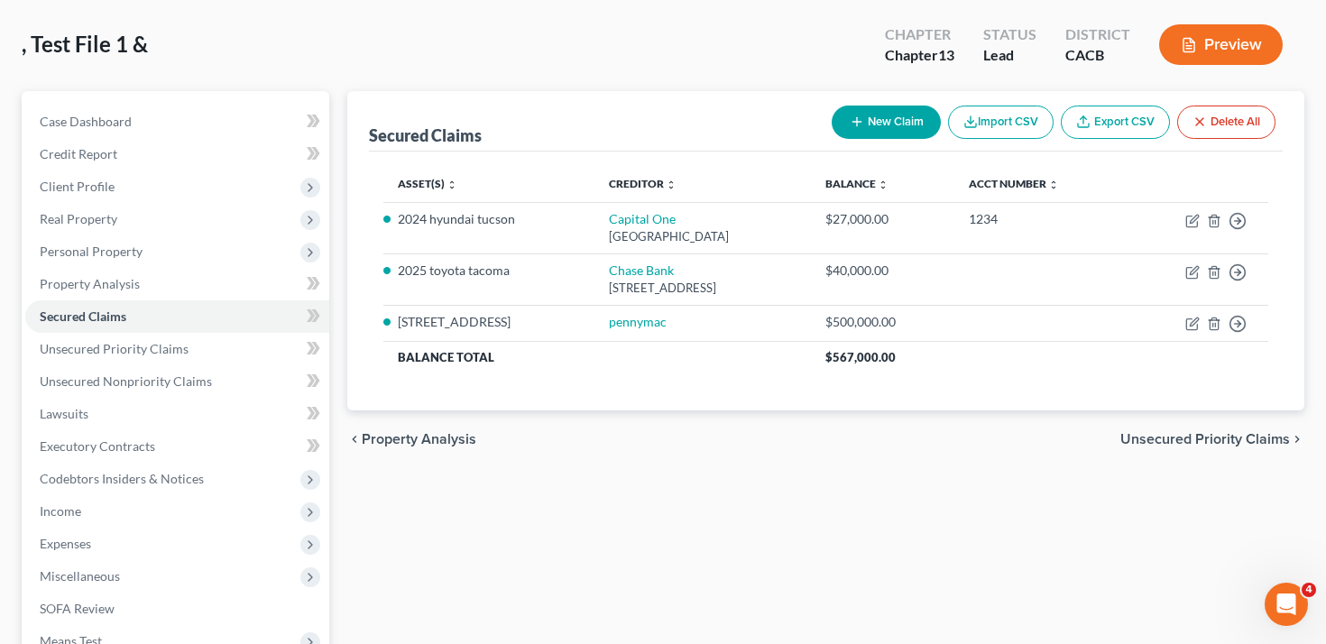
scroll to position [87, 0]
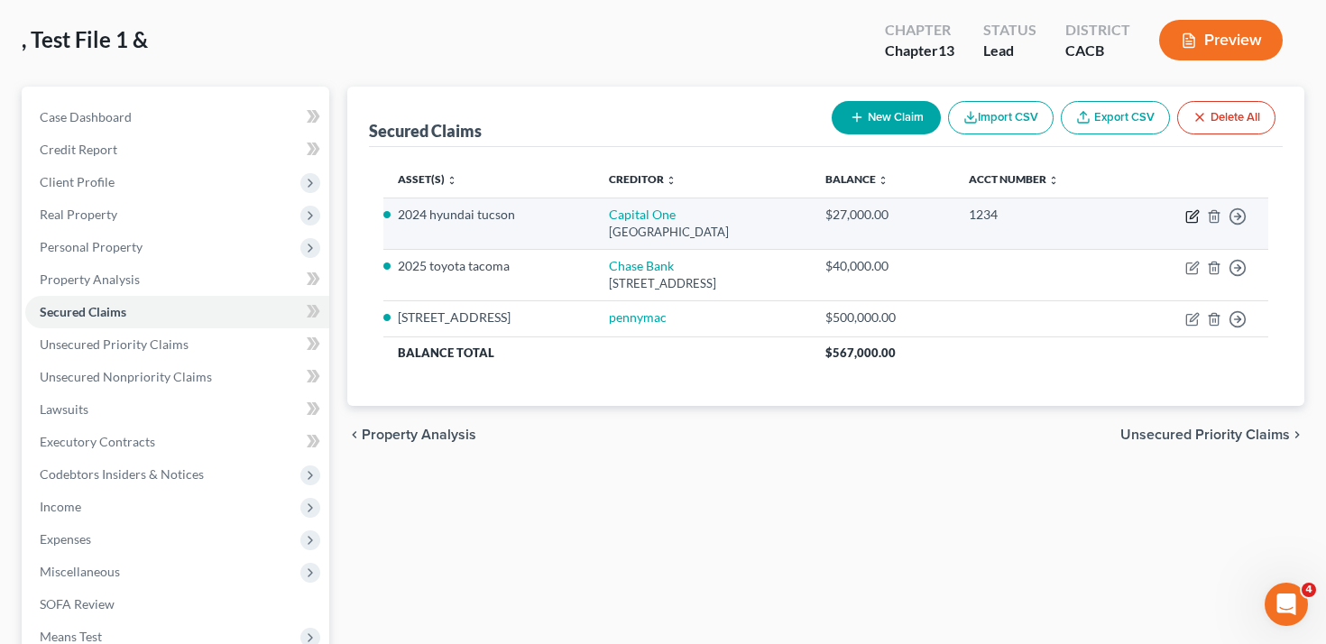
click at [1190, 218] on icon "button" at bounding box center [1194, 214] width 8 height 8
select select "28"
select select "2"
select select "4"
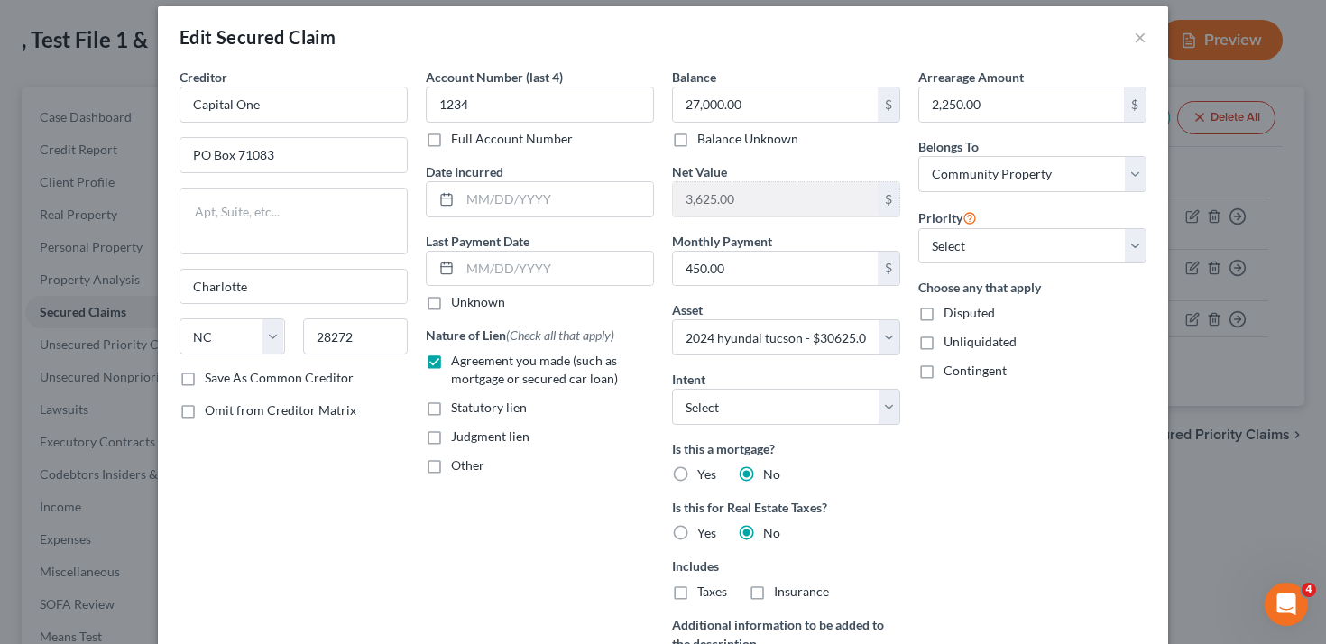
scroll to position [9, 0]
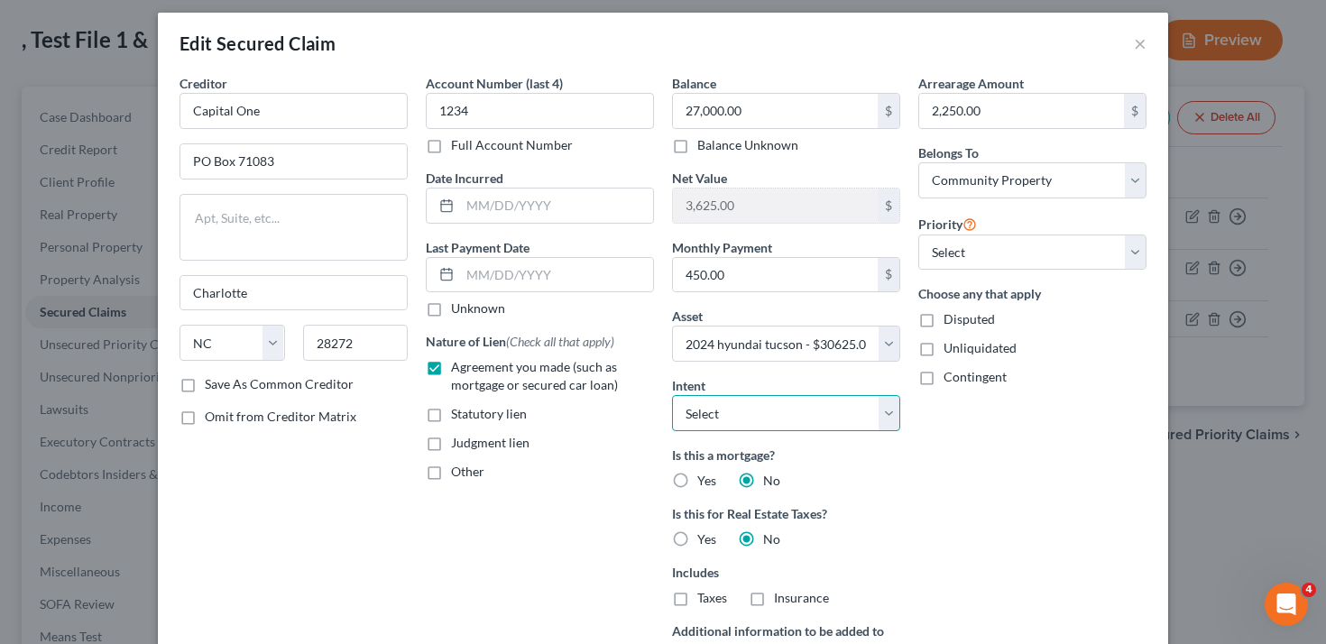
click at [721, 413] on select "Select Surrender Redeem Reaffirm Avoid Other" at bounding box center [786, 413] width 228 height 36
select select "2"
click at [672, 395] on select "Select Surrender Redeem Reaffirm Avoid Other" at bounding box center [786, 413] width 228 height 36
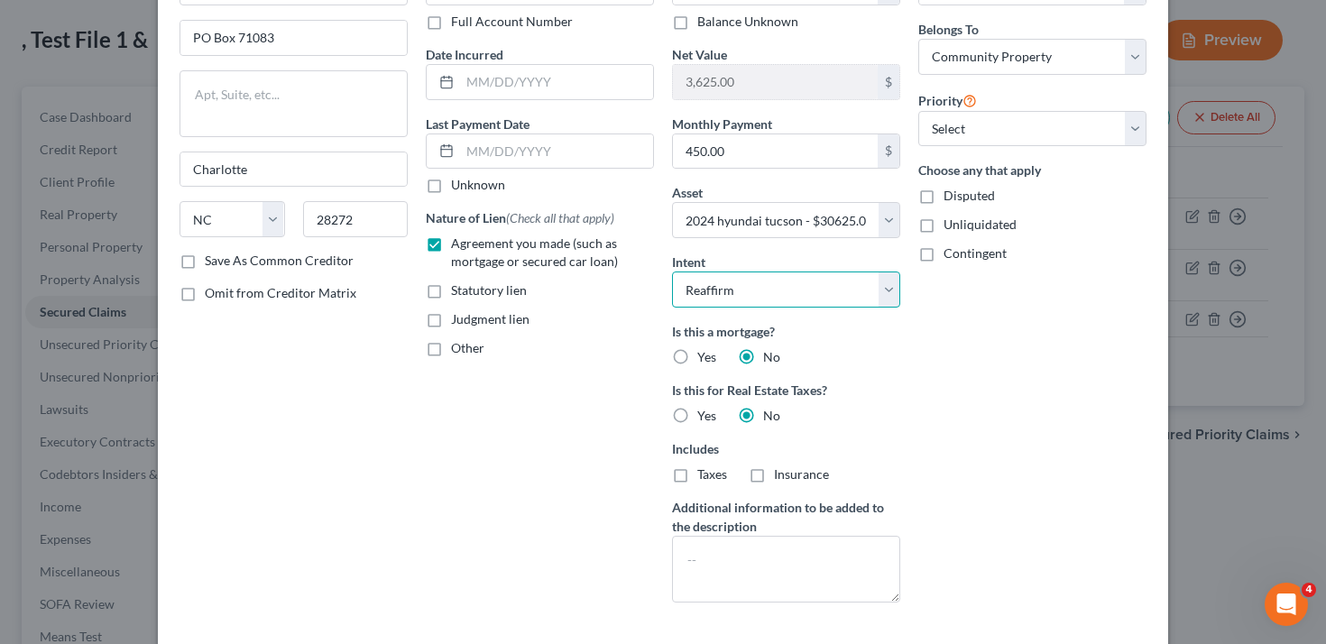
scroll to position [271, 0]
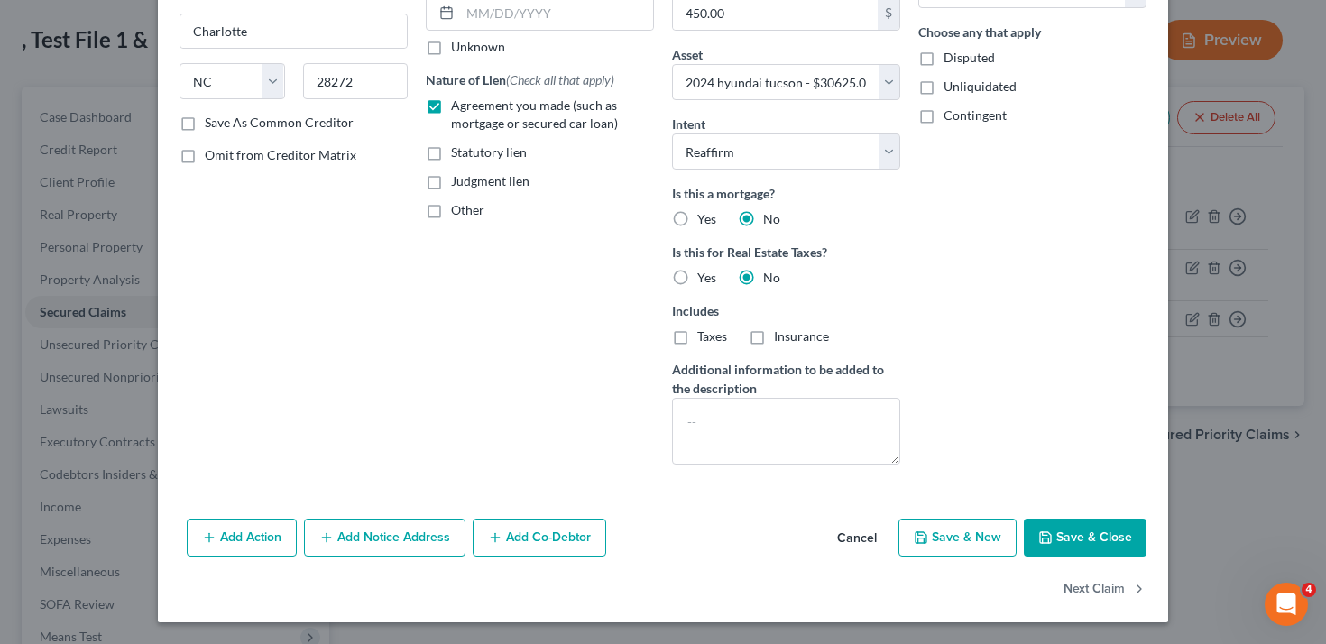
click at [1068, 527] on button "Save & Close" at bounding box center [1085, 538] width 123 height 38
select select
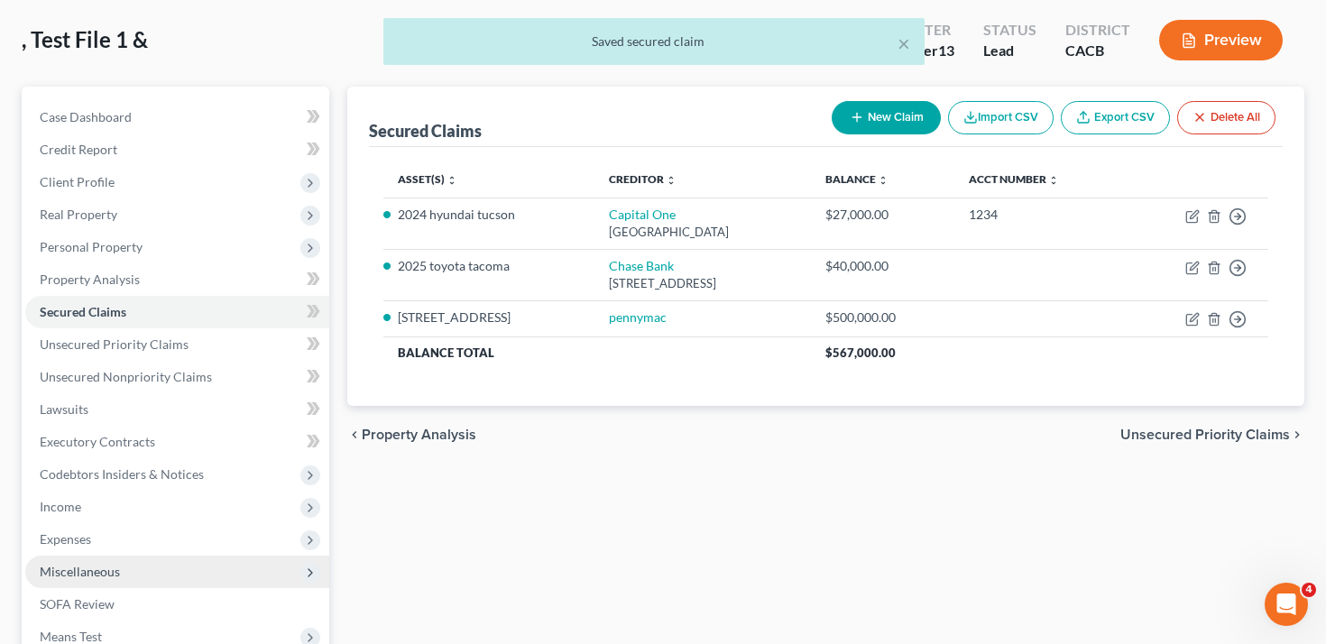
scroll to position [272, 0]
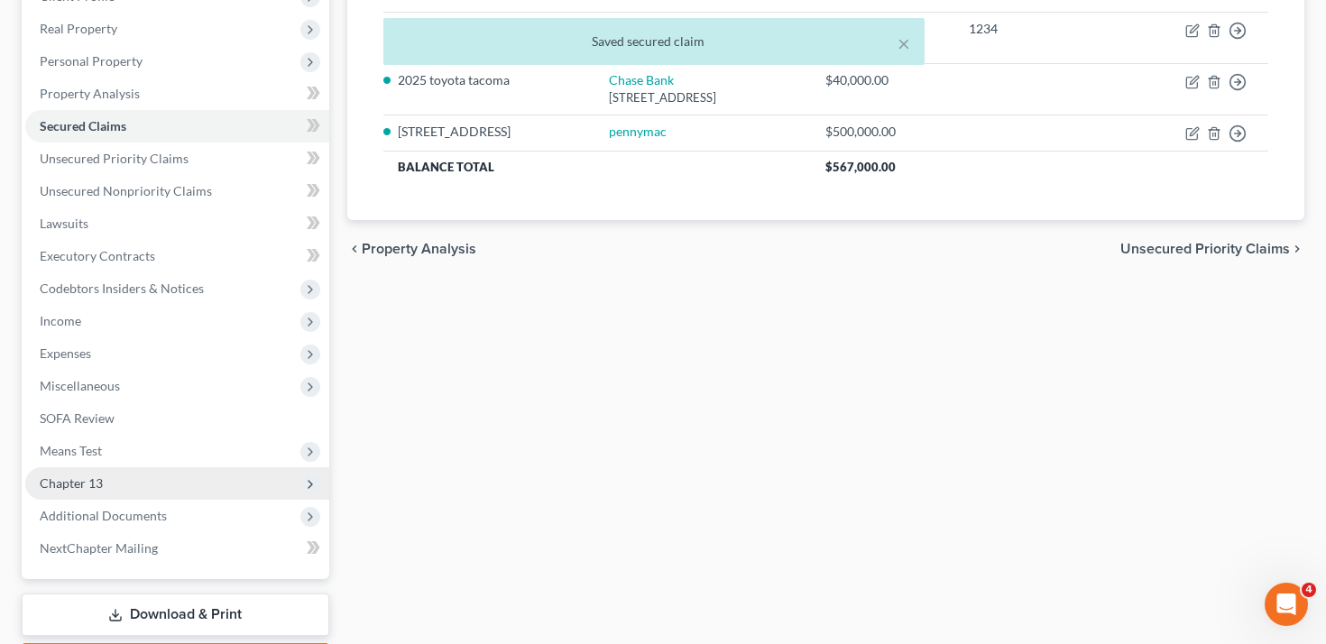
click at [168, 480] on span "Chapter 13" at bounding box center [177, 483] width 304 height 32
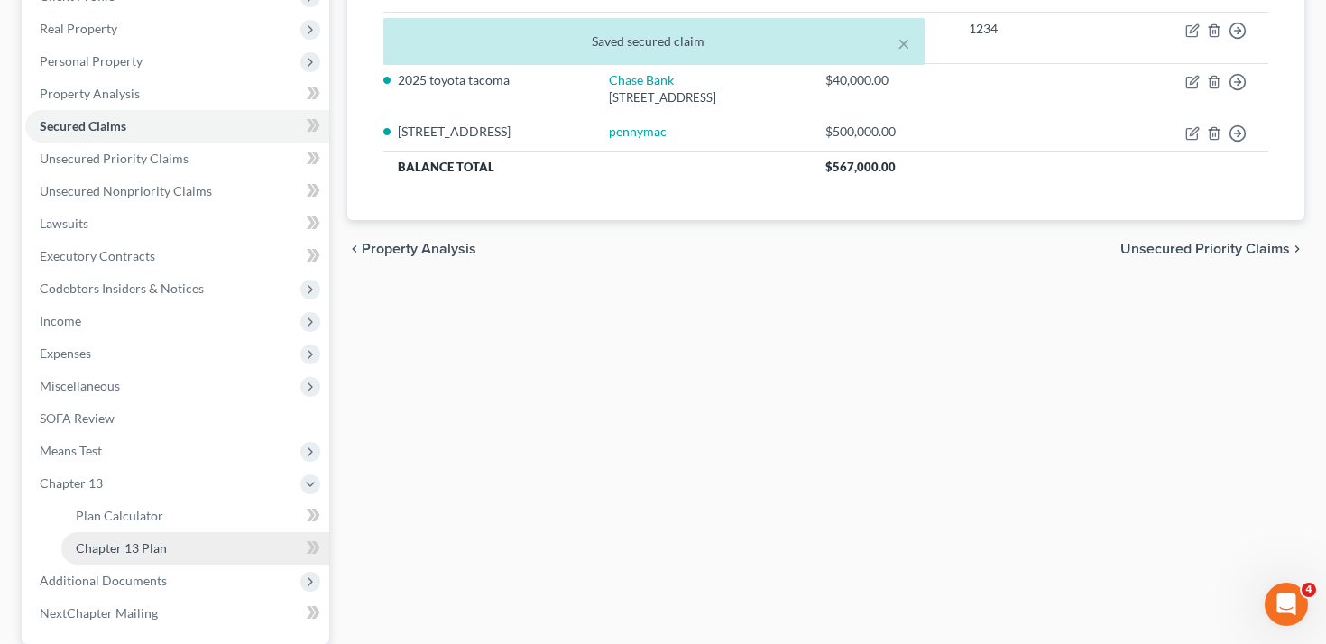
click at [166, 551] on link "Chapter 13 Plan" at bounding box center [195, 548] width 268 height 32
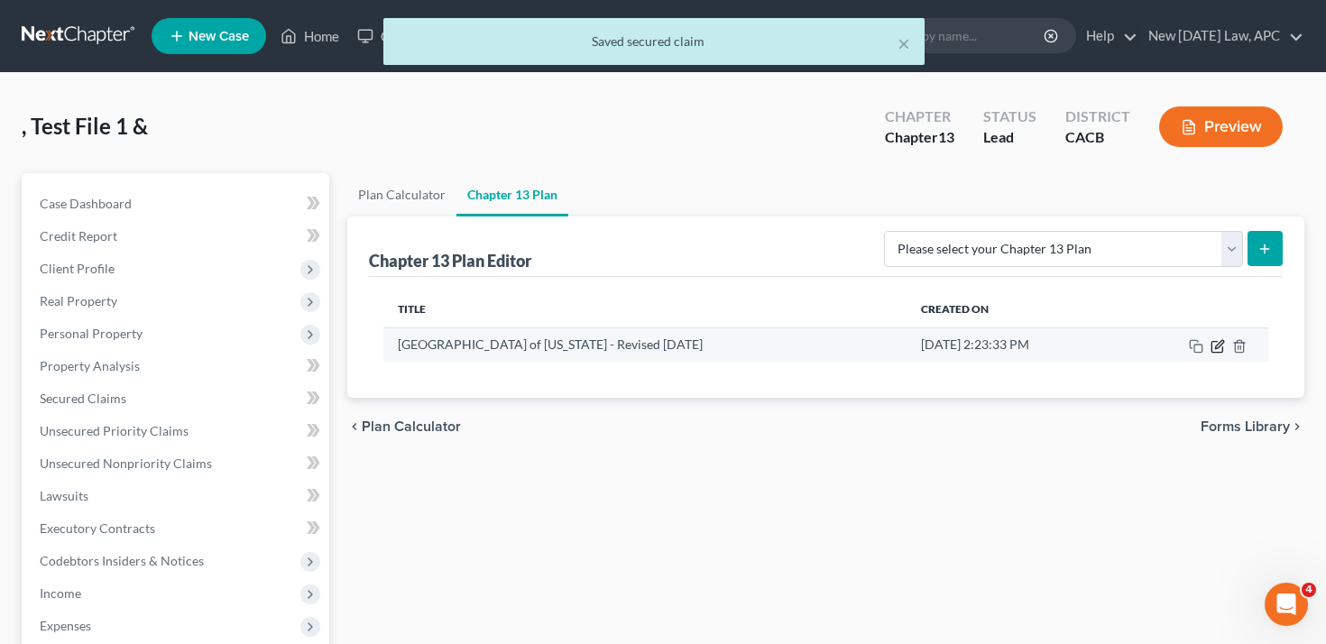
click at [1217, 343] on icon "button" at bounding box center [1217, 346] width 14 height 14
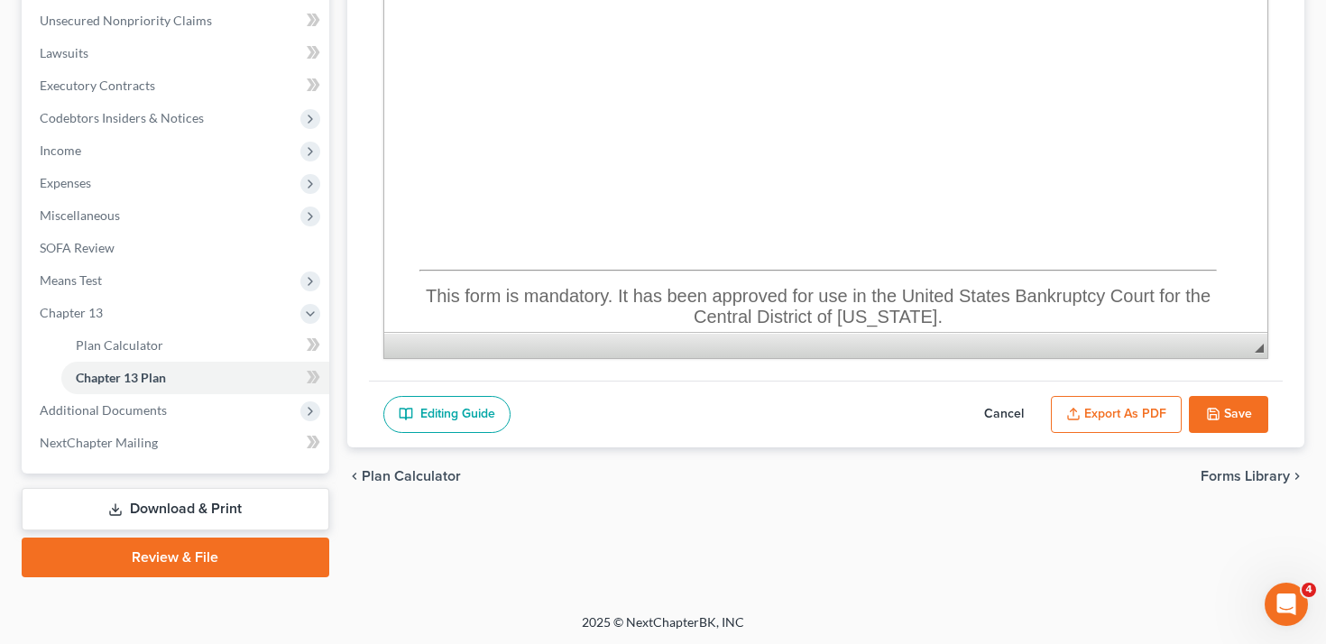
scroll to position [9847, 8]
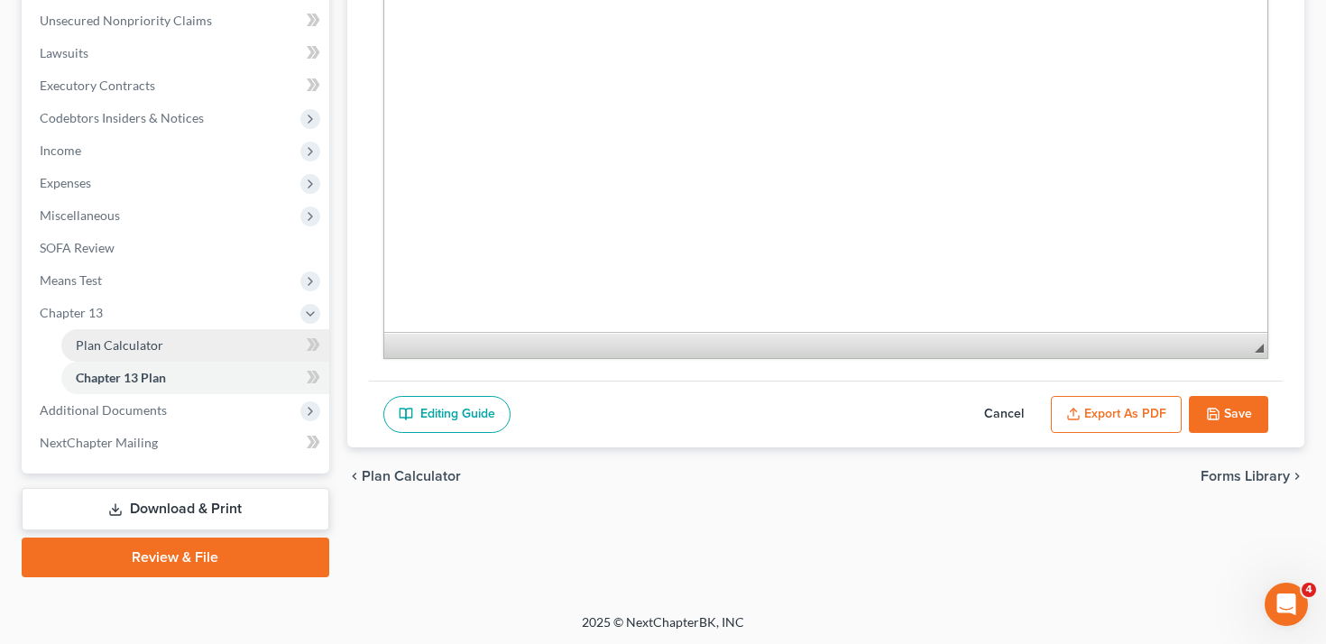
click at [150, 342] on span "Plan Calculator" at bounding box center [119, 344] width 87 height 15
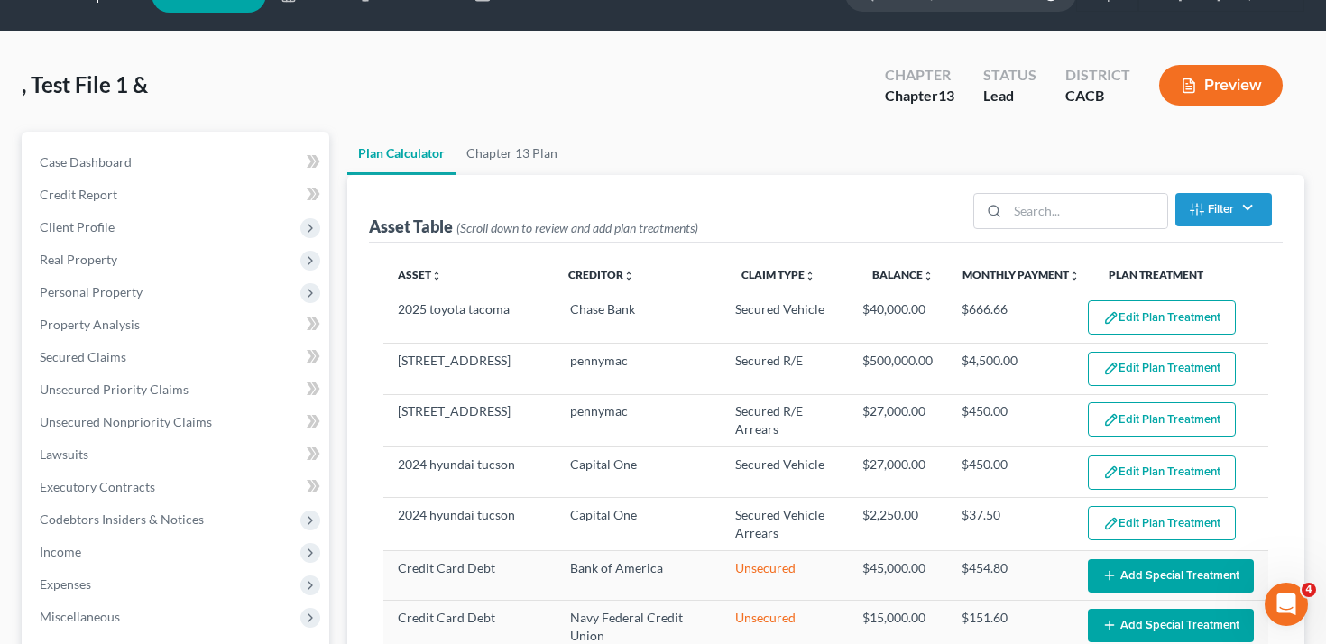
scroll to position [198, 0]
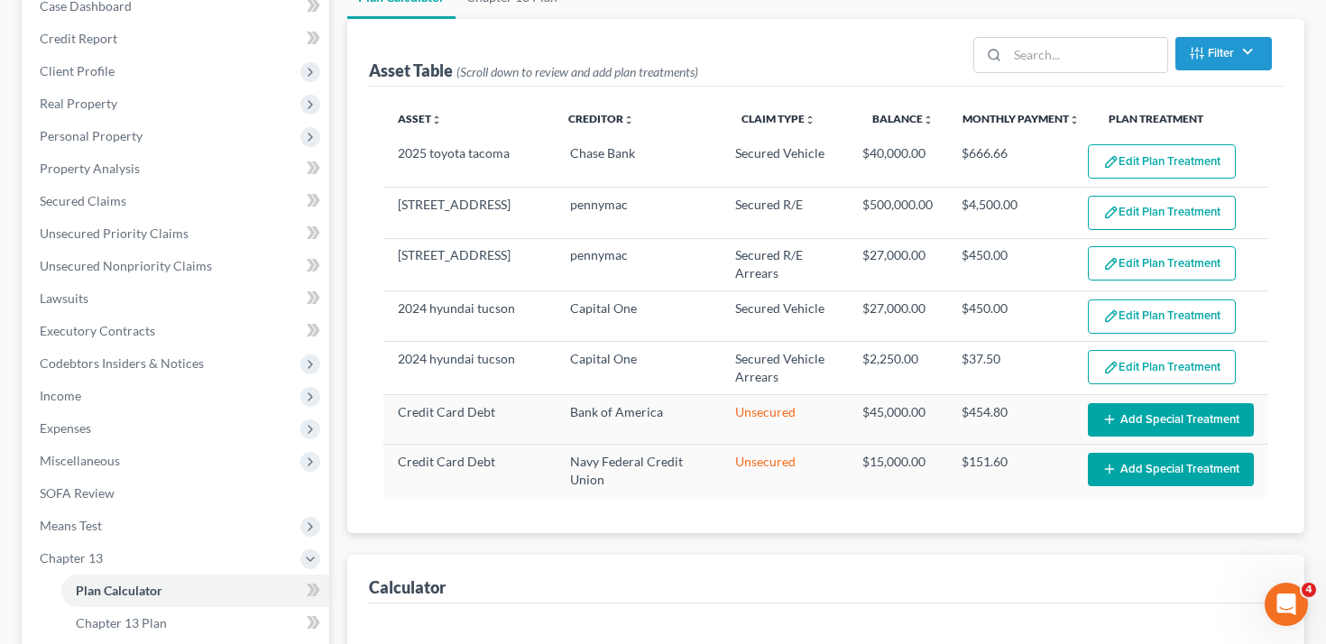
select select "59"
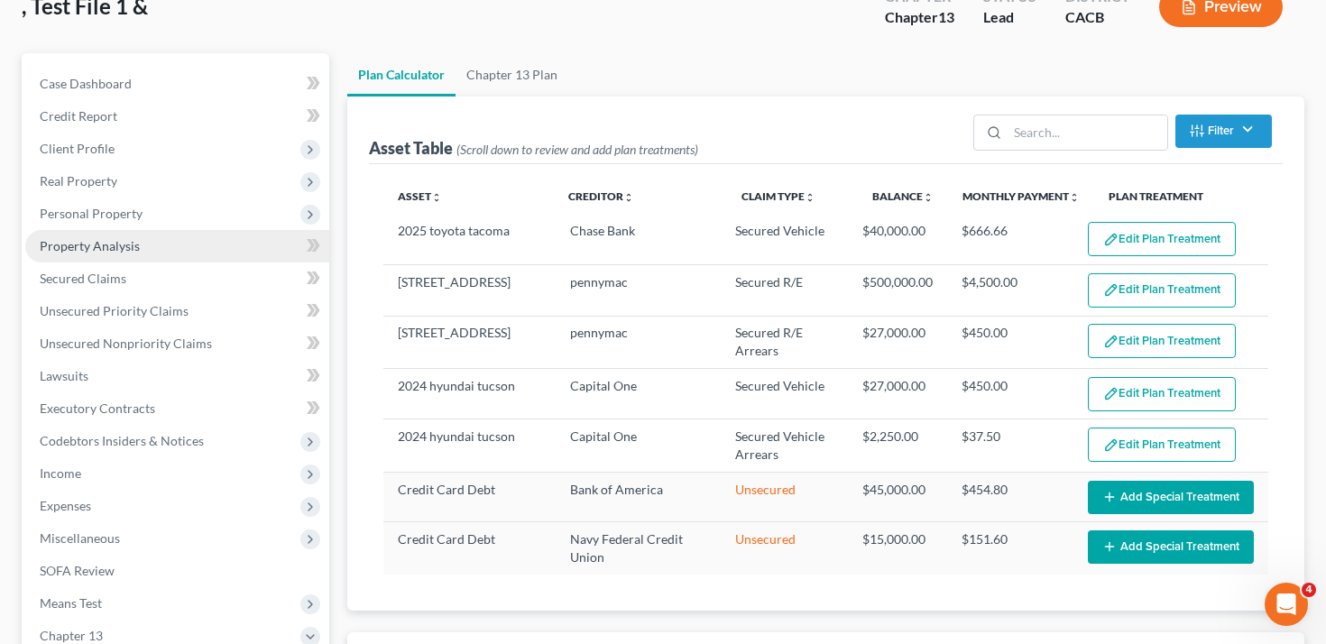
scroll to position [55, 0]
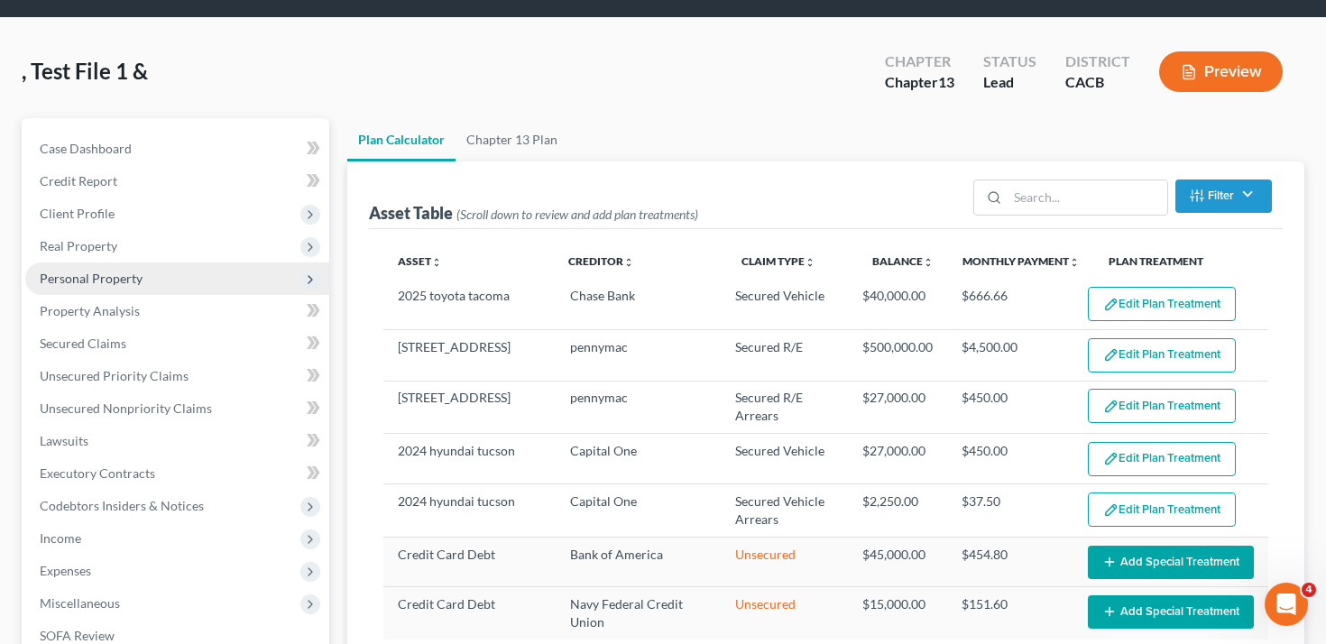
click at [160, 264] on span "Personal Property" at bounding box center [177, 278] width 304 height 32
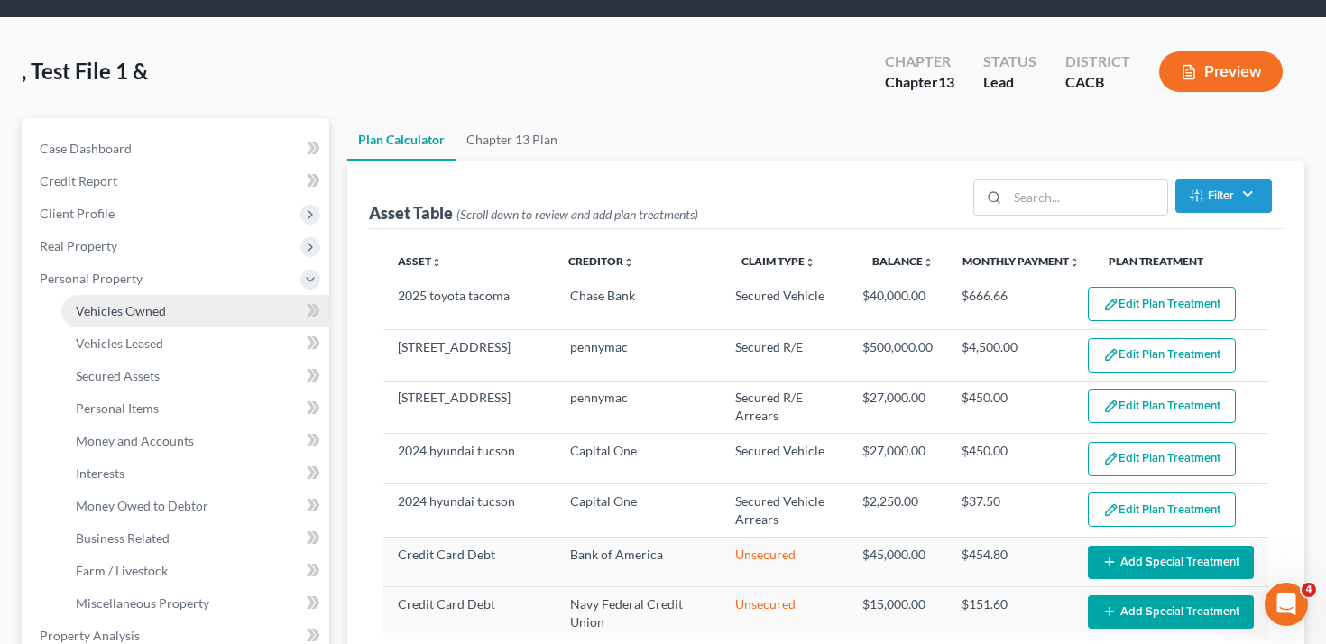
click at [159, 307] on span "Vehicles Owned" at bounding box center [121, 310] width 90 height 15
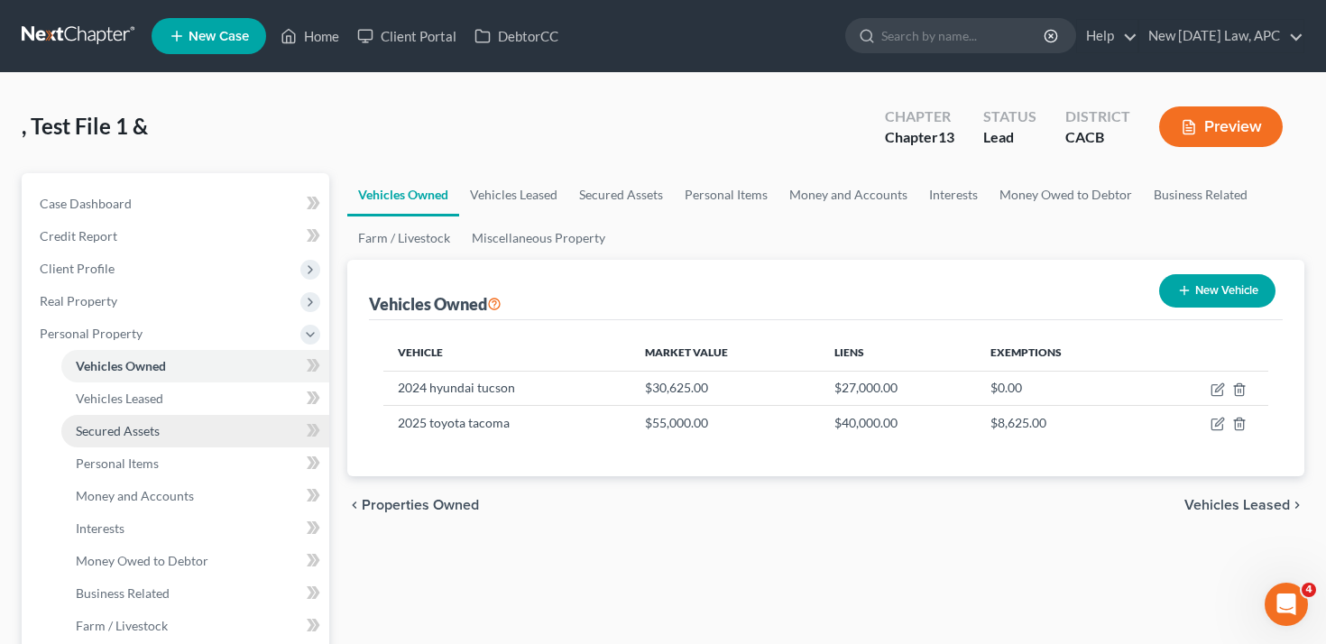
click at [152, 438] on link "Secured Assets" at bounding box center [195, 431] width 268 height 32
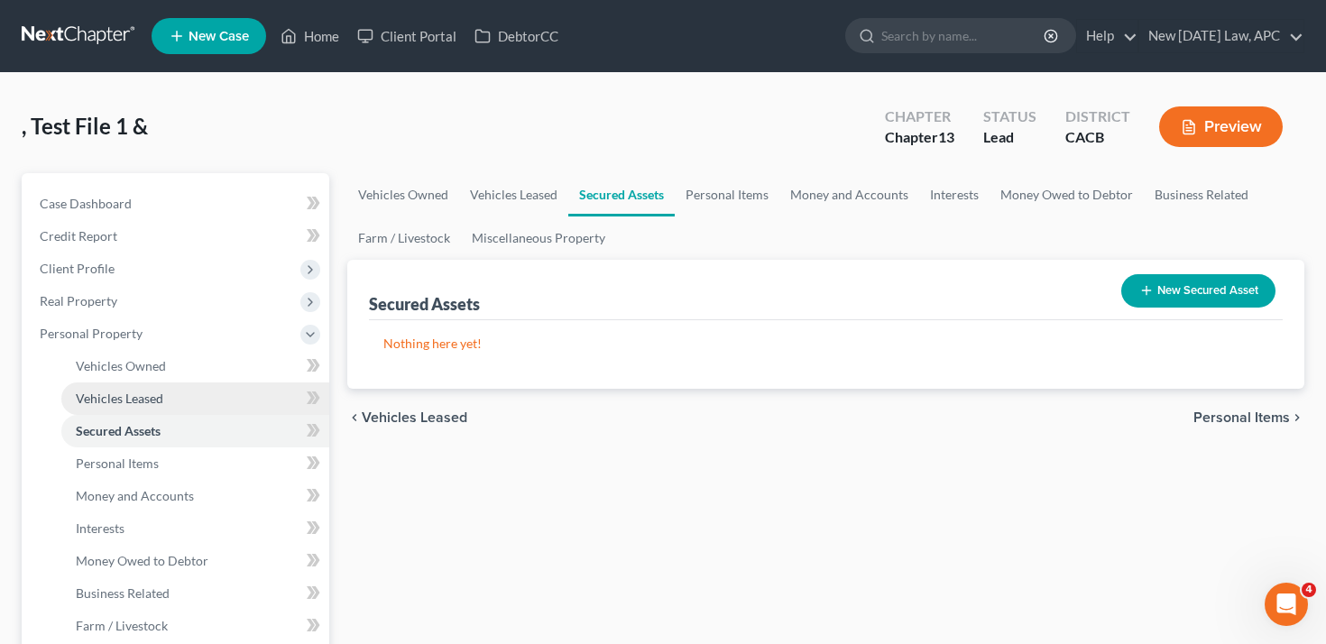
click at [159, 412] on link "Vehicles Leased" at bounding box center [195, 398] width 268 height 32
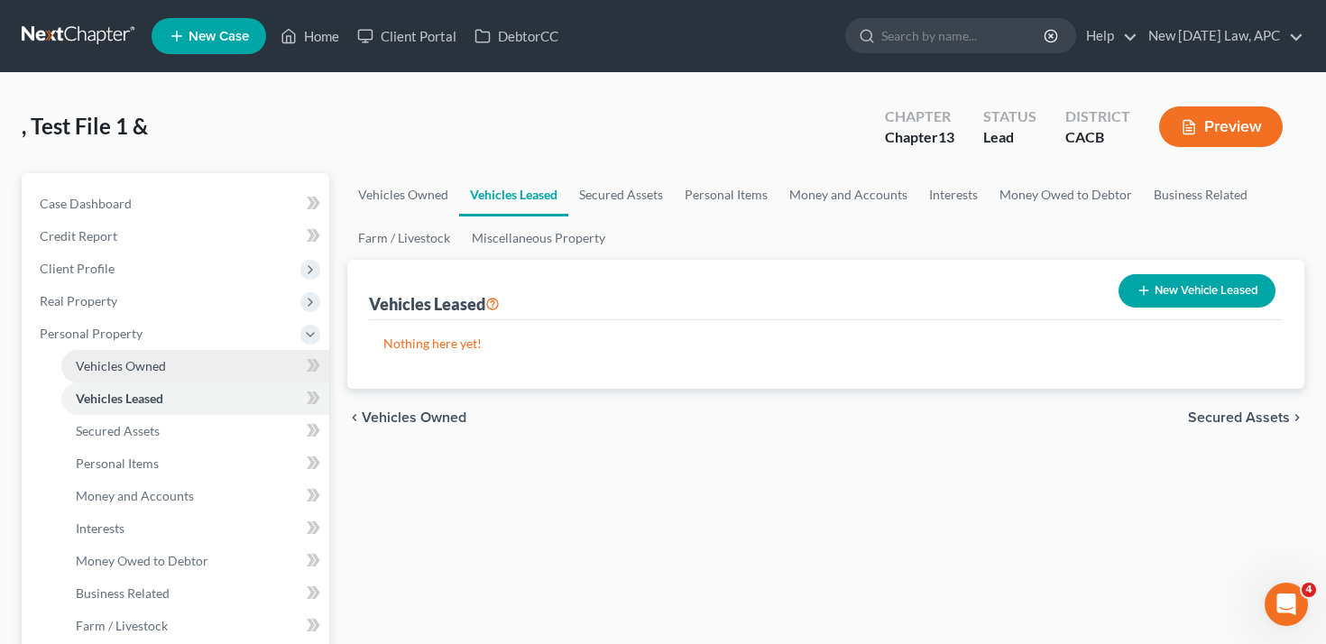
click at [163, 372] on link "Vehicles Owned" at bounding box center [195, 366] width 268 height 32
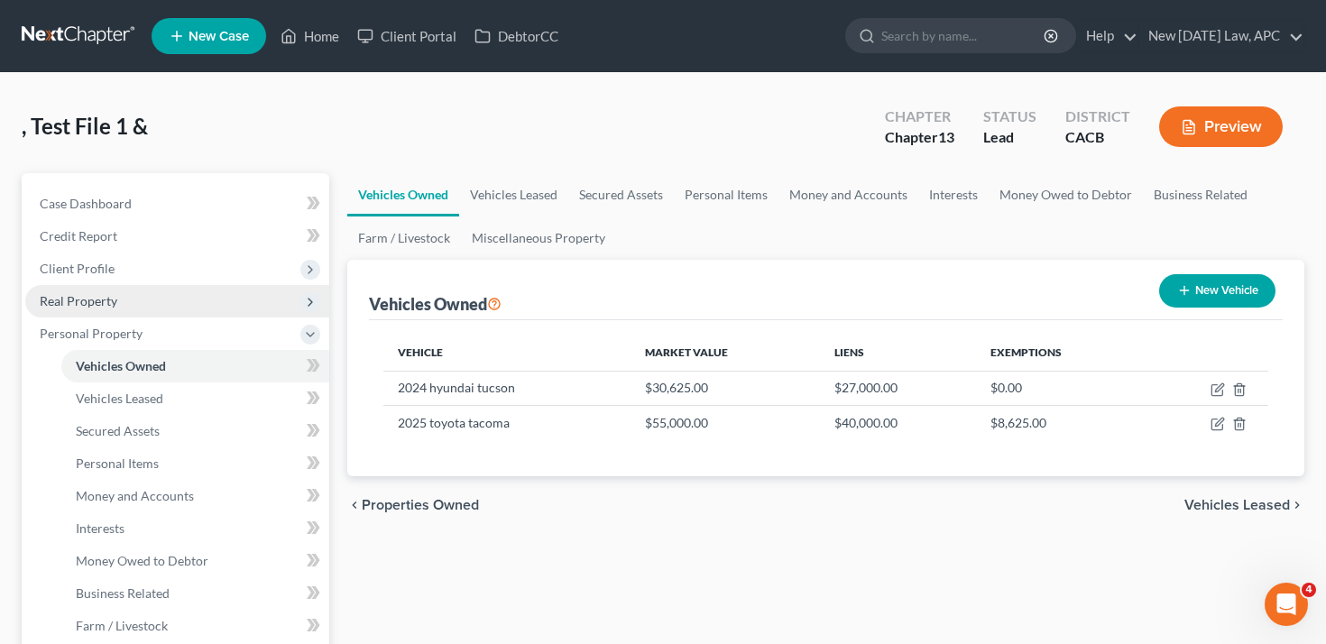
click at [155, 307] on span "Real Property" at bounding box center [177, 301] width 304 height 32
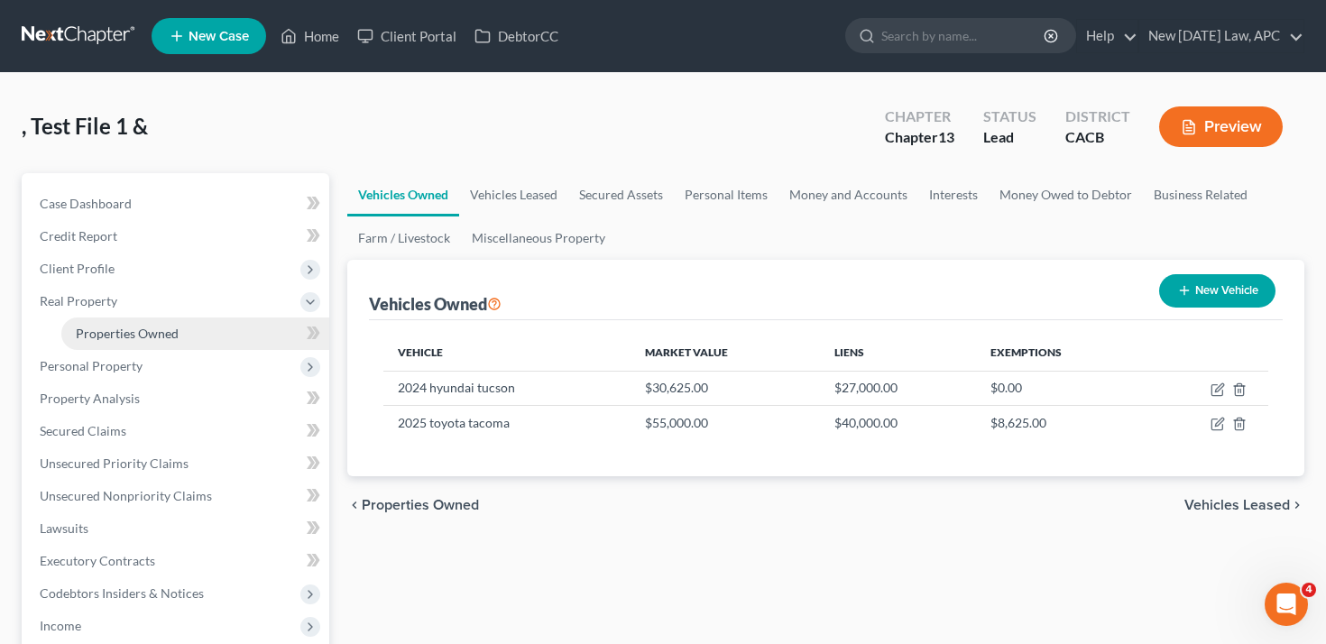
click at [153, 330] on span "Properties Owned" at bounding box center [127, 333] width 103 height 15
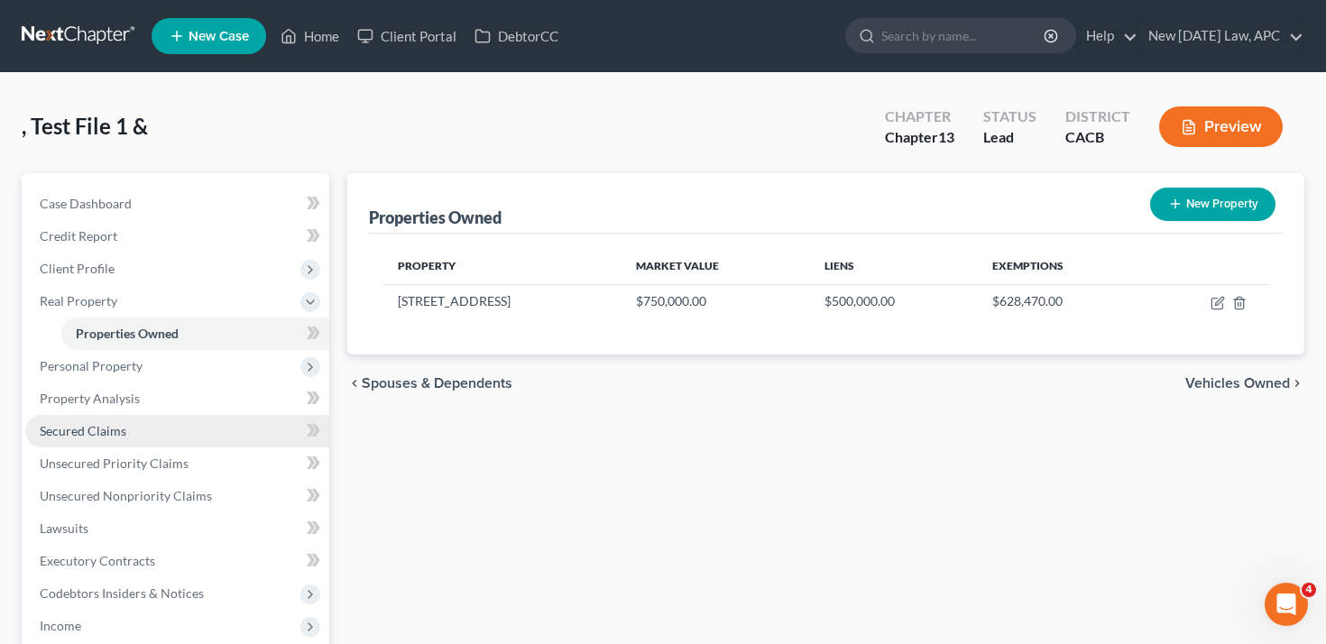
click at [142, 436] on link "Secured Claims" at bounding box center [177, 431] width 304 height 32
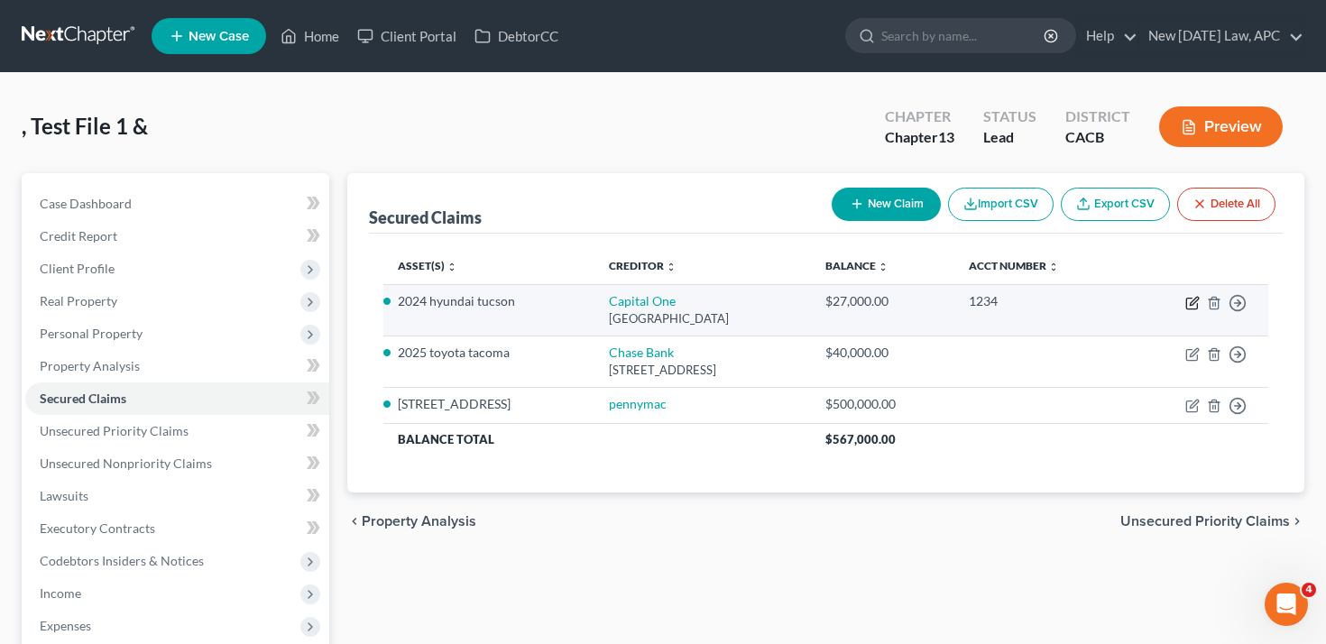
click at [1194, 304] on icon "button" at bounding box center [1192, 303] width 14 height 14
select select "28"
select select "2"
select select "4"
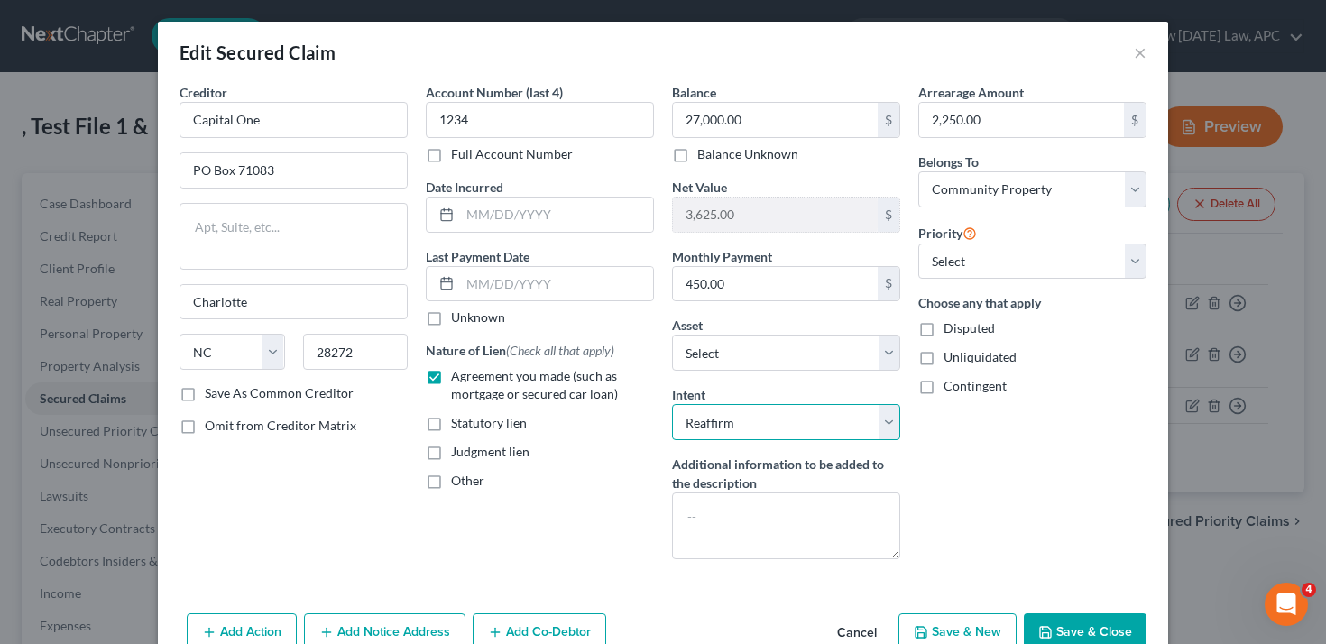
click at [795, 406] on select "Select Surrender Redeem Reaffirm Avoid Other" at bounding box center [786, 422] width 228 height 36
select select
click at [672, 404] on select "Select Surrender Redeem Reaffirm Avoid Other" at bounding box center [786, 422] width 228 height 36
click at [1070, 620] on button "Save & Close" at bounding box center [1085, 632] width 123 height 38
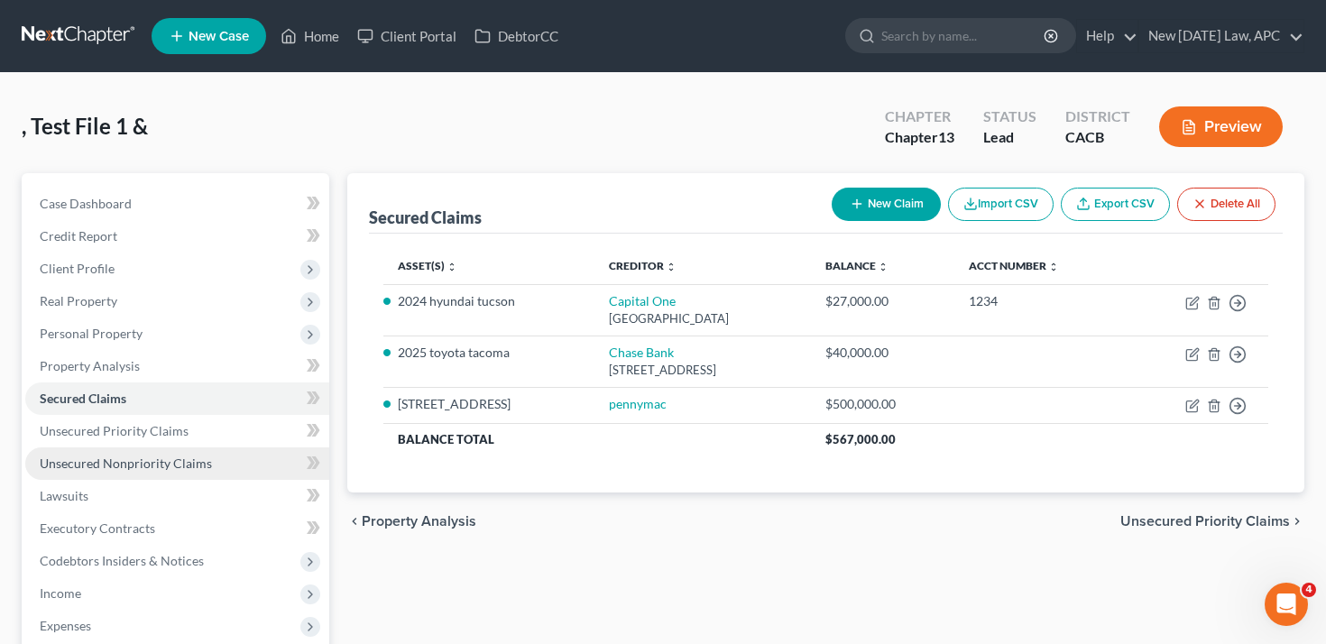
scroll to position [254, 0]
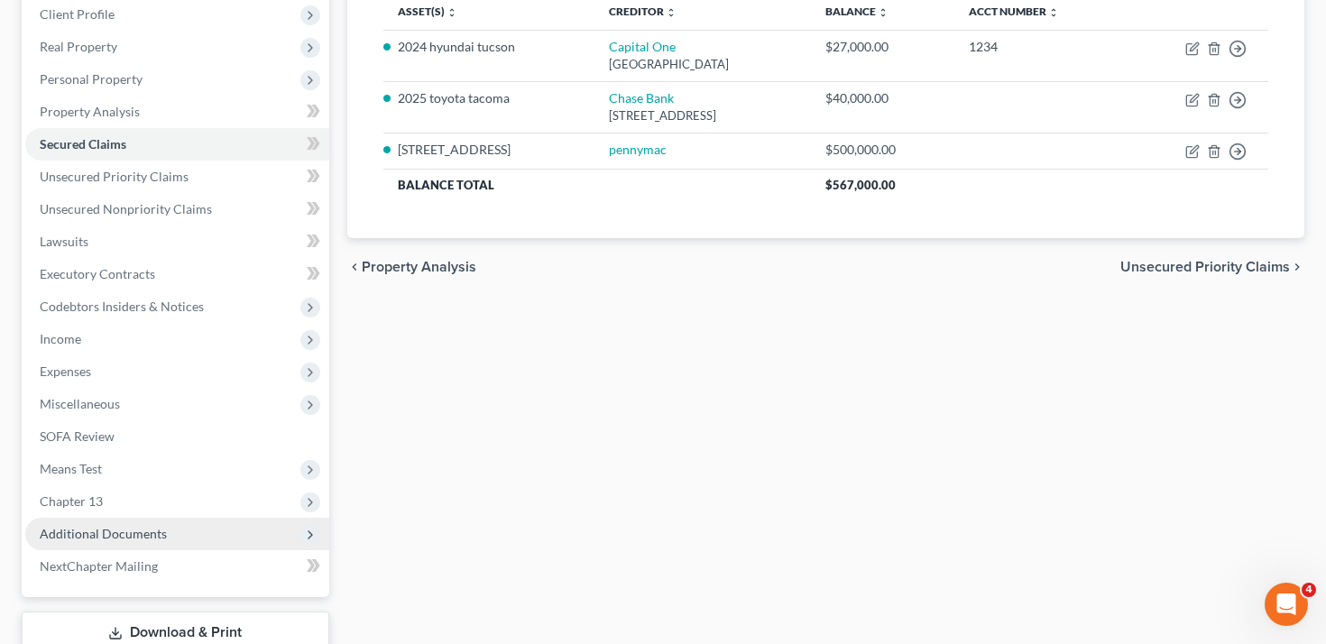
click at [139, 522] on span "Additional Documents" at bounding box center [177, 534] width 304 height 32
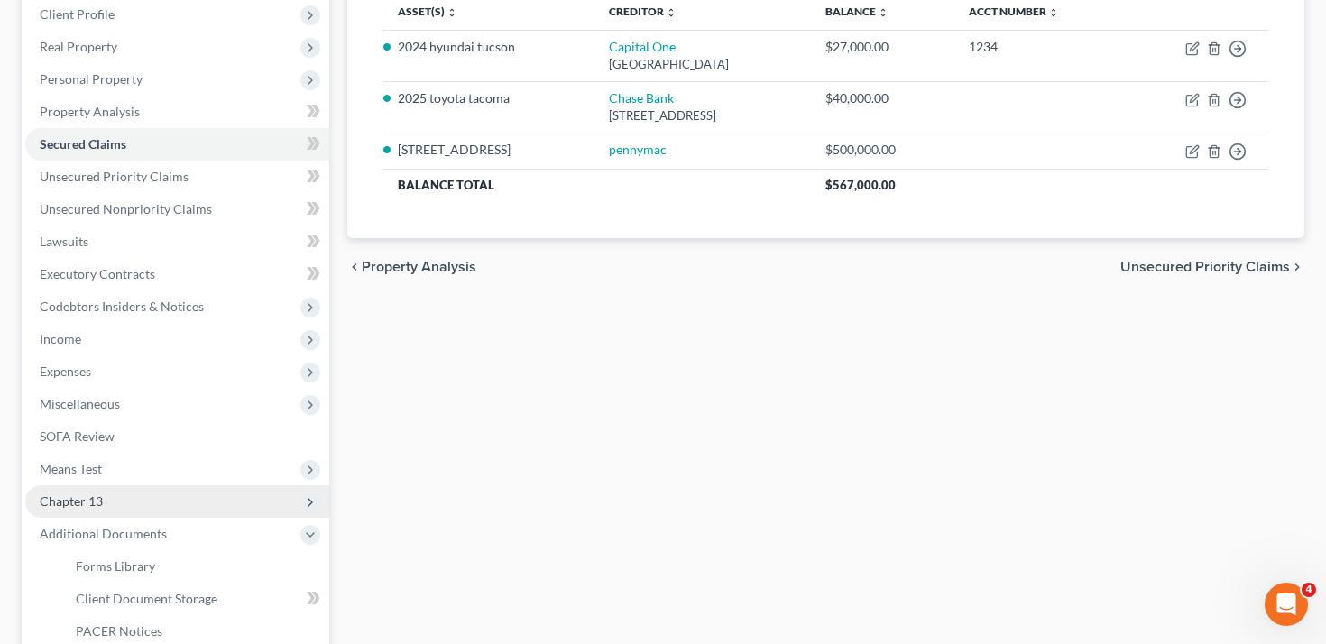
click at [133, 505] on span "Chapter 13" at bounding box center [177, 501] width 304 height 32
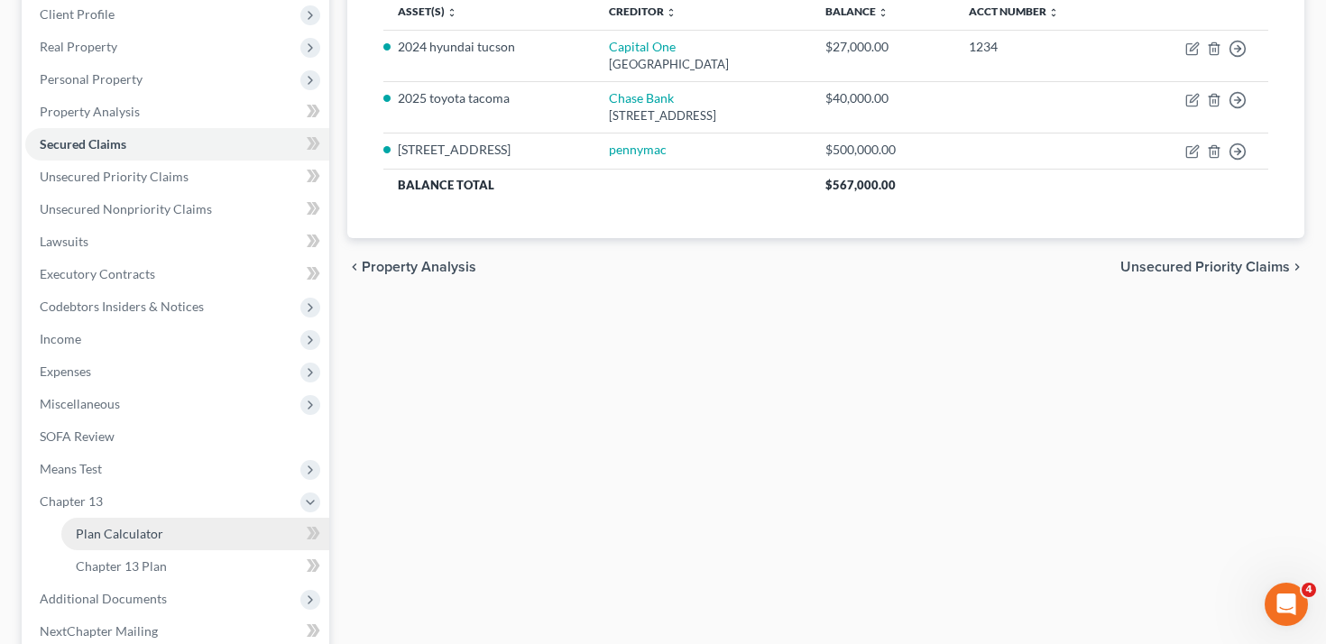
click at [140, 543] on link "Plan Calculator" at bounding box center [195, 534] width 268 height 32
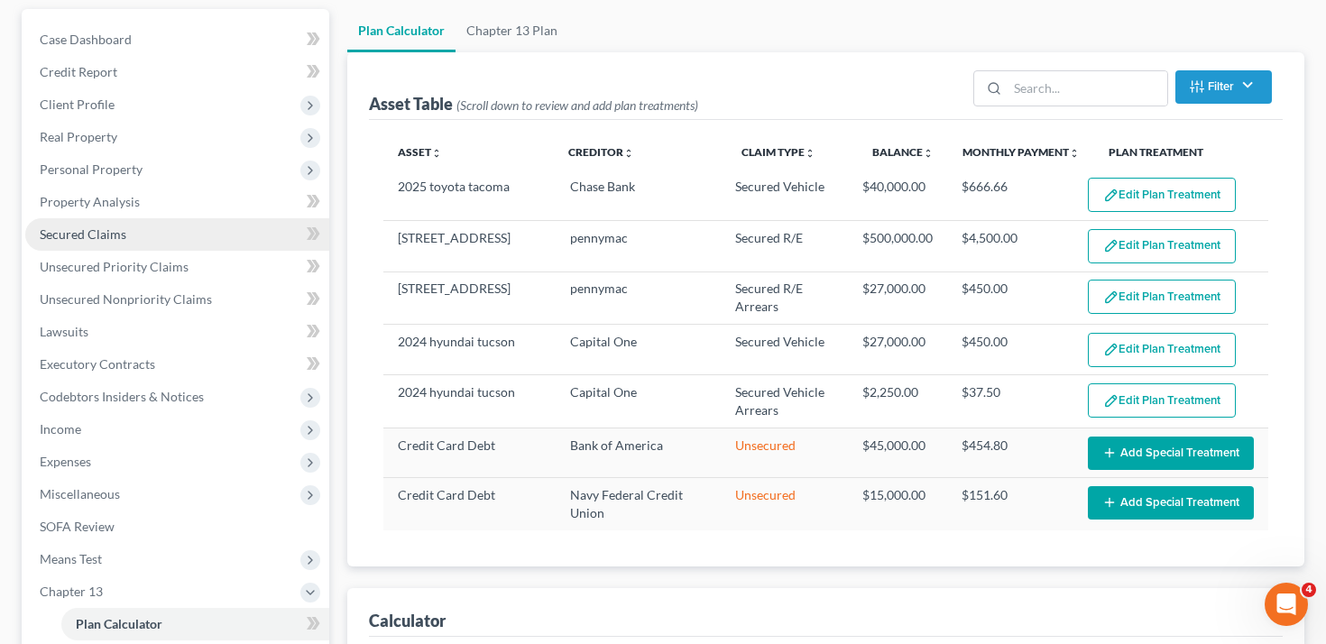
scroll to position [120, 0]
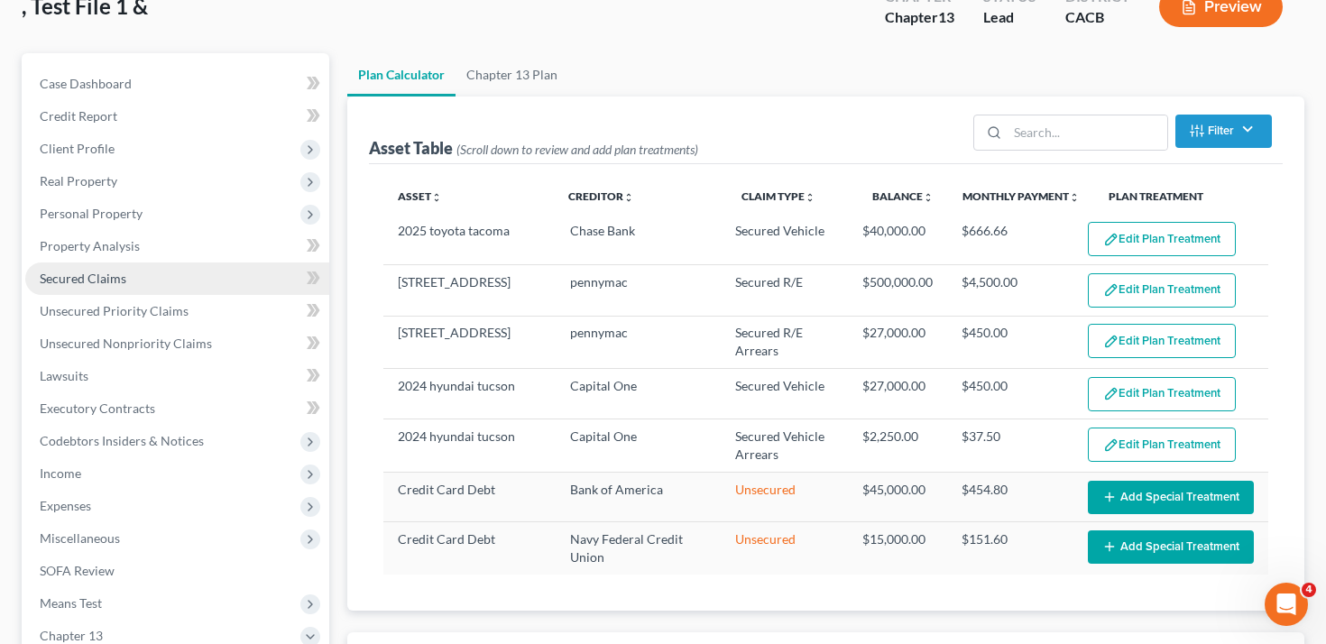
select select "59"
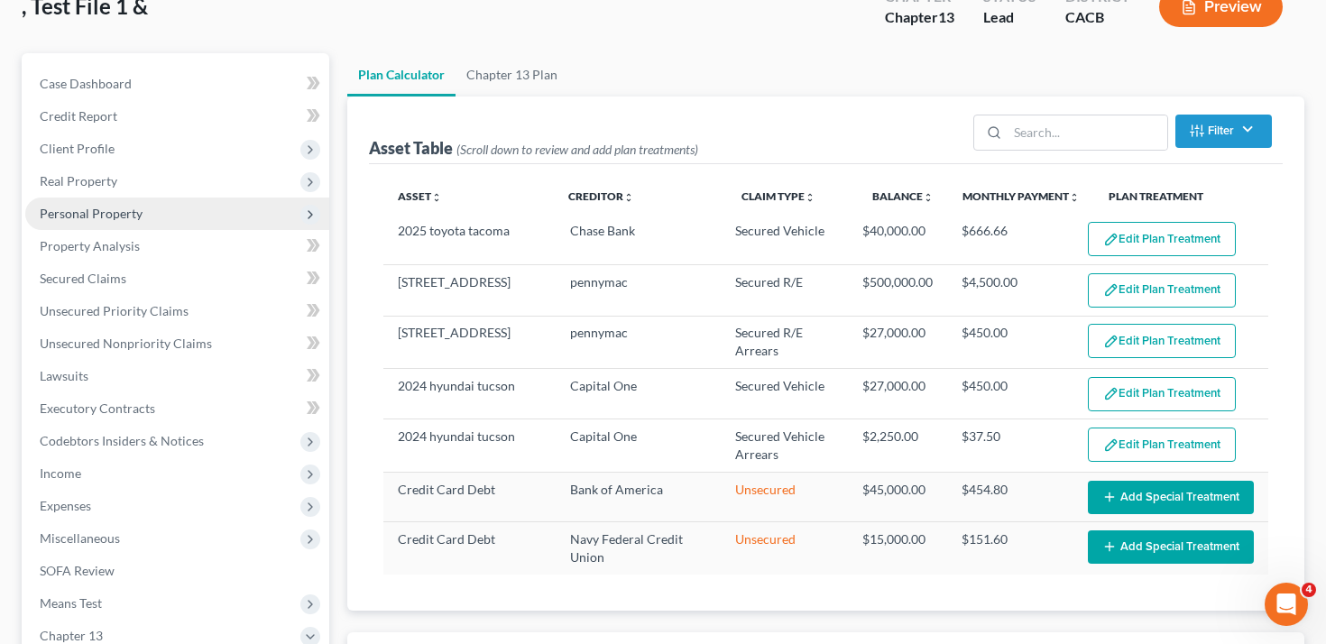
click at [134, 217] on span "Personal Property" at bounding box center [91, 213] width 103 height 15
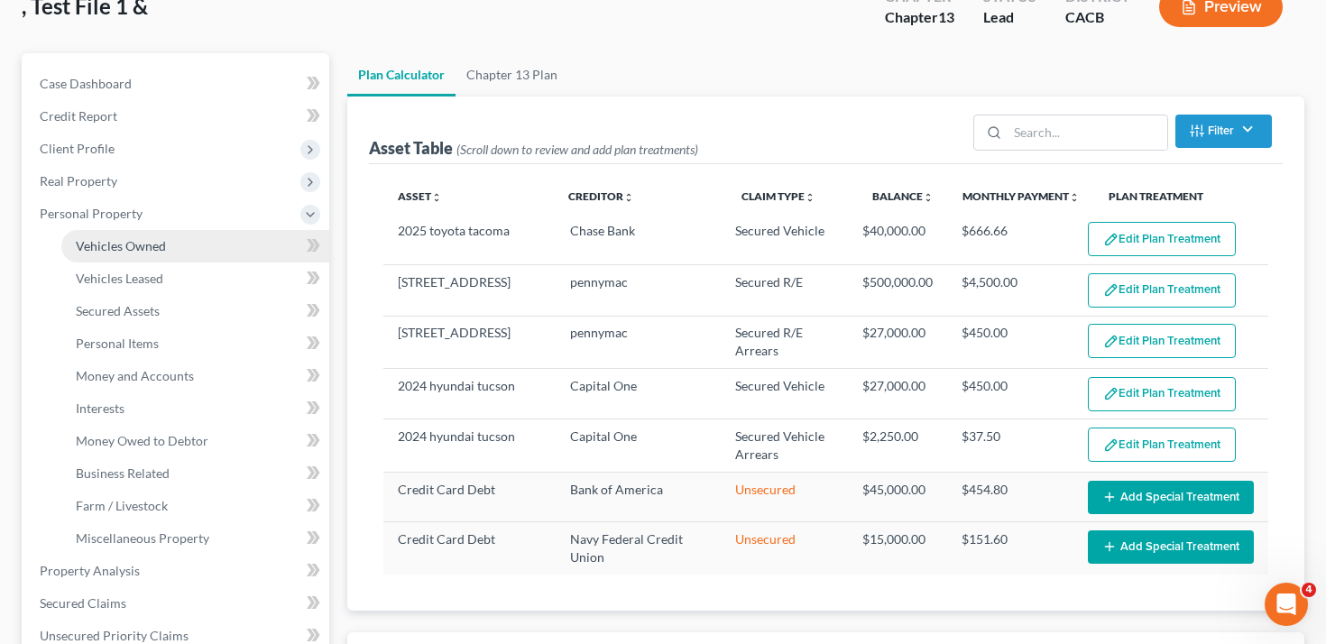
click at [135, 243] on span "Vehicles Owned" at bounding box center [121, 245] width 90 height 15
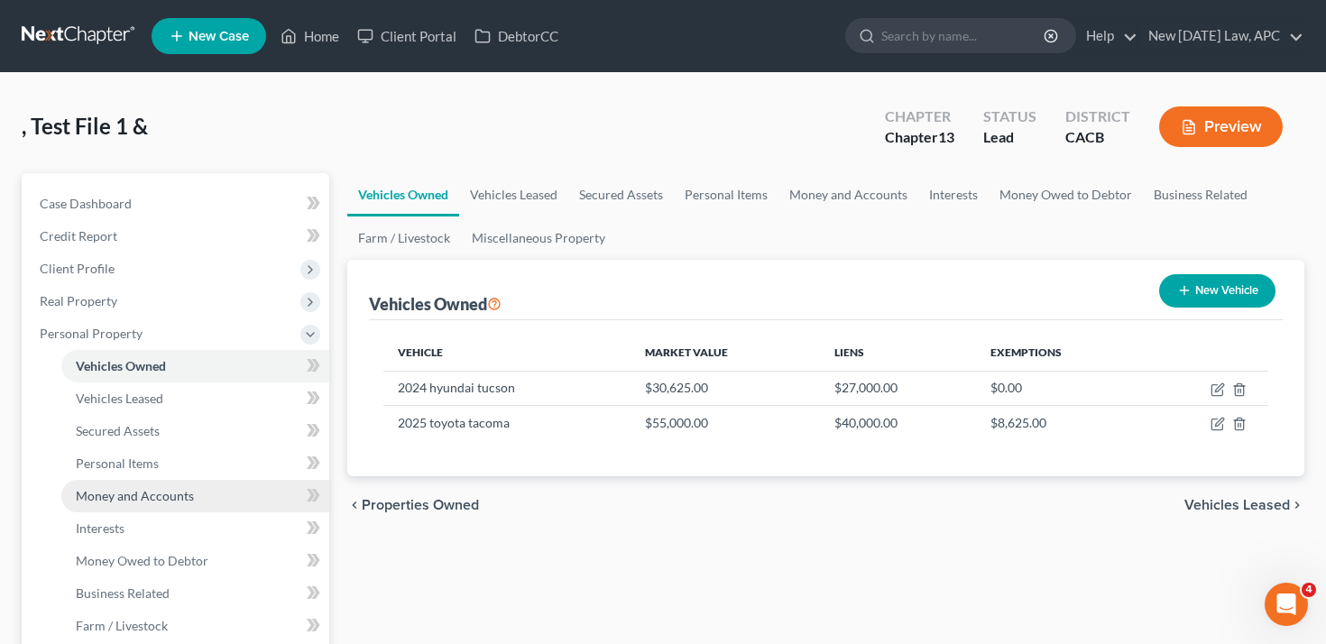
scroll to position [181, 0]
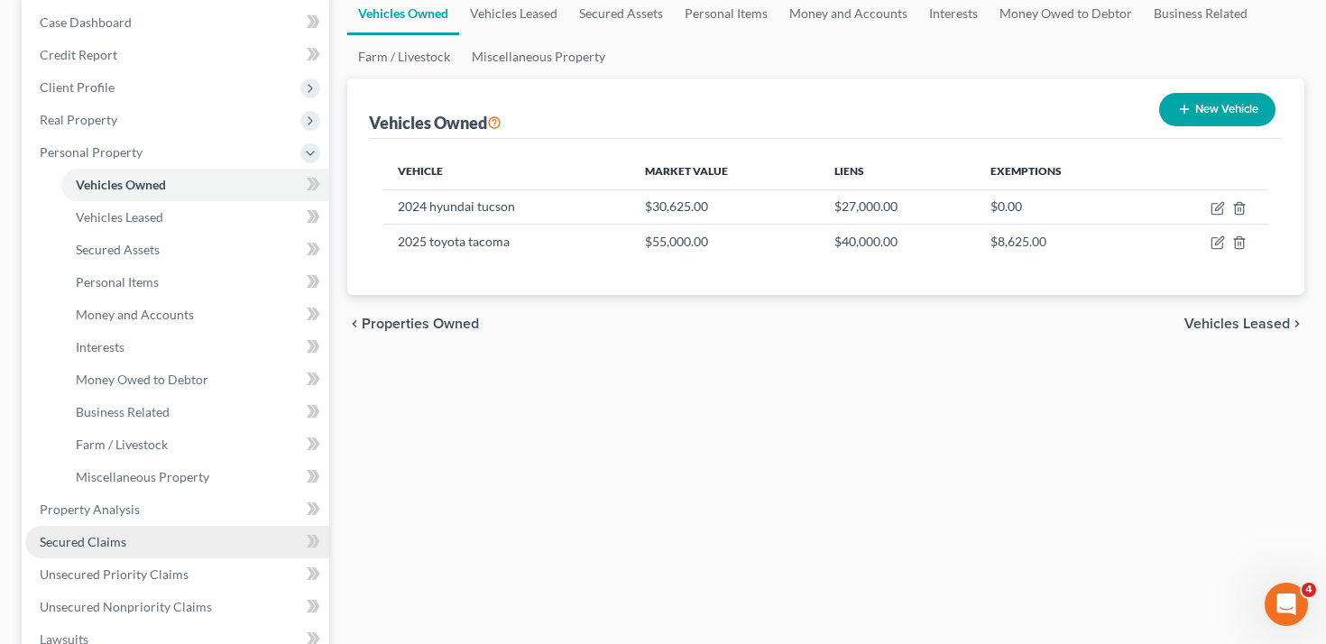
click at [133, 539] on link "Secured Claims" at bounding box center [177, 542] width 304 height 32
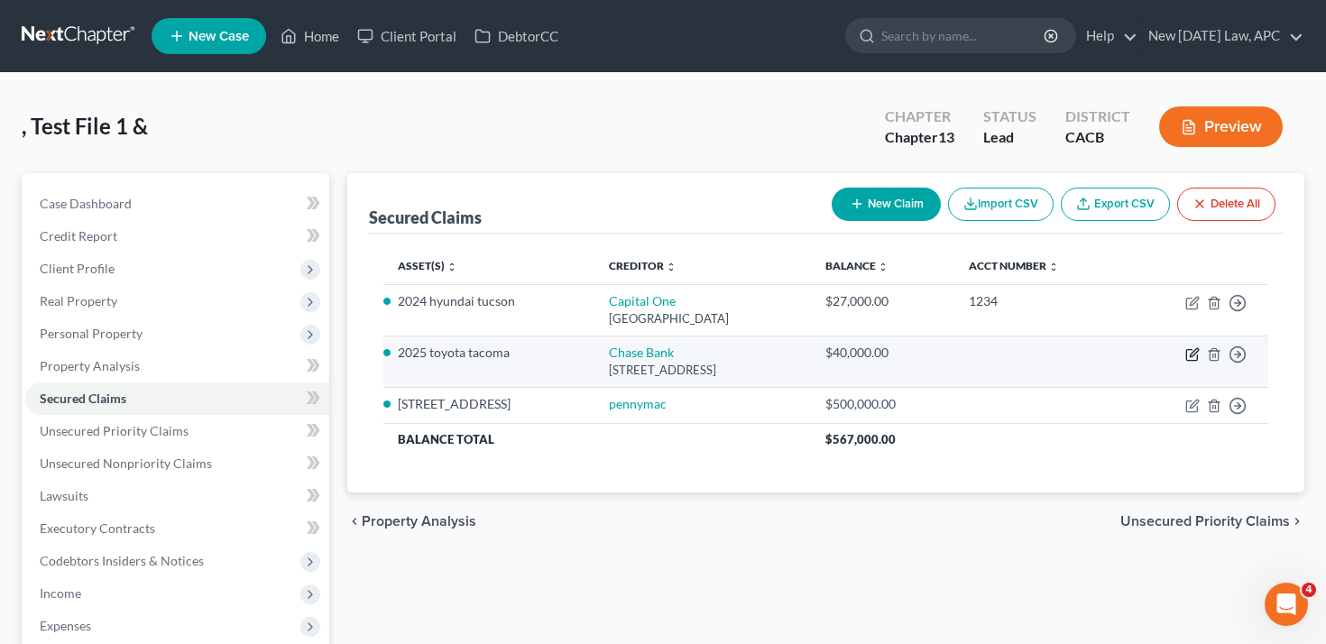
click at [1188, 355] on icon "button" at bounding box center [1192, 354] width 14 height 14
select select "7"
select select "4"
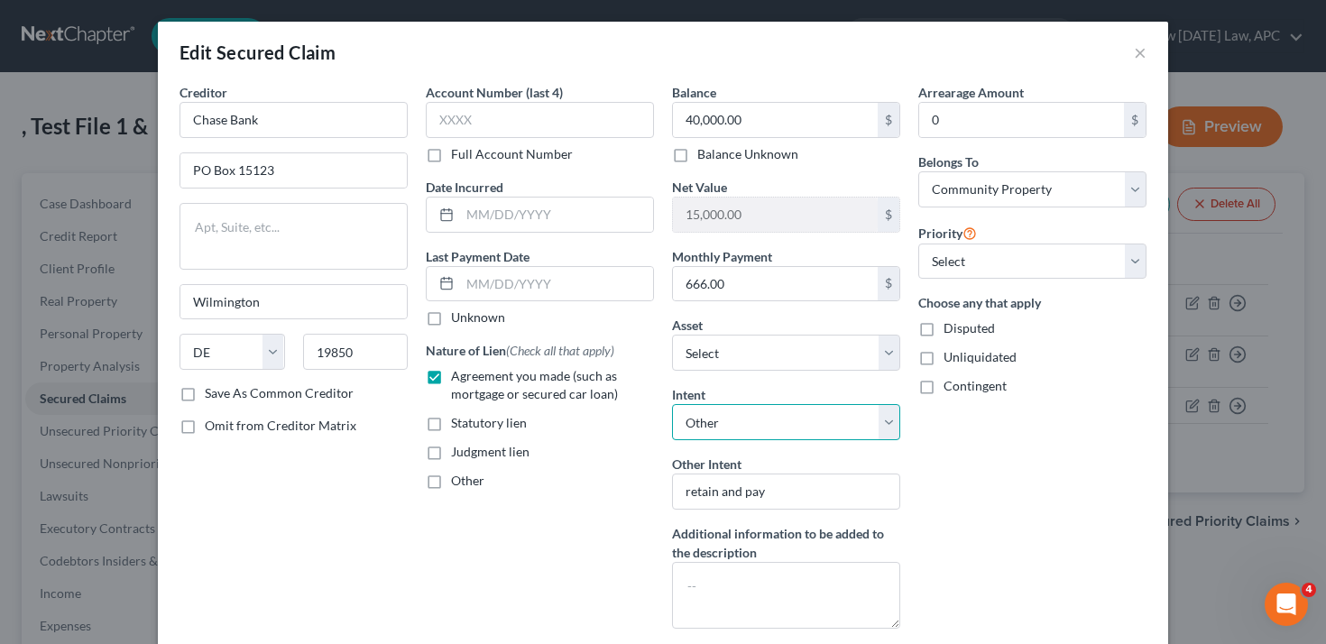
click at [783, 426] on select "Select Surrender Redeem Reaffirm Avoid Other" at bounding box center [786, 422] width 228 height 36
click at [790, 425] on select "Select Surrender Redeem Reaffirm Avoid Other" at bounding box center [786, 422] width 228 height 36
select select "2"
click at [672, 404] on select "Select Surrender Redeem Reaffirm Avoid Other" at bounding box center [786, 422] width 228 height 36
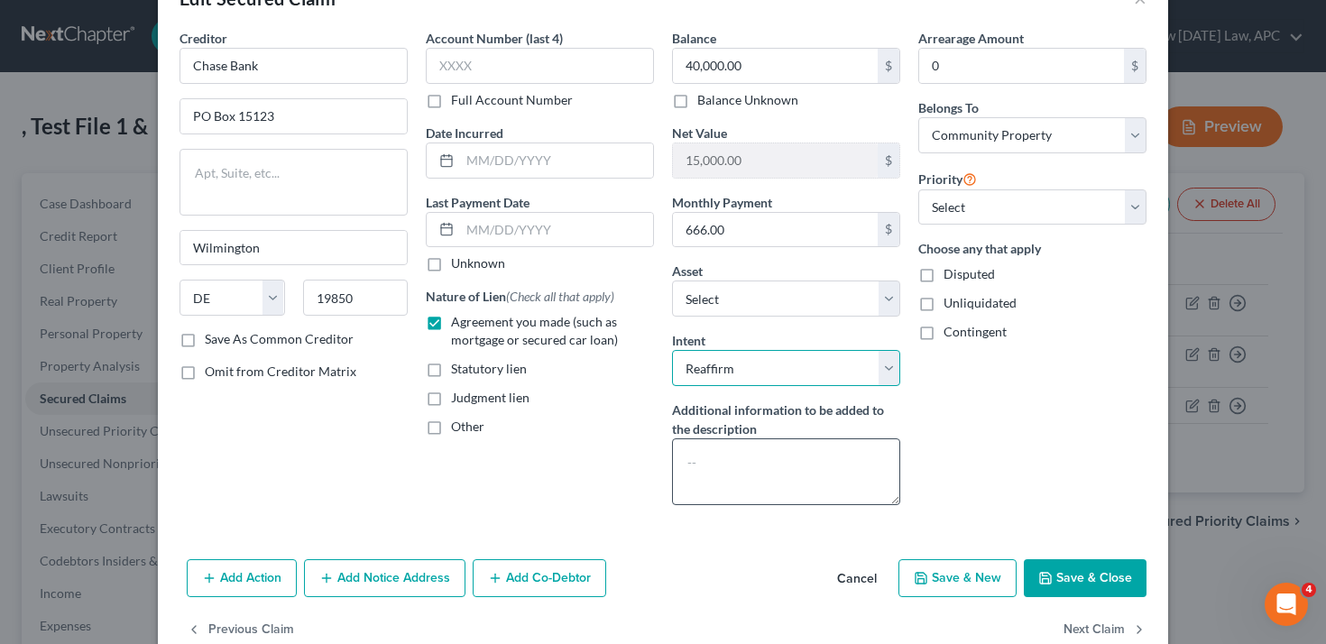
scroll to position [95, 0]
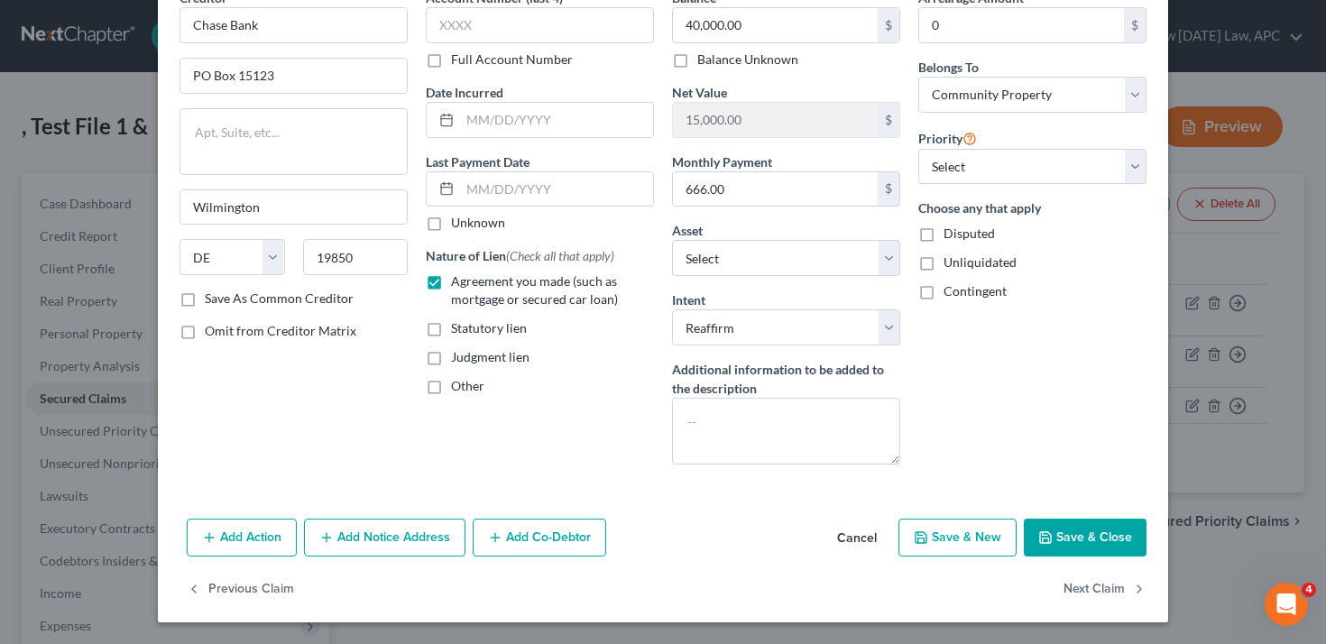
click at [1071, 534] on button "Save & Close" at bounding box center [1085, 538] width 123 height 38
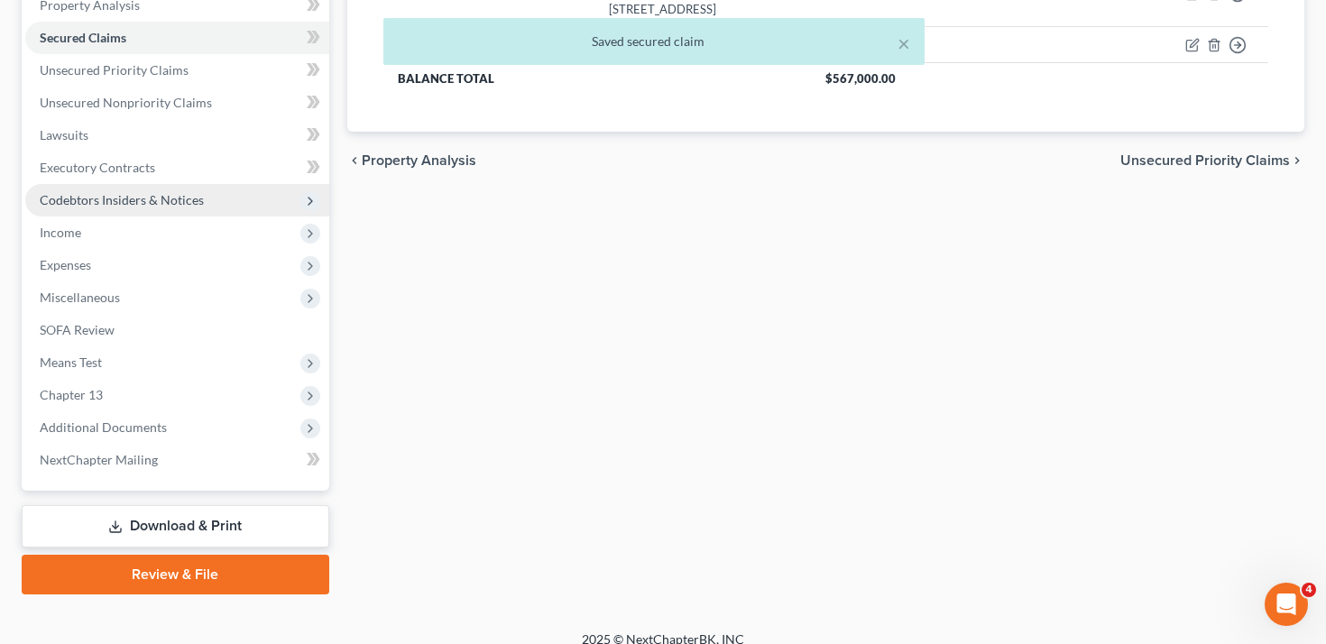
scroll to position [378, 0]
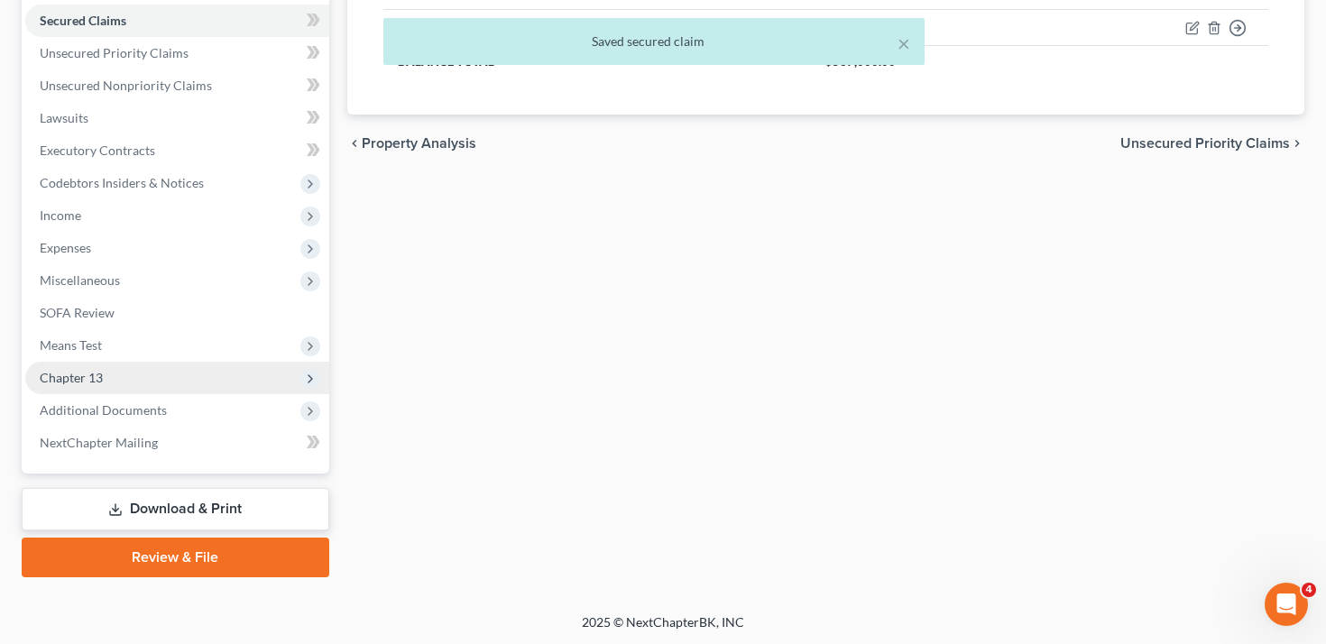
click at [125, 388] on span "Chapter 13" at bounding box center [177, 378] width 304 height 32
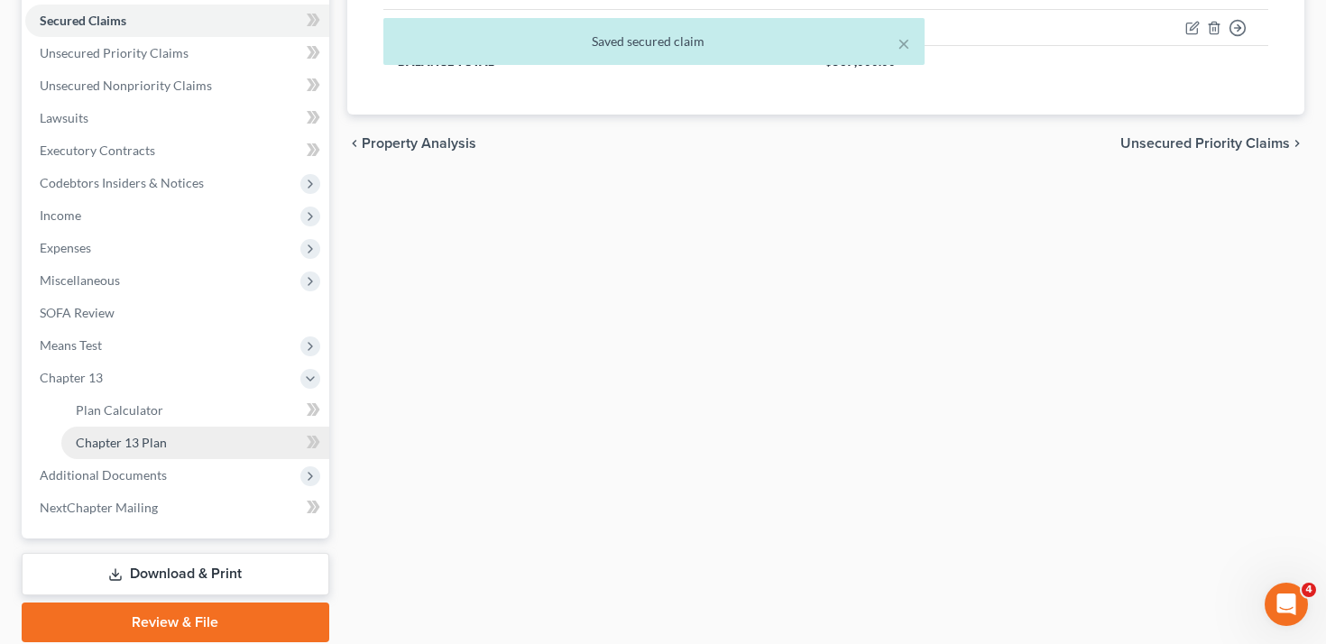
click at [133, 436] on span "Chapter 13 Plan" at bounding box center [121, 442] width 91 height 15
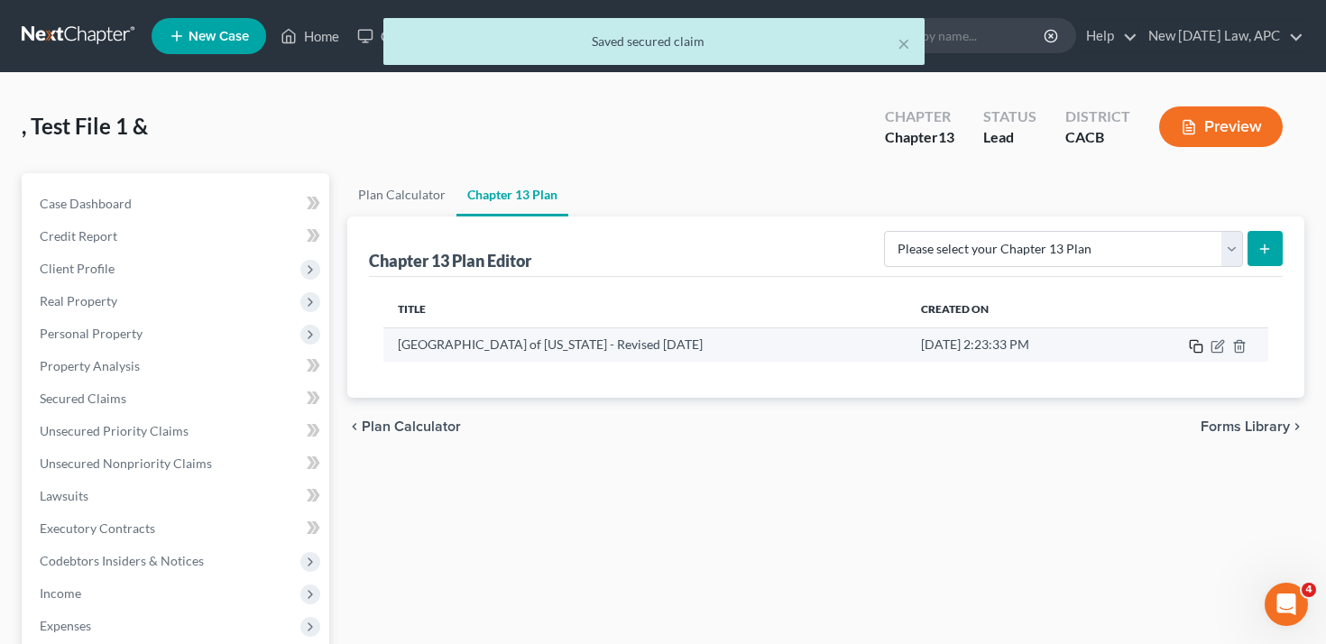
click at [1201, 345] on rect "button" at bounding box center [1198, 349] width 8 height 8
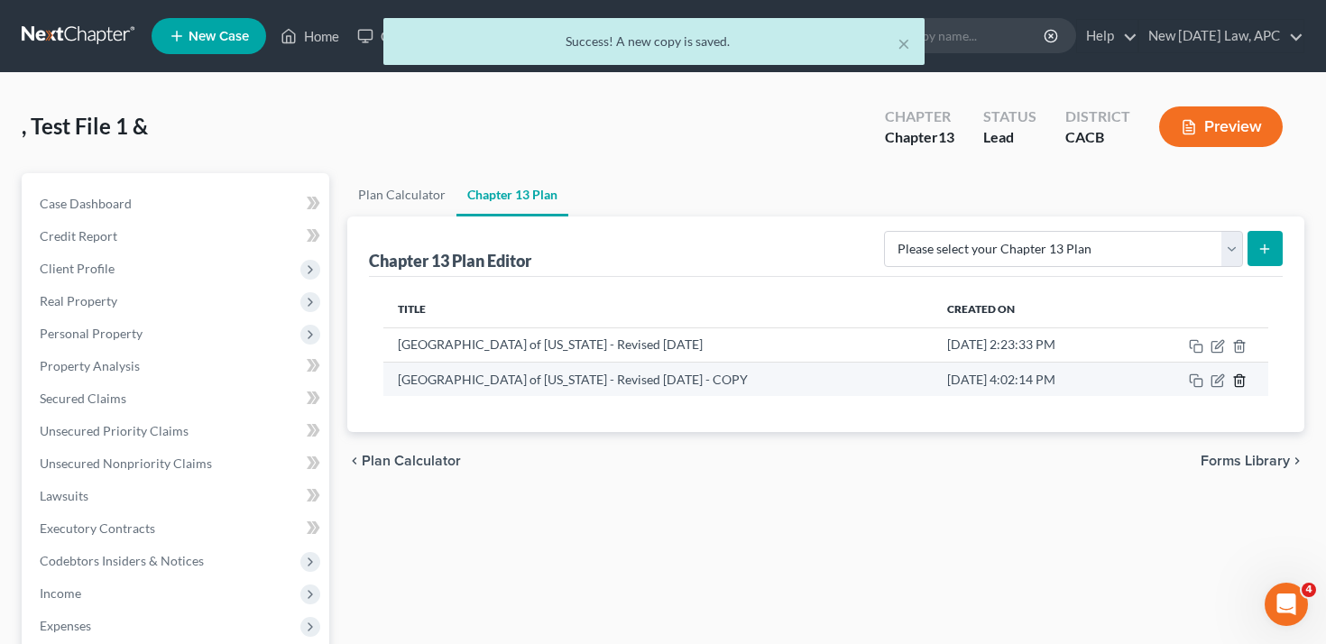
click at [1244, 383] on icon "button" at bounding box center [1239, 380] width 14 height 14
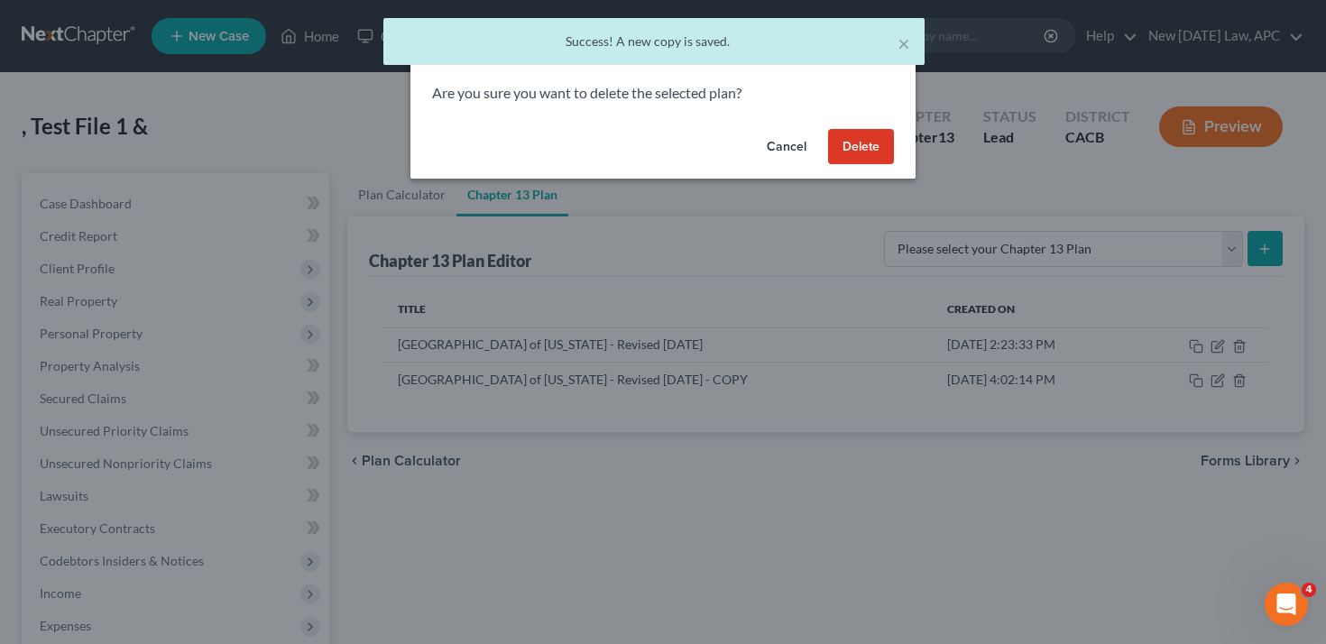
click at [859, 150] on button "Delete" at bounding box center [861, 147] width 66 height 36
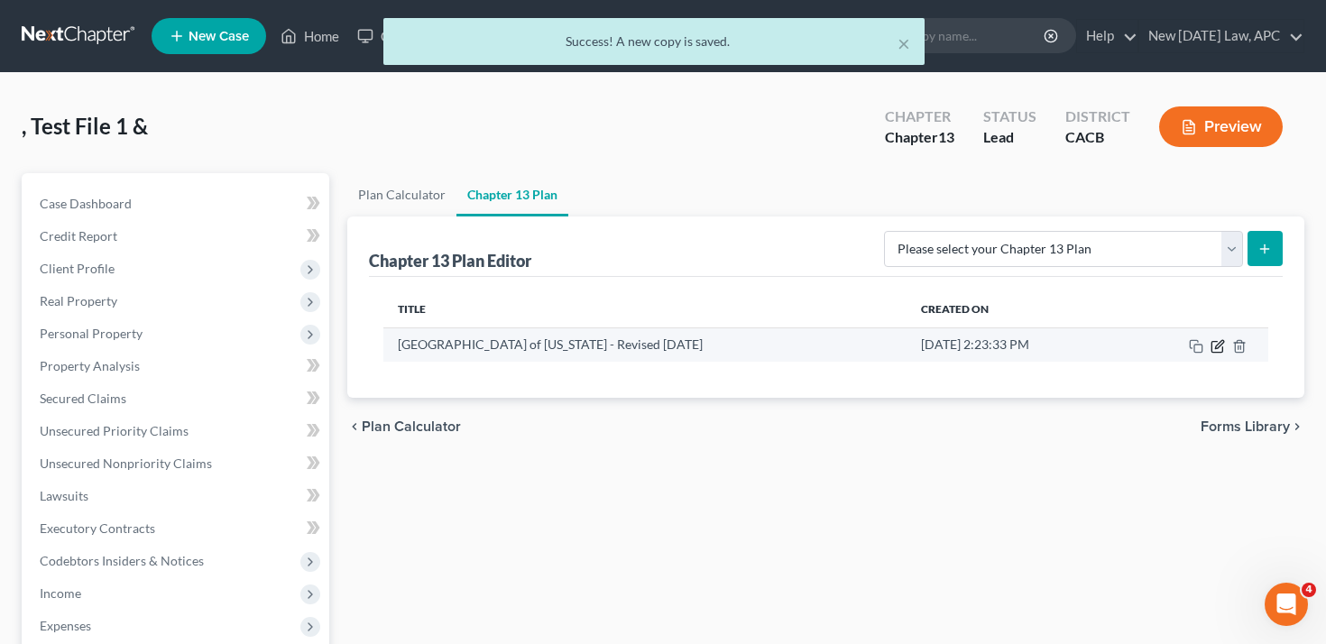
click at [1218, 344] on icon "button" at bounding box center [1217, 346] width 14 height 14
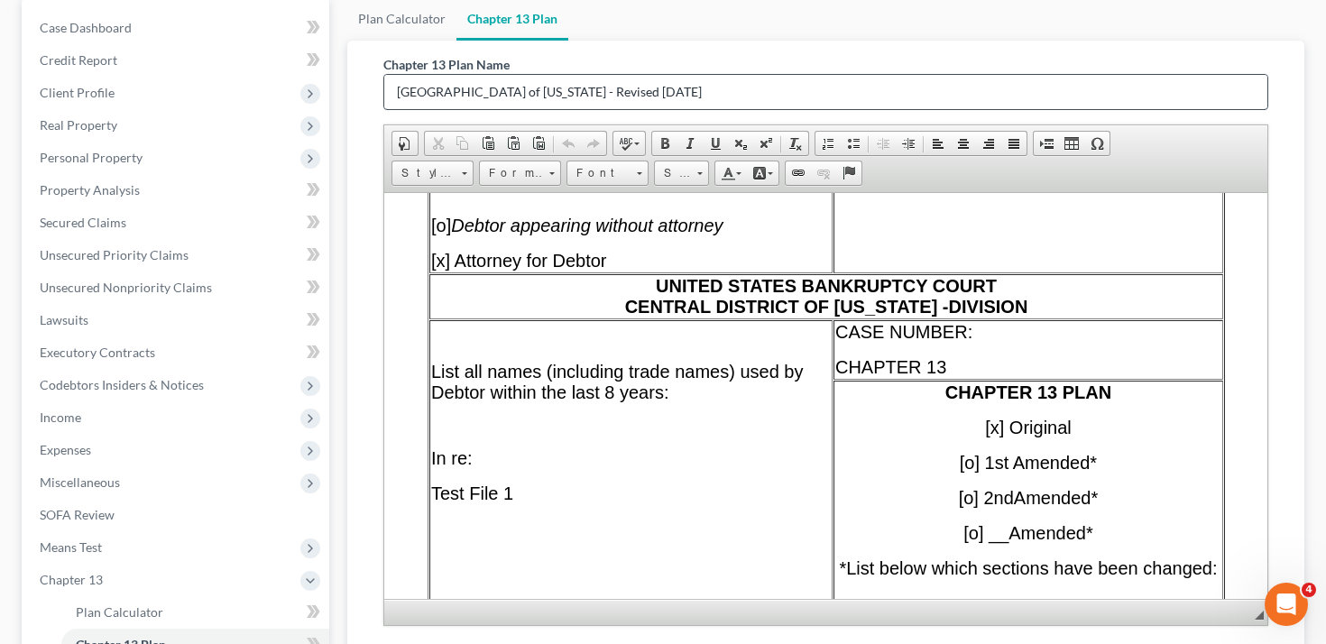
scroll to position [508, 0]
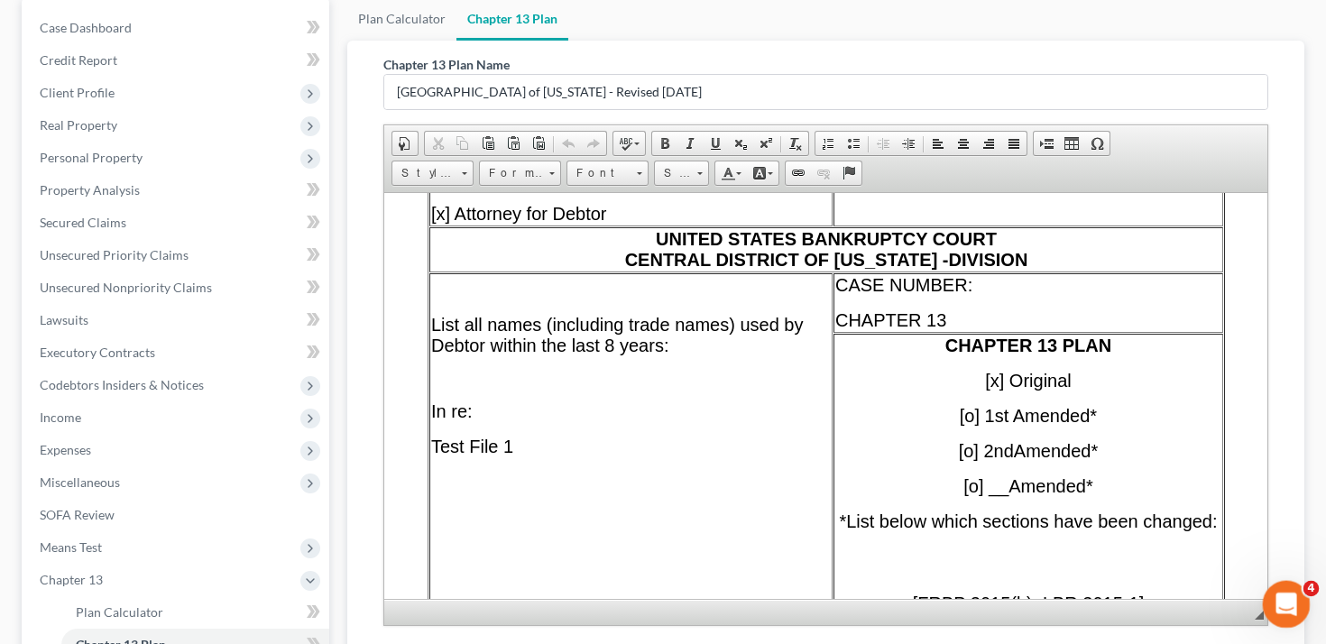
click at [1264, 611] on body "Home New Case Client Portal DebtorCC New [DATE] Law, APC [EMAIL_ADDRESS][DOMAIN…" at bounding box center [663, 368] width 1326 height 1089
click at [1258, 618] on span "◢" at bounding box center [1258, 615] width 9 height 9
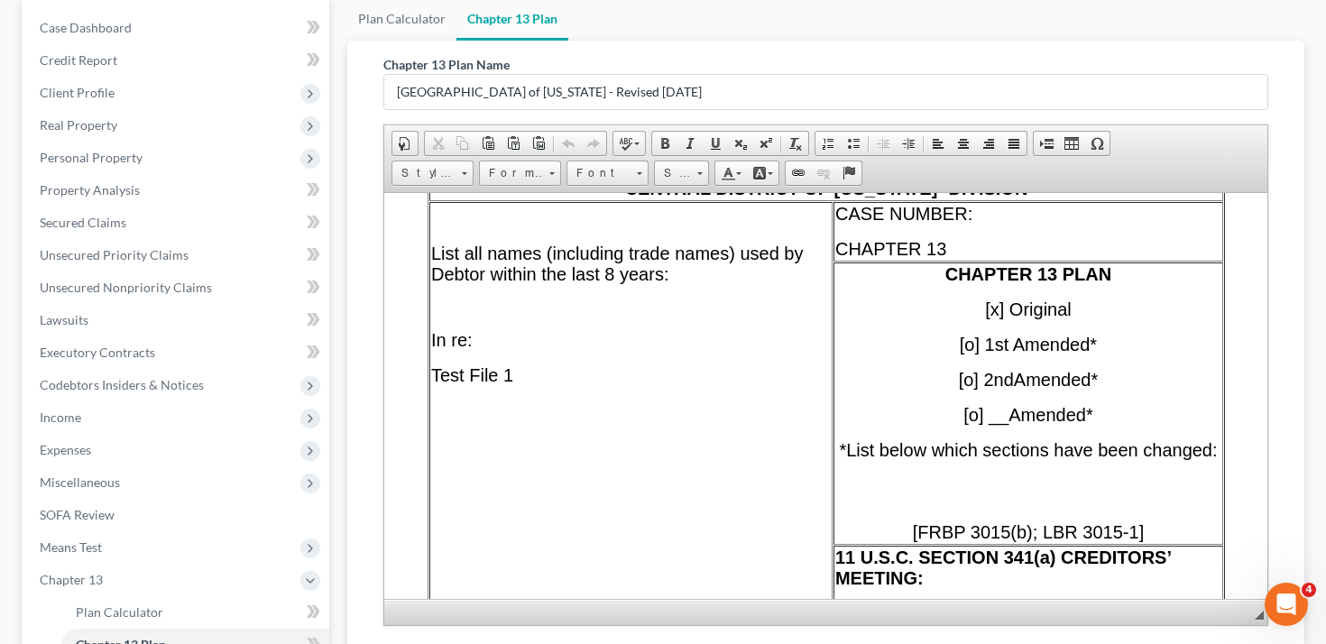
scroll to position [620, 0]
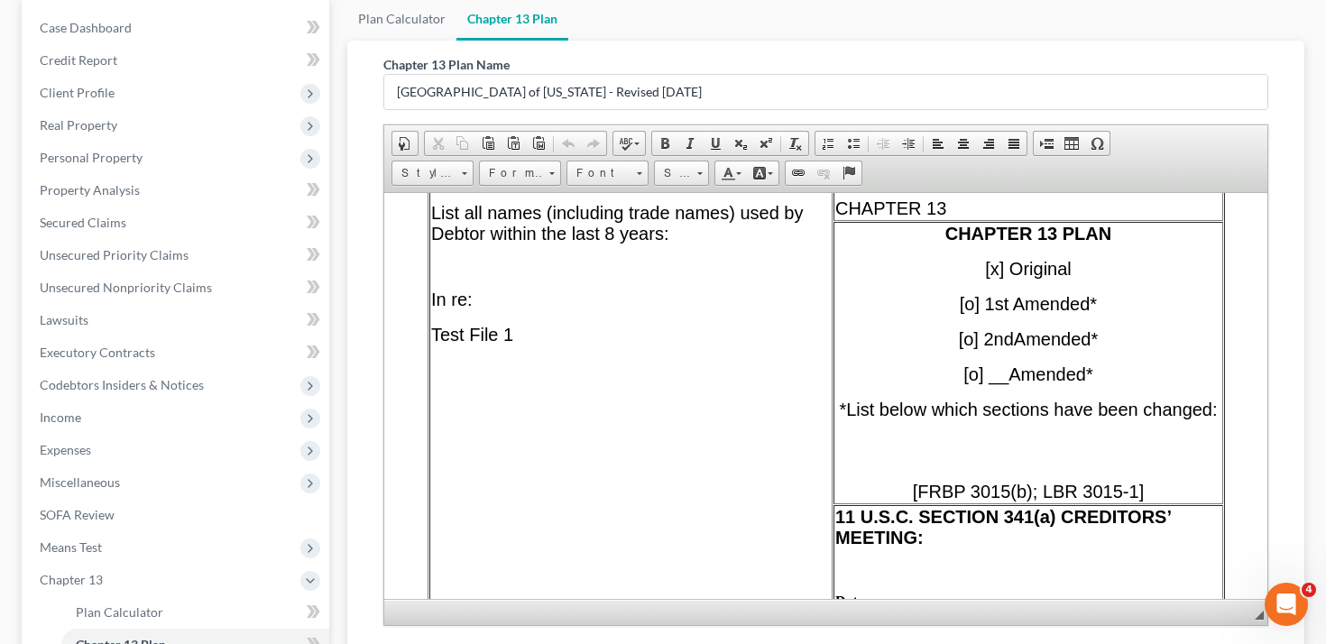
click at [1257, 614] on span "◢" at bounding box center [1258, 615] width 9 height 9
click at [1257, 615] on span "◢" at bounding box center [1258, 615] width 9 height 9
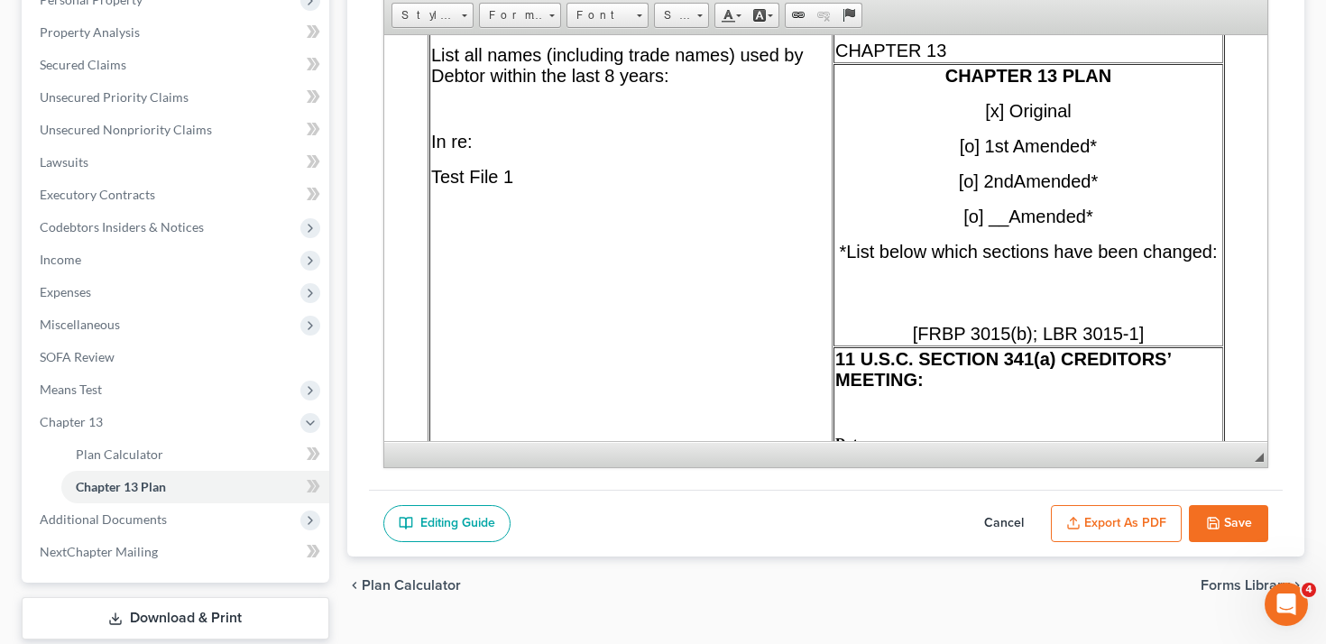
scroll to position [382, 0]
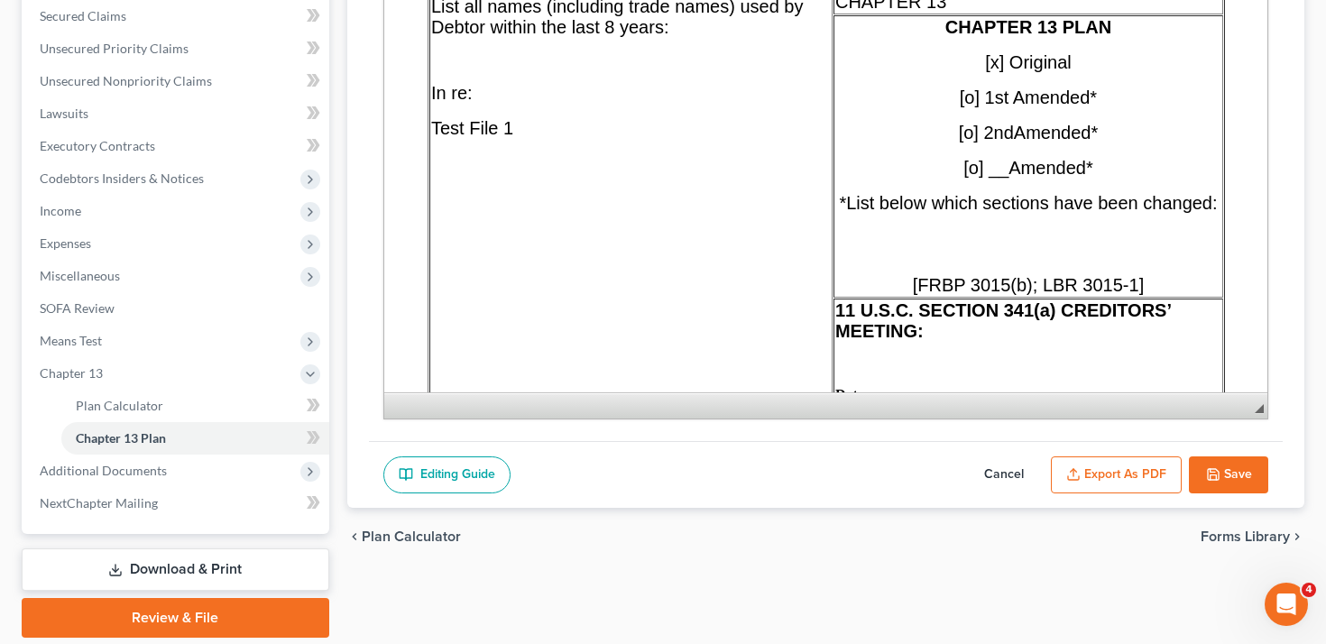
click at [1252, 411] on span "◢ Elements path" at bounding box center [826, 405] width 884 height 26
click at [1256, 411] on span "◢" at bounding box center [1258, 408] width 9 height 9
click at [1264, 409] on span "◢ Elements path" at bounding box center [826, 405] width 884 height 26
click at [1260, 409] on span "◢" at bounding box center [1258, 408] width 9 height 9
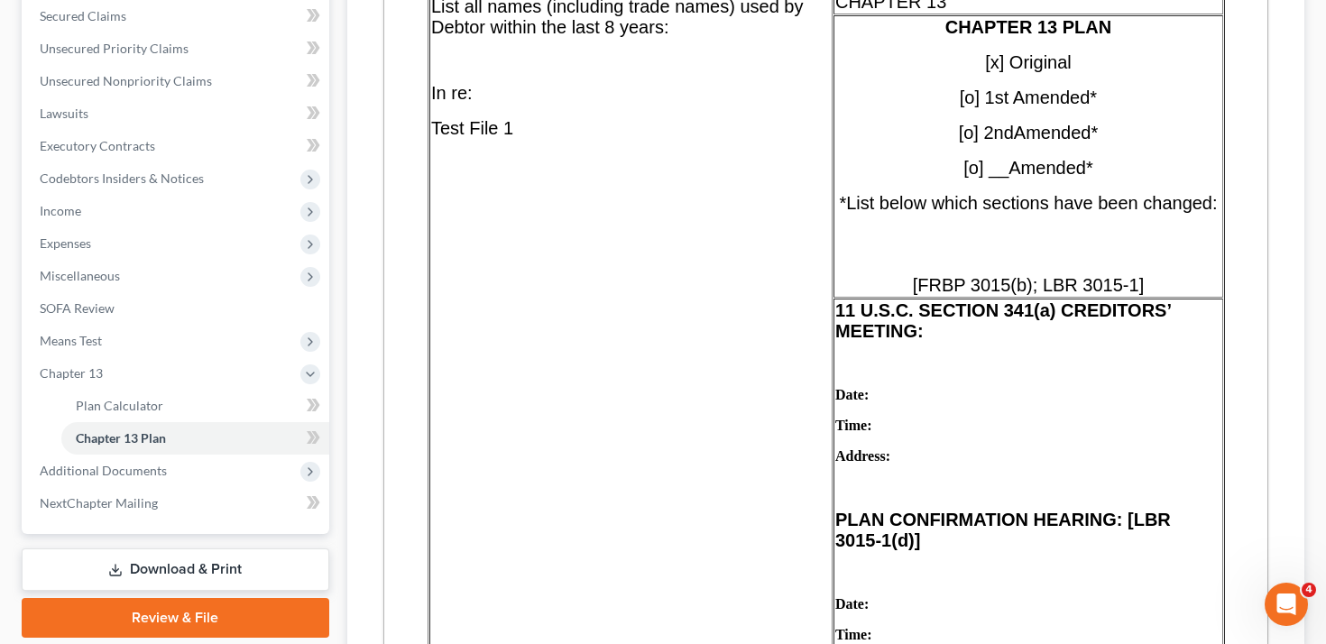
drag, startPoint x: 1260, startPoint y: 409, endPoint x: 1227, endPoint y: 687, distance: 279.7
click at [1227, 643] on html "Home New Case Client Portal DebtorCC New [DATE] Law, APC [EMAIL_ADDRESS][DOMAIN…" at bounding box center [663, 265] width 1326 height 1294
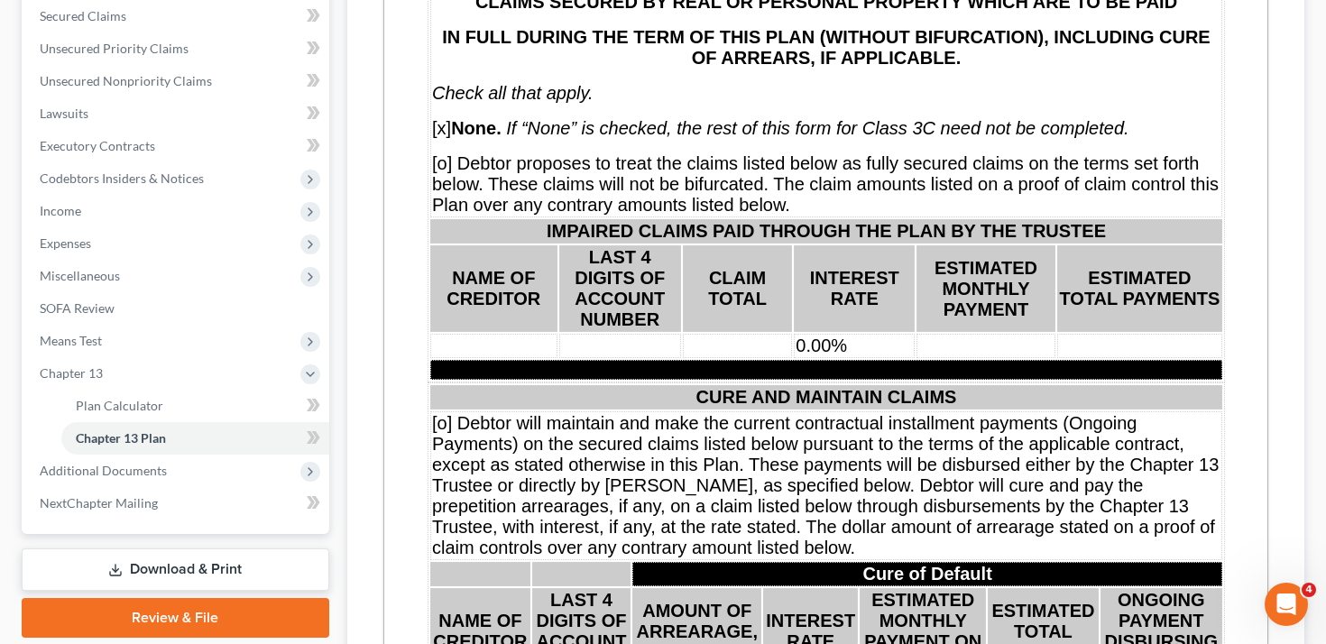
scroll to position [11346, 0]
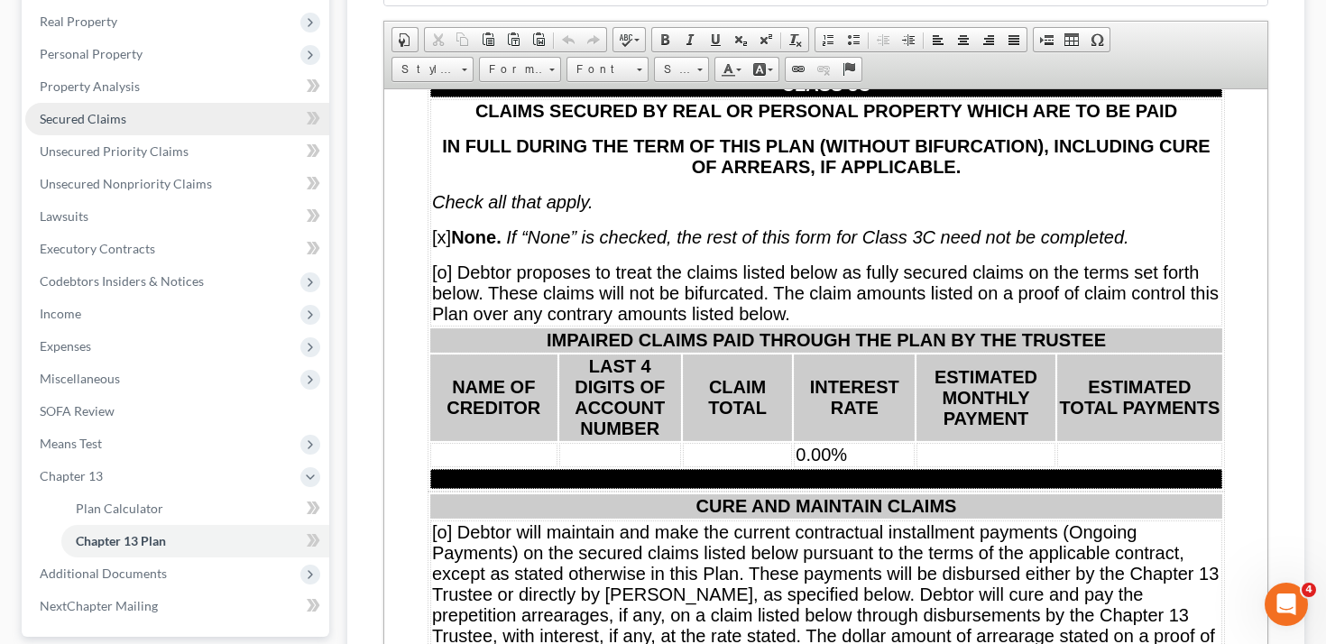
click at [167, 113] on link "Secured Claims" at bounding box center [177, 119] width 304 height 32
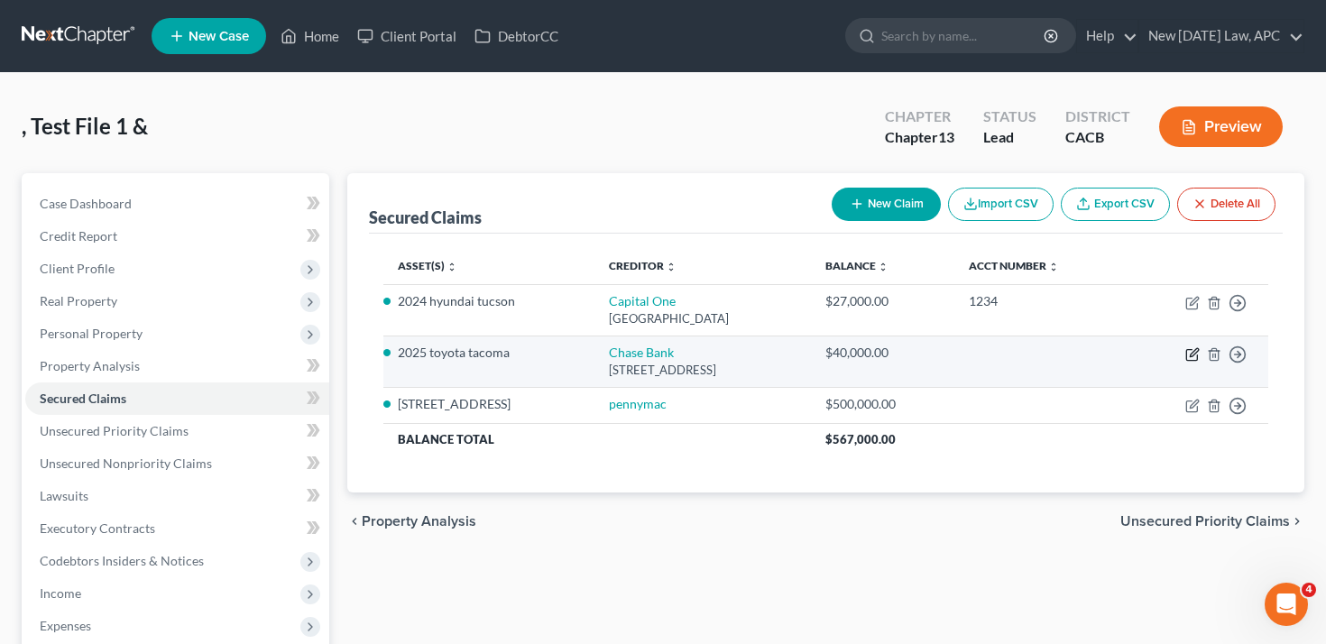
click at [1195, 351] on icon "button" at bounding box center [1194, 352] width 8 height 8
select select "7"
select select "2"
select select "4"
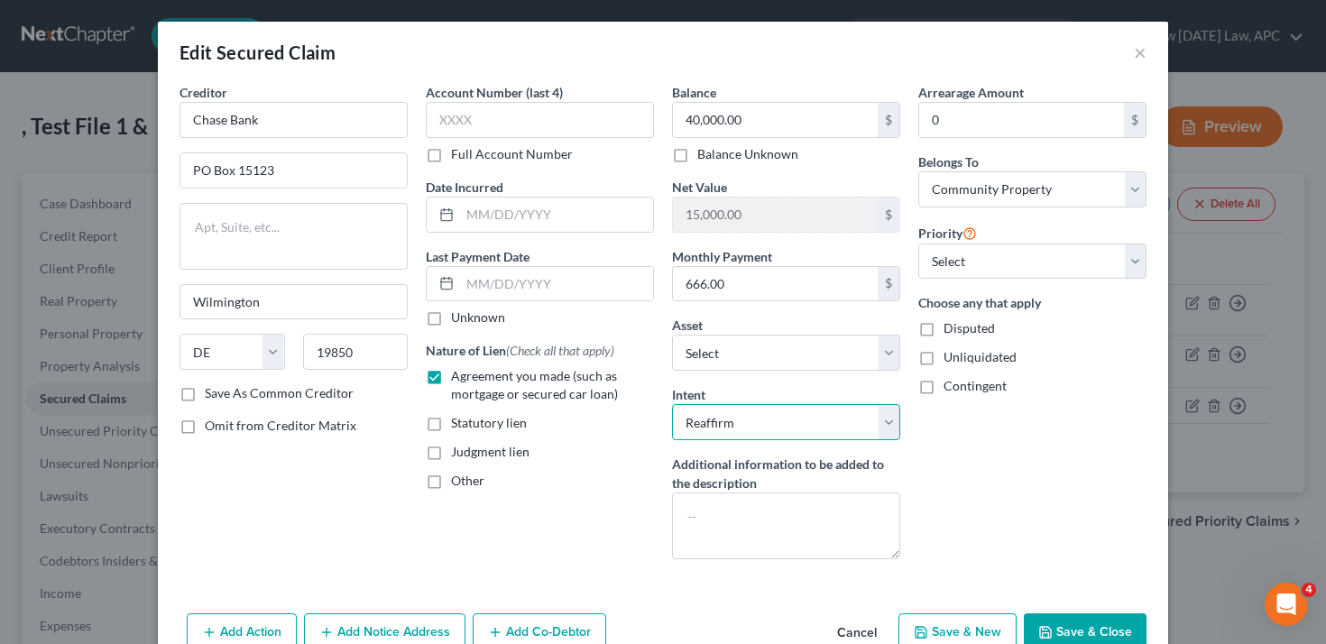
click at [805, 418] on select "Select Surrender Redeem Reaffirm Avoid Other" at bounding box center [786, 422] width 228 height 36
select select "4"
click at [672, 404] on select "Select Surrender Redeem Reaffirm Avoid Other" at bounding box center [786, 422] width 228 height 36
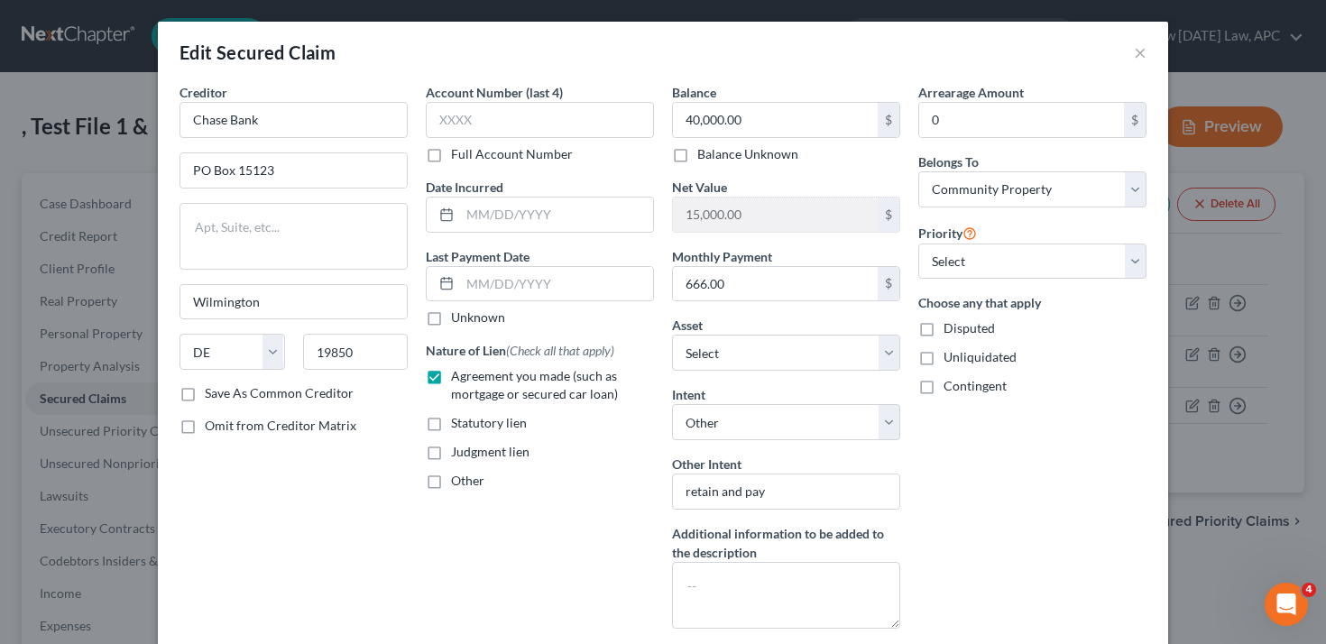
click at [989, 462] on div "Arrearage Amount 0 $ Belongs To * Select Debtor 1 Only Debtor 2 Only Debtor 1 A…" at bounding box center [1032, 363] width 246 height 560
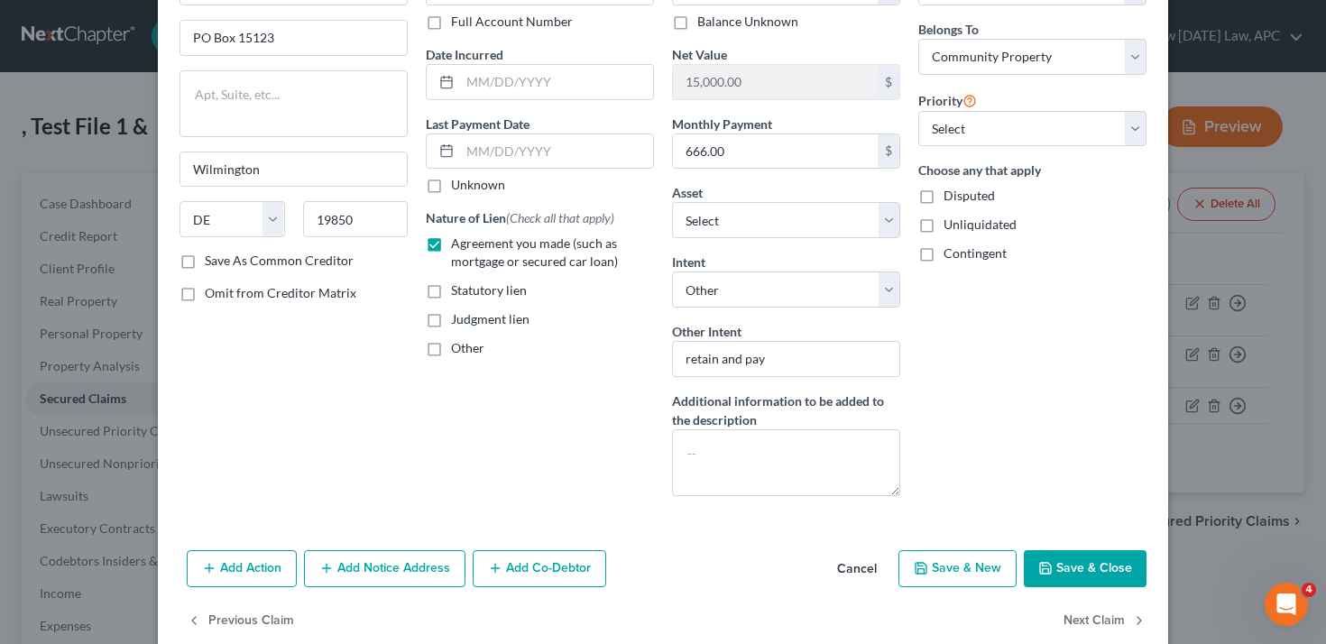
scroll to position [164, 0]
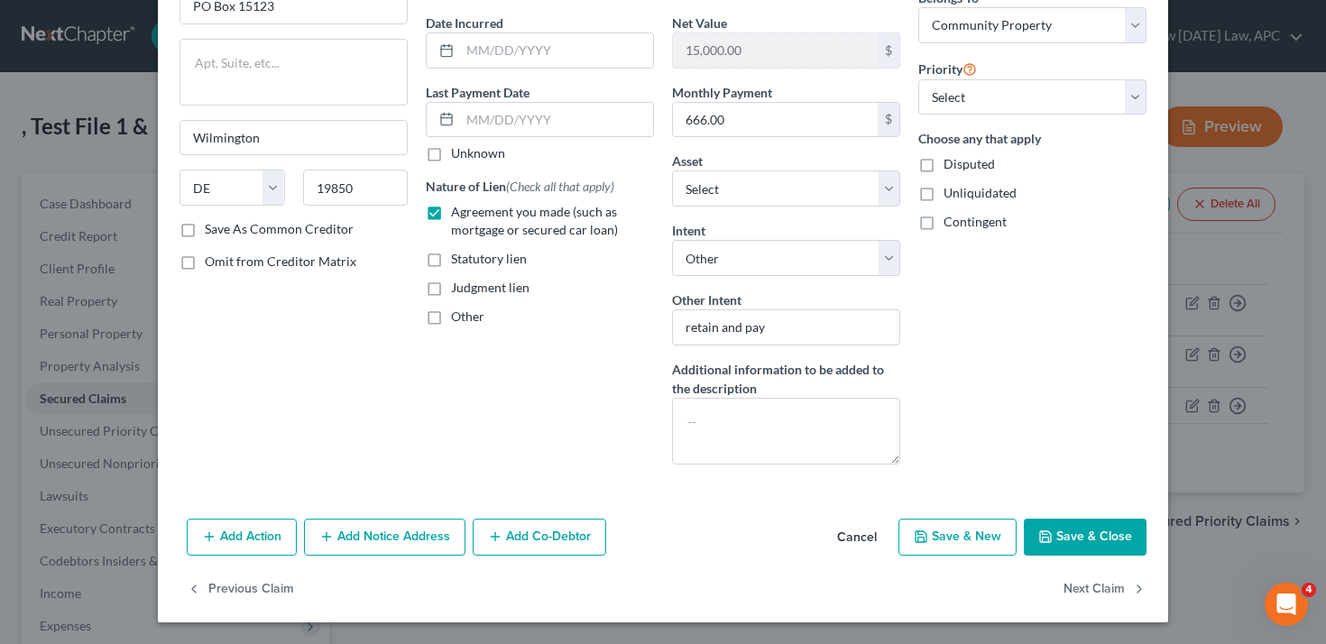
click at [1086, 540] on button "Save & Close" at bounding box center [1085, 538] width 123 height 38
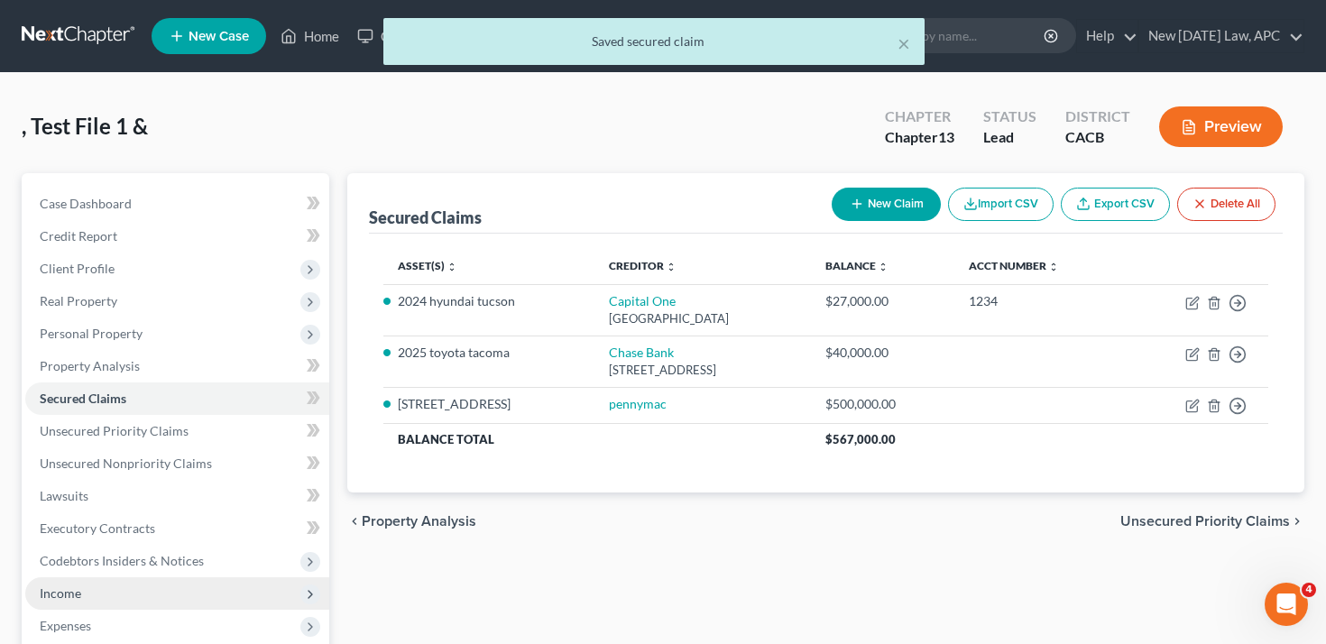
scroll to position [378, 0]
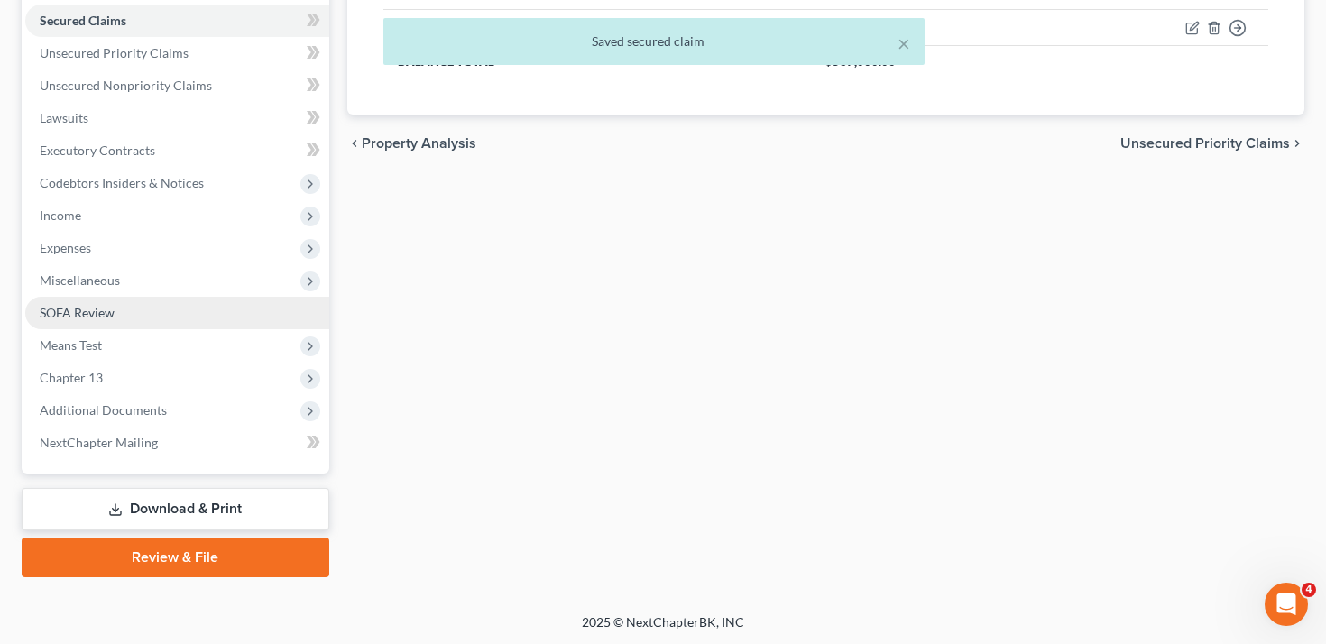
click at [164, 307] on link "SOFA Review" at bounding box center [177, 313] width 304 height 32
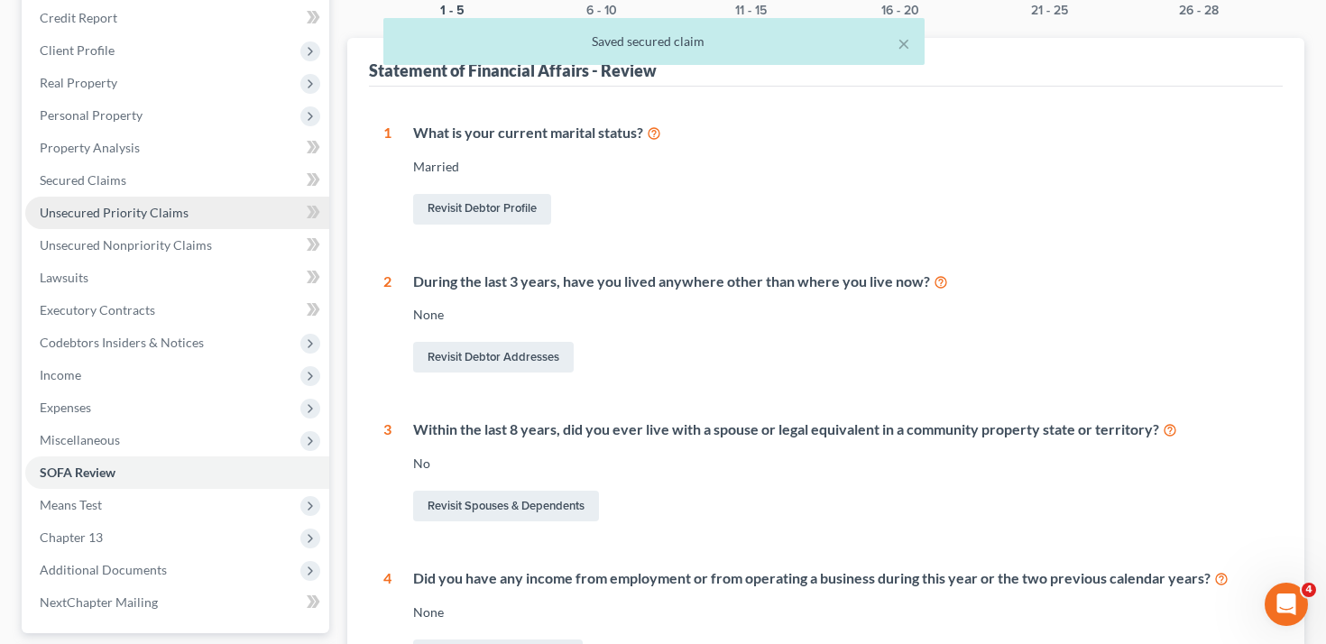
scroll to position [587, 0]
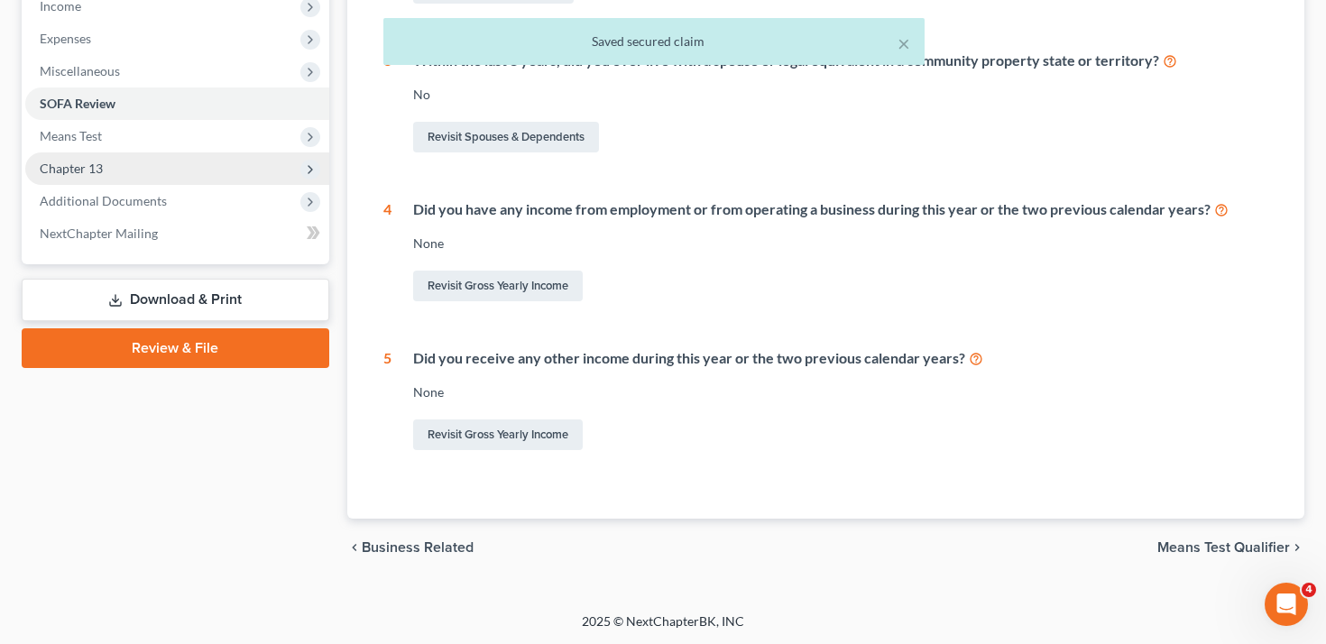
click at [170, 171] on span "Chapter 13" at bounding box center [177, 168] width 304 height 32
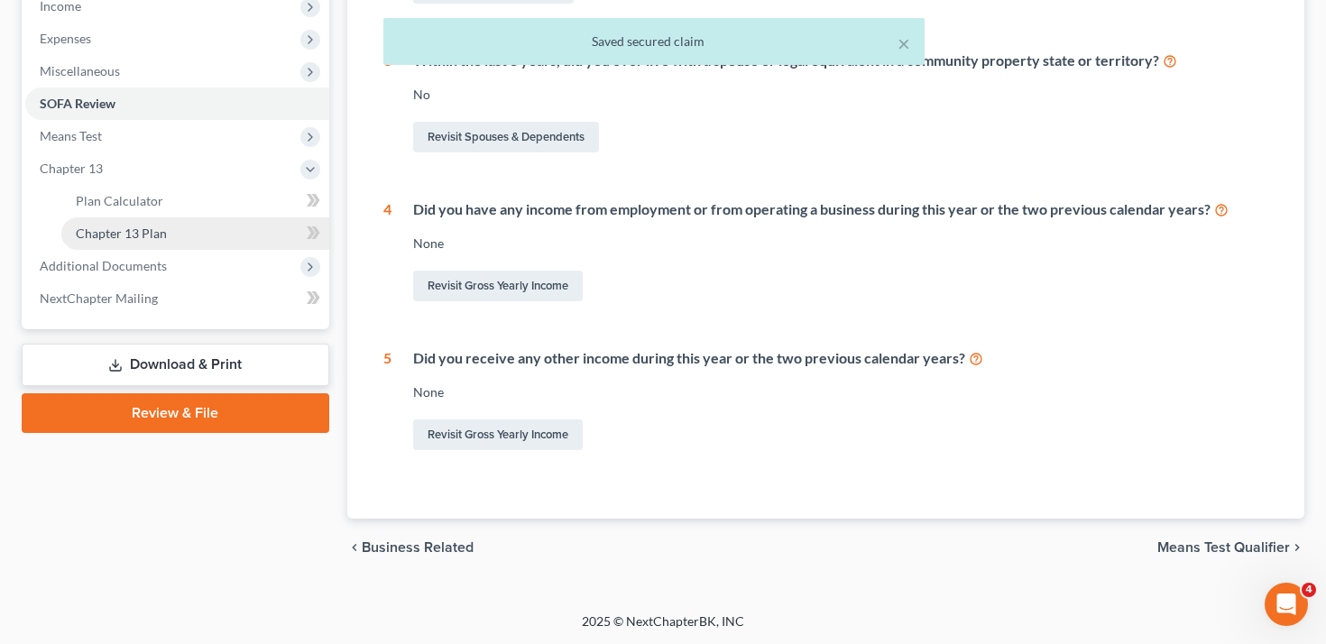
click at [192, 219] on link "Chapter 13 Plan" at bounding box center [195, 233] width 268 height 32
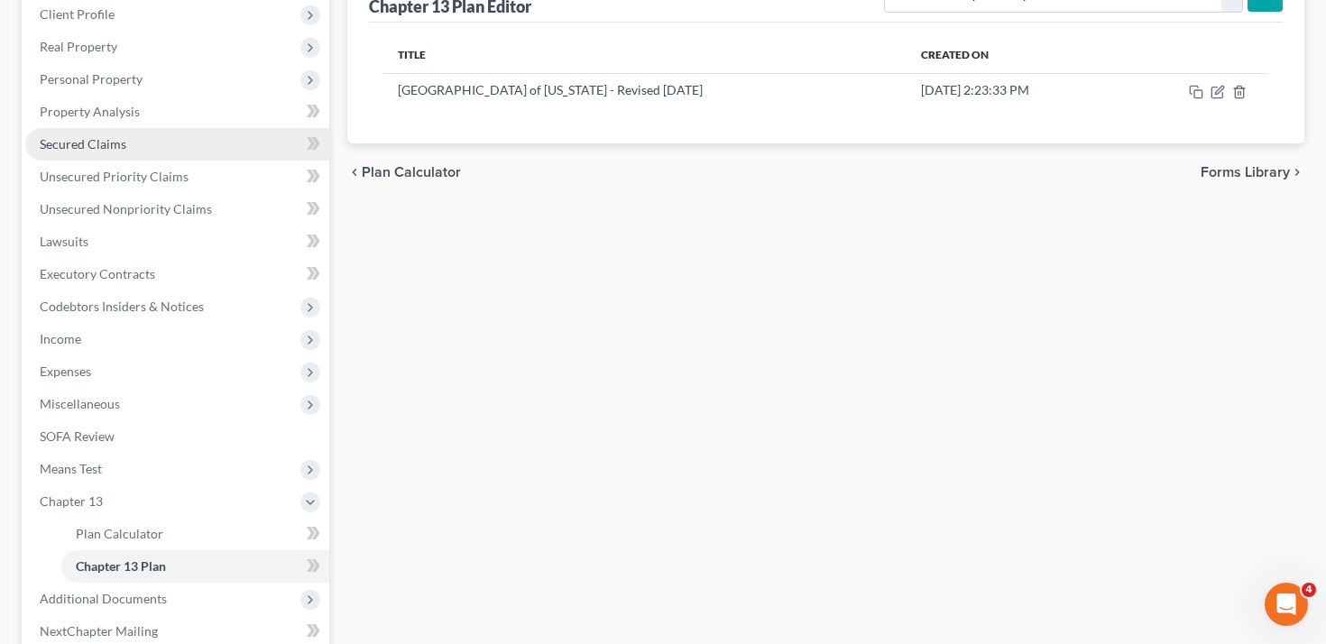
scroll to position [407, 0]
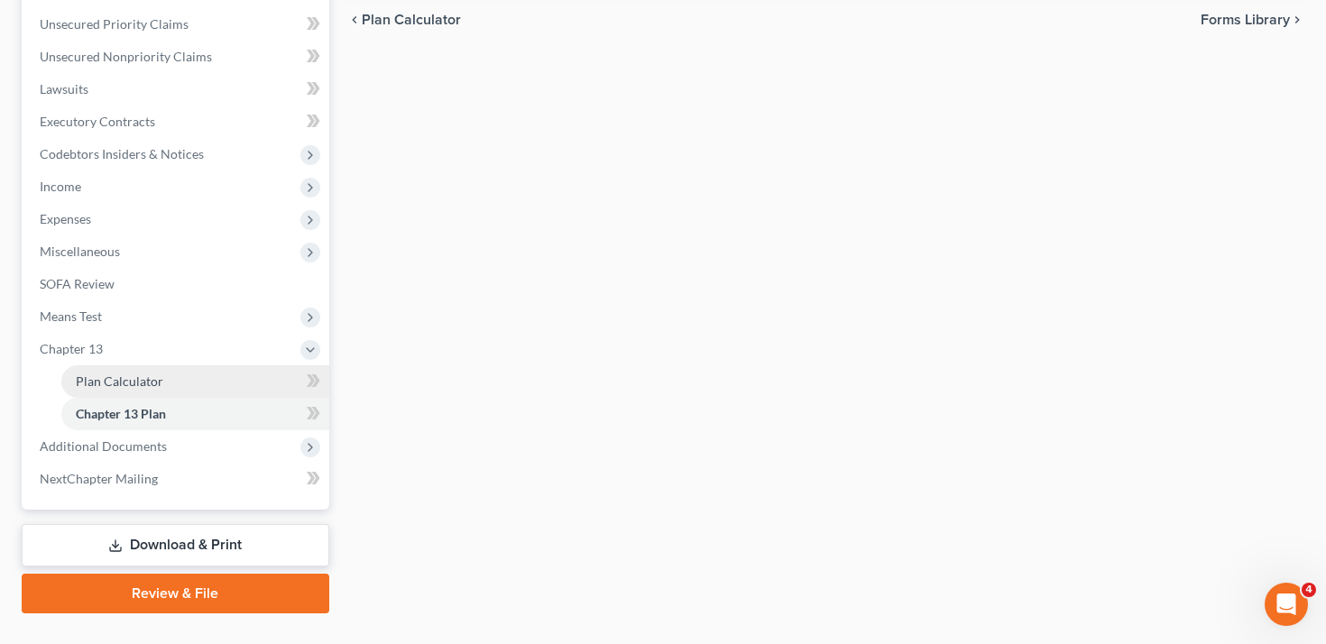
click at [198, 372] on link "Plan Calculator" at bounding box center [195, 381] width 268 height 32
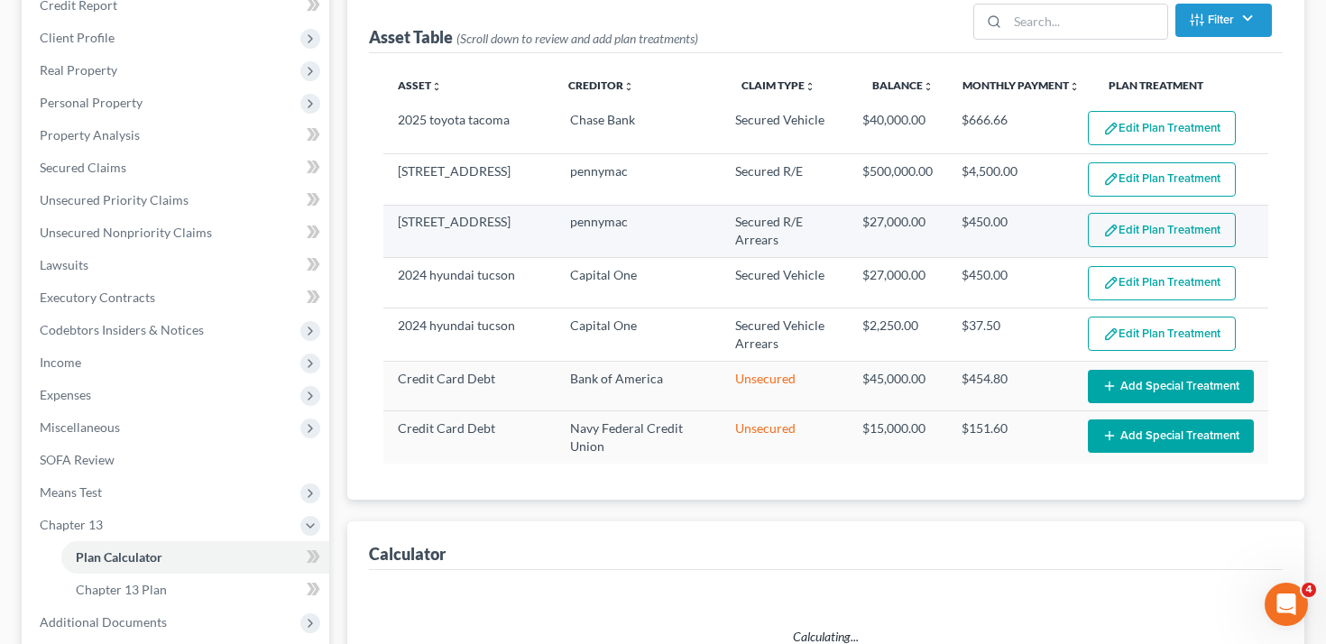
scroll to position [179, 0]
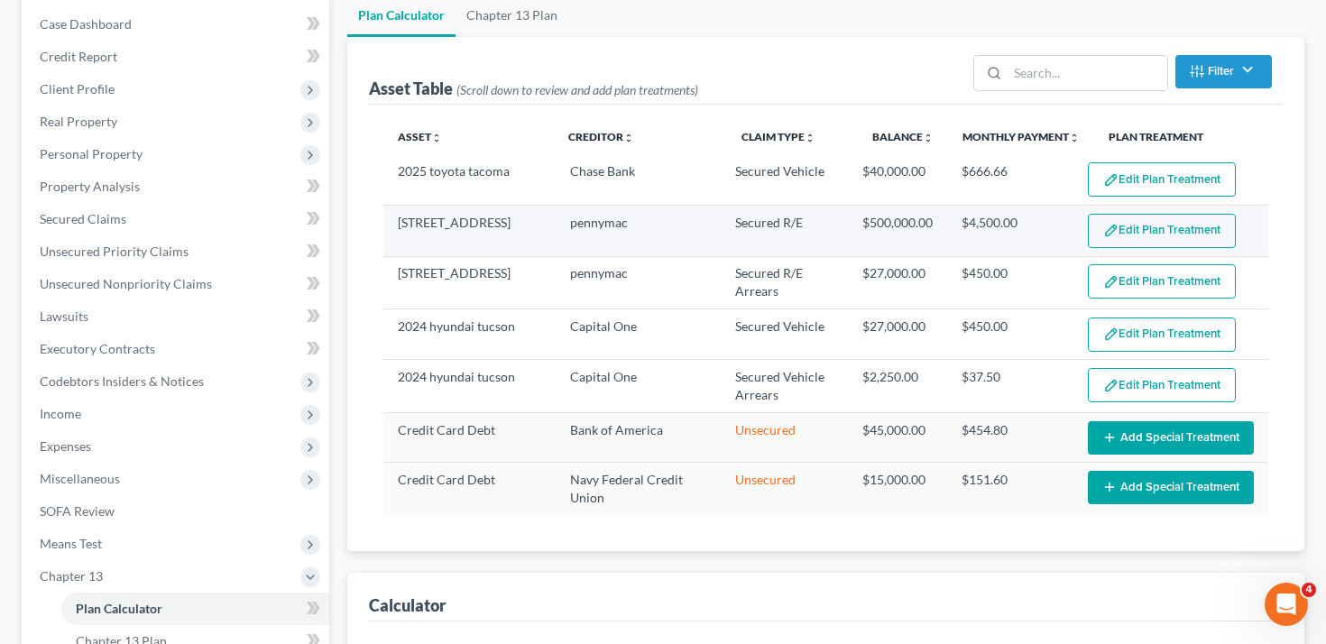
select select "59"
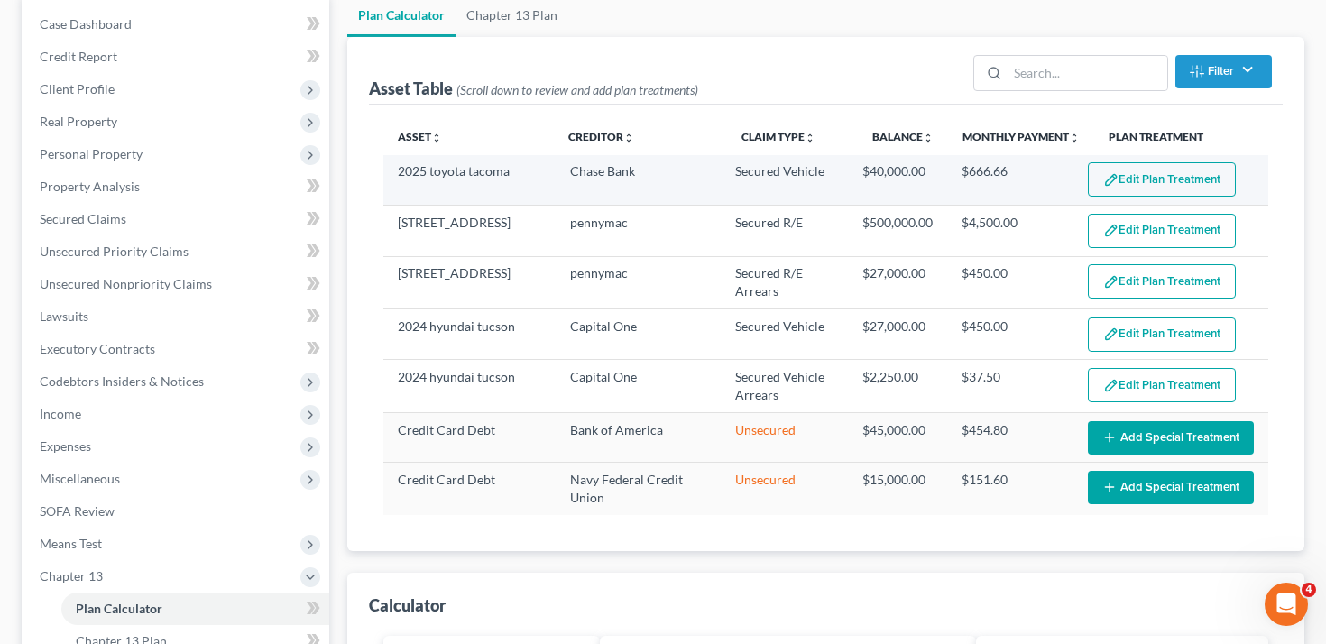
click at [1163, 180] on button "Edit Plan Treatment" at bounding box center [1162, 179] width 148 height 34
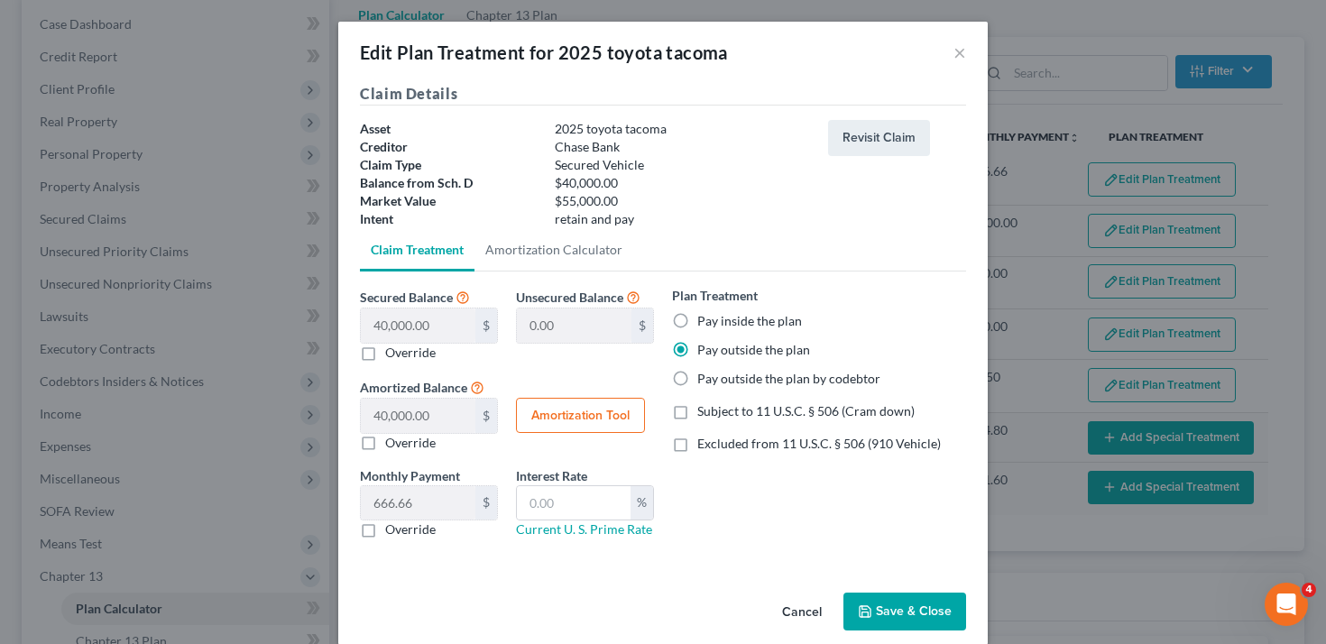
scroll to position [4, 0]
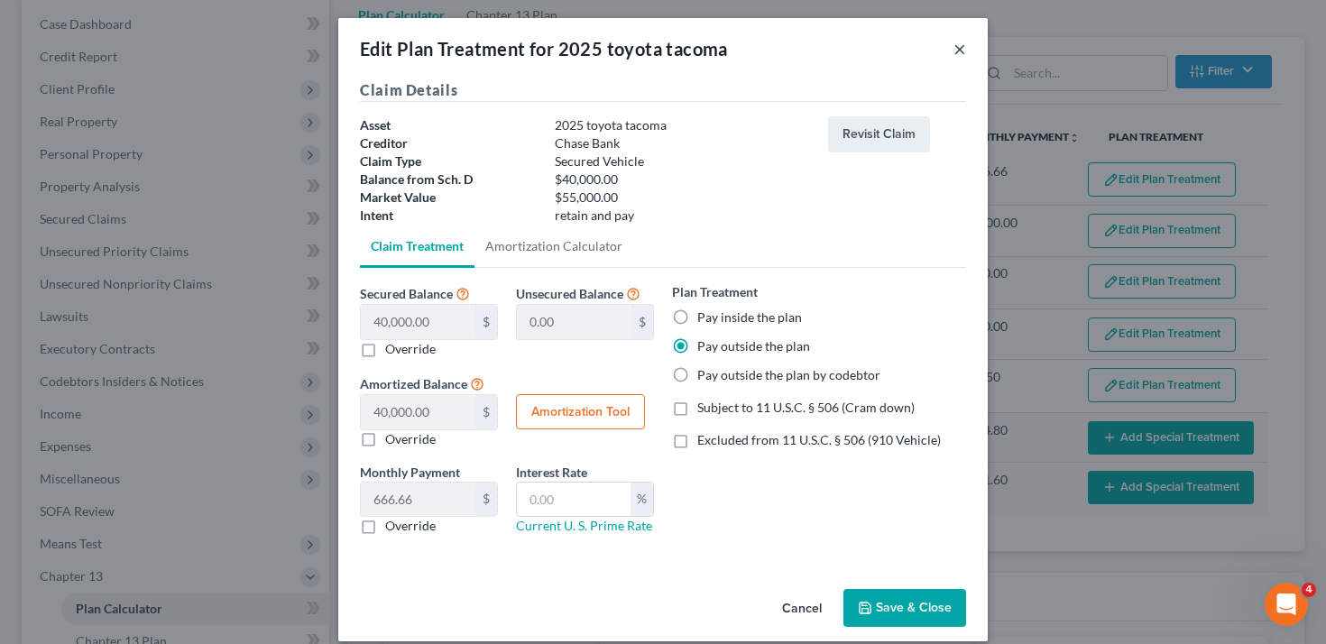
click at [953, 51] on button "×" at bounding box center [959, 49] width 13 height 22
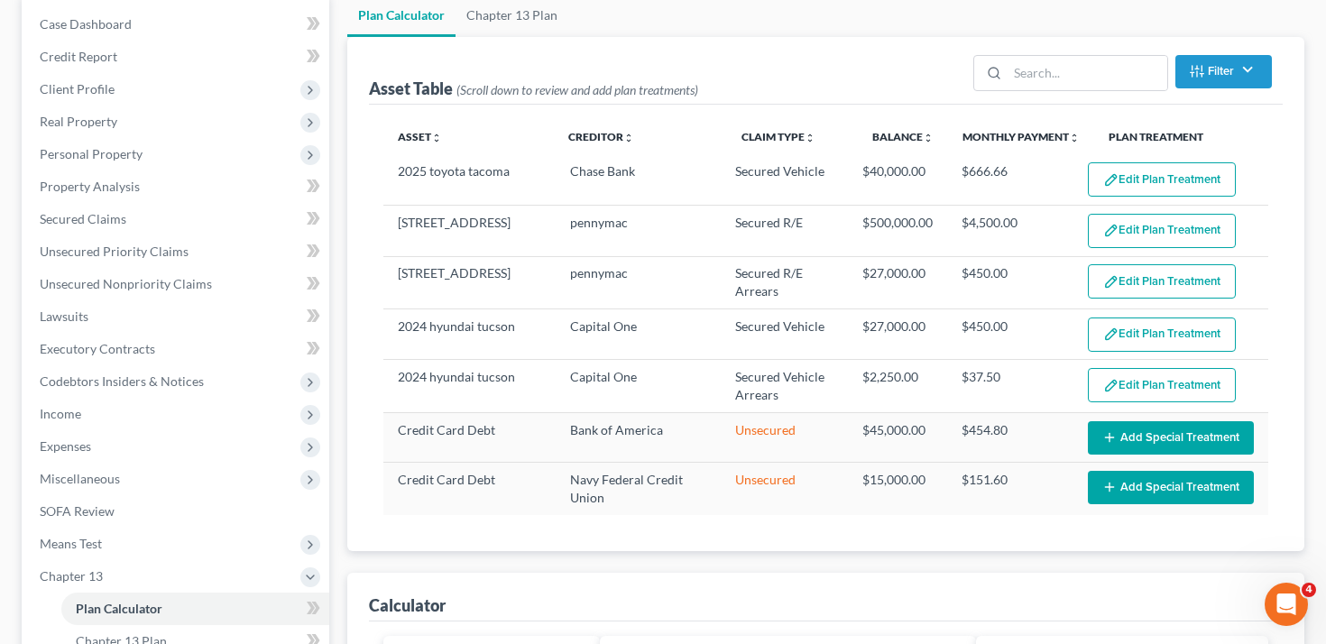
scroll to position [0, 0]
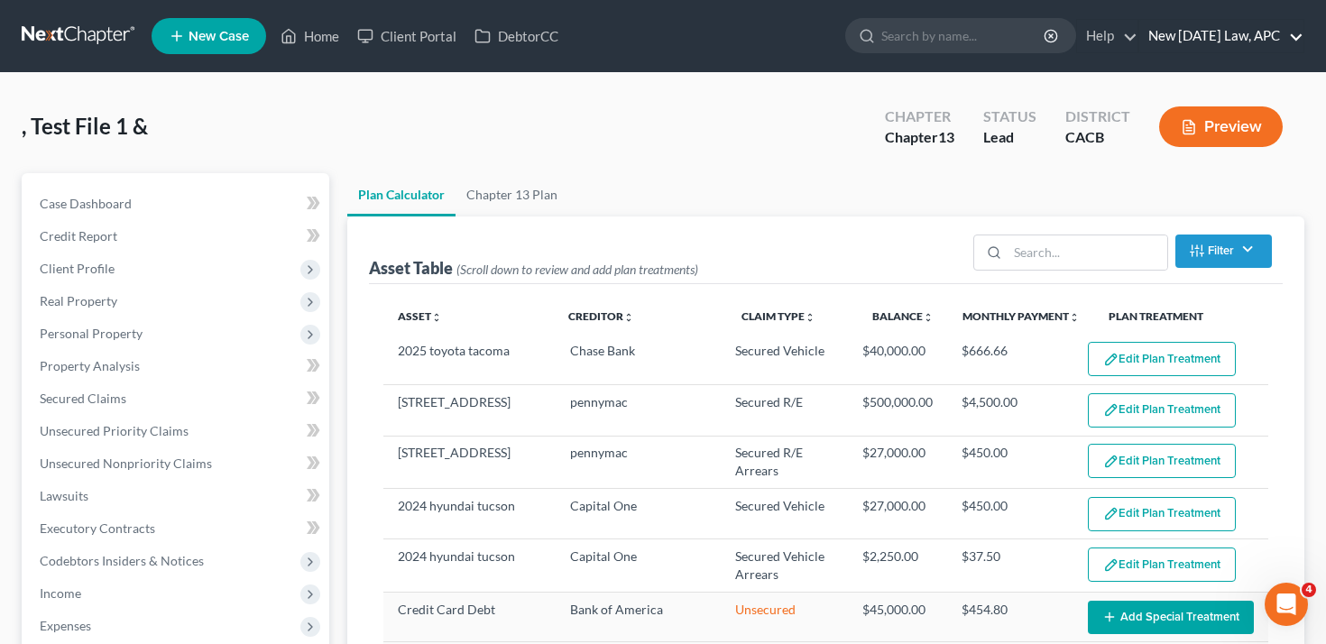
click at [1234, 35] on link "New [DATE] Law, APC" at bounding box center [1221, 36] width 164 height 32
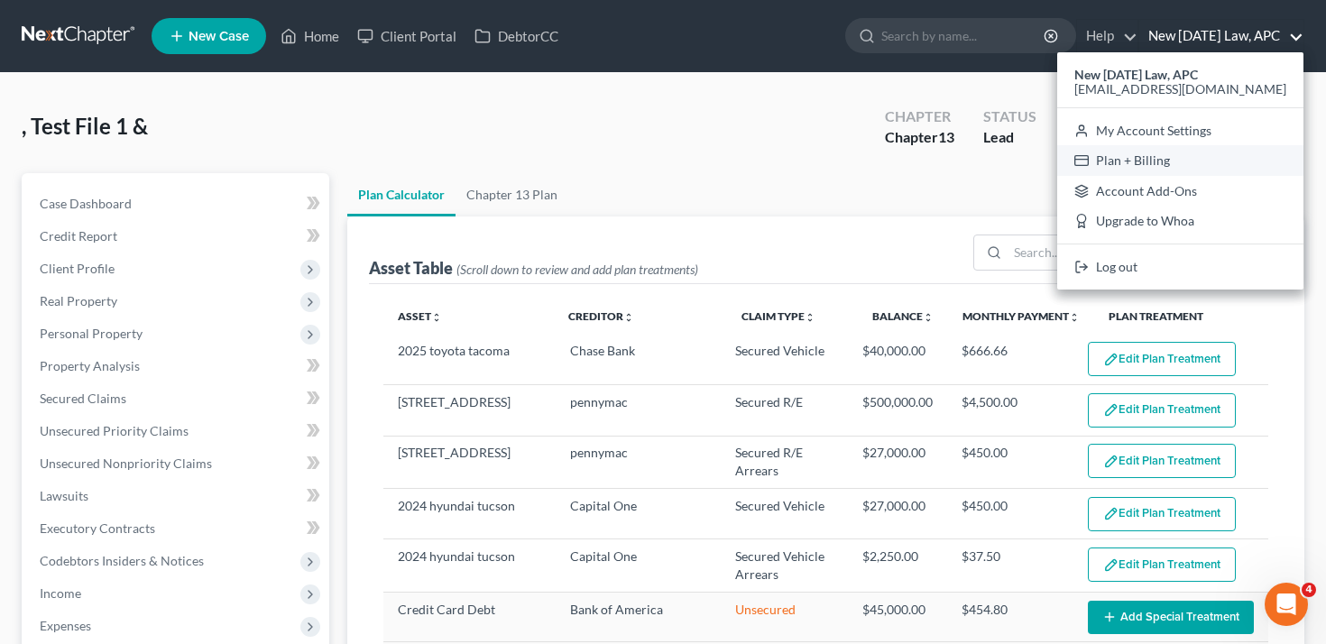
click at [1186, 163] on link "Plan + Billing" at bounding box center [1180, 160] width 246 height 31
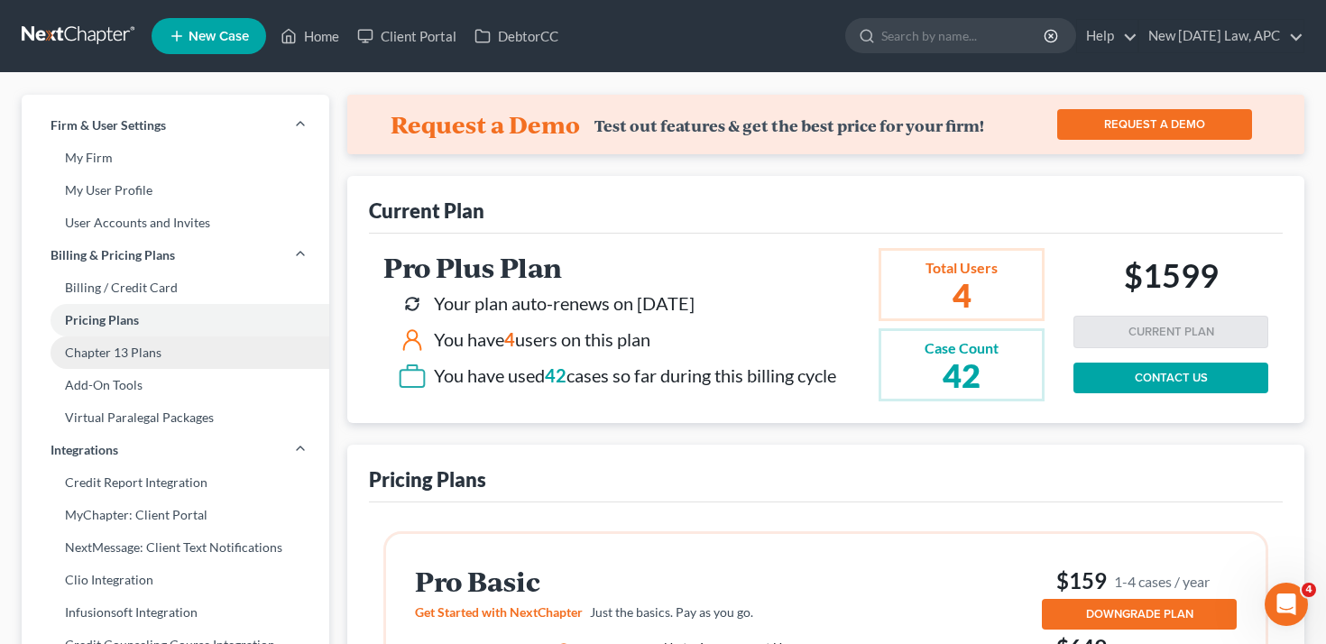
click at [129, 363] on link "Chapter 13 Plans" at bounding box center [176, 352] width 308 height 32
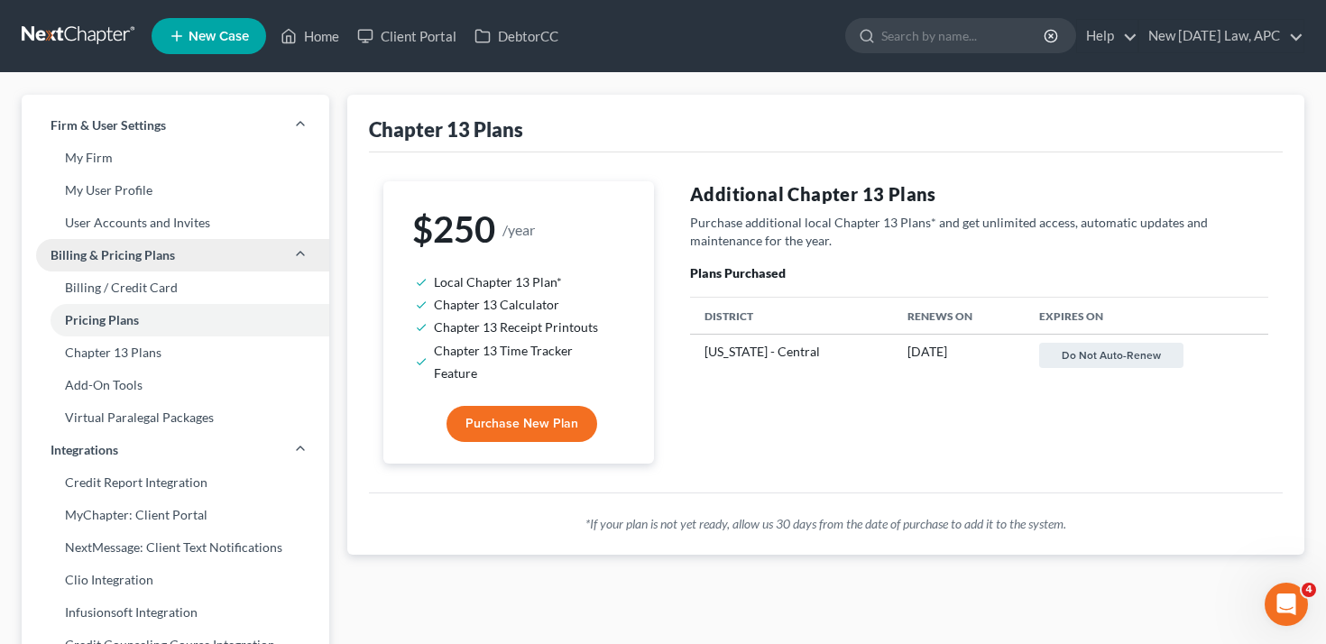
click at [161, 251] on span "Billing & Pricing Plans" at bounding box center [113, 255] width 124 height 18
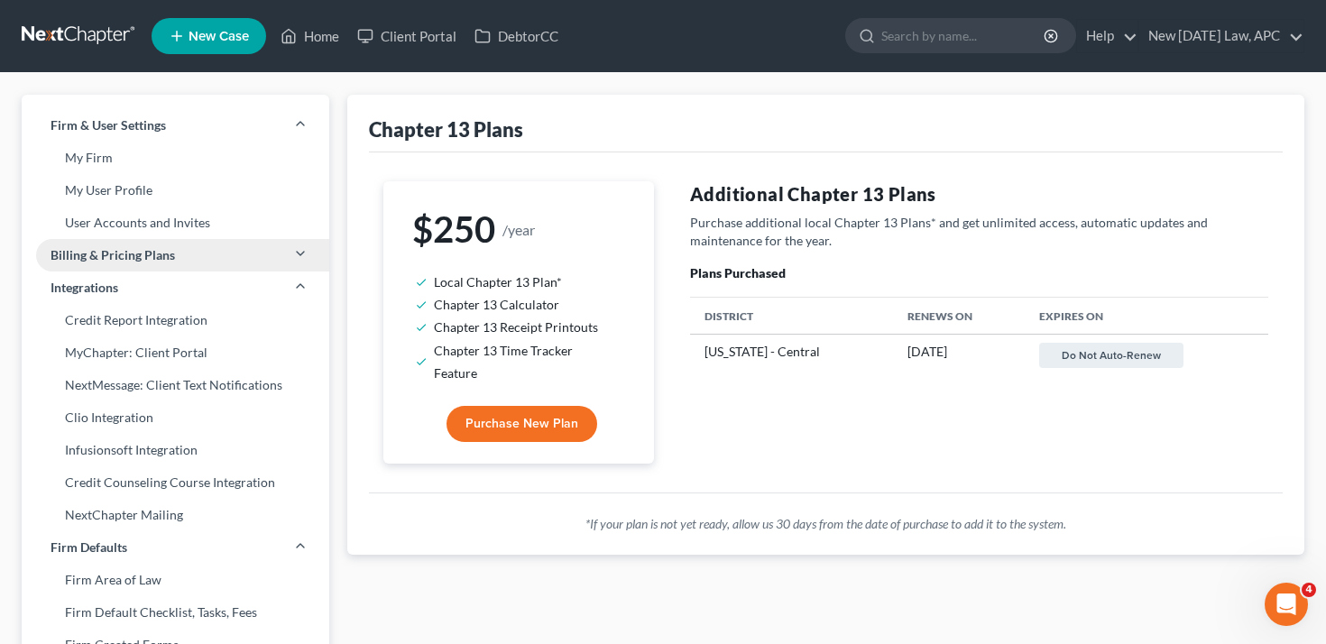
click at [161, 251] on span "Billing & Pricing Plans" at bounding box center [113, 255] width 124 height 18
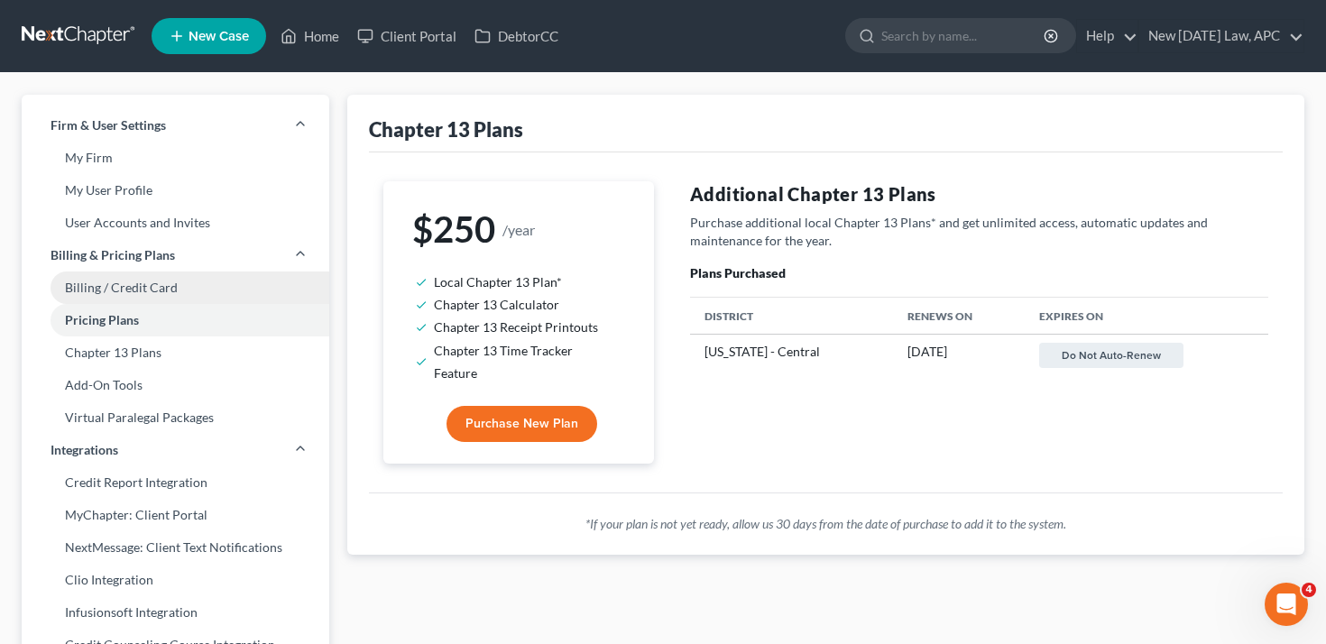
click at [171, 284] on link "Billing / Credit Card" at bounding box center [176, 287] width 308 height 32
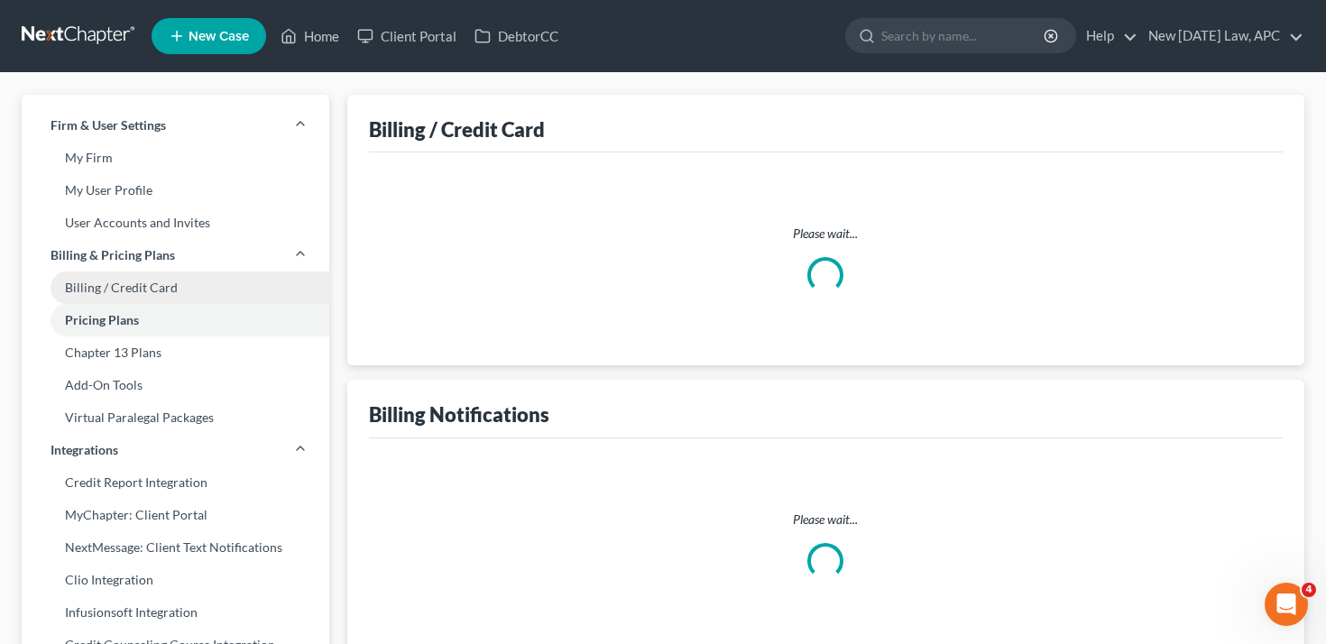
select select "4"
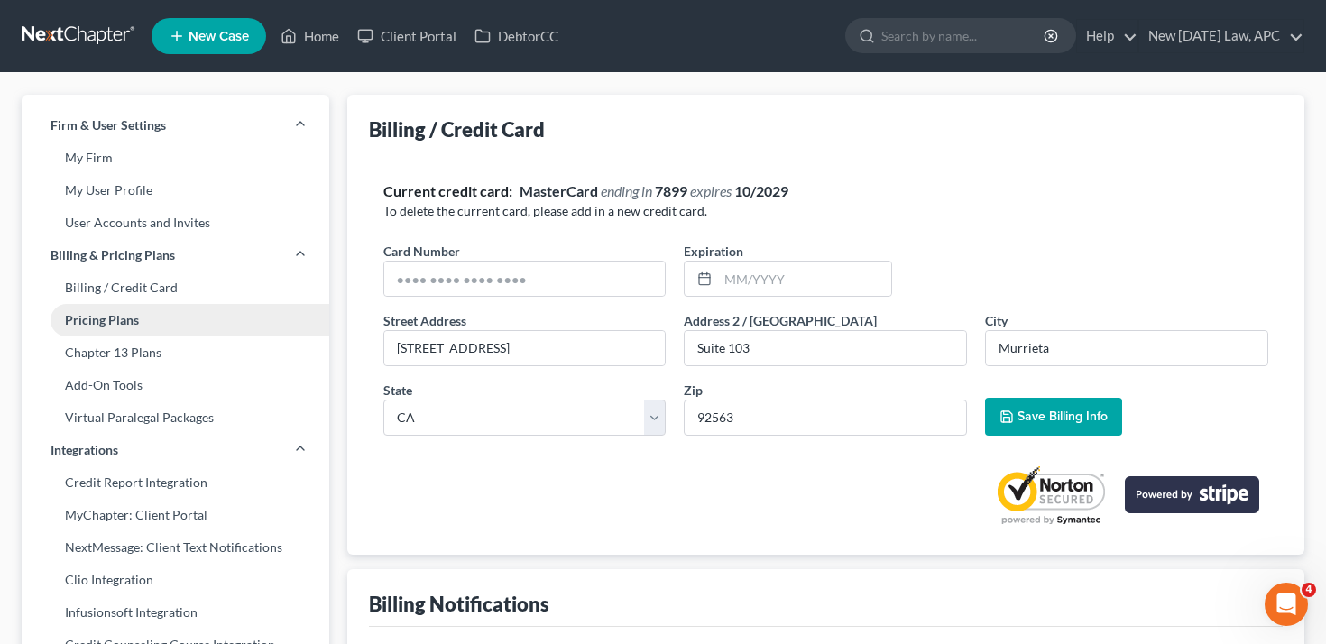
click at [168, 316] on link "Pricing Plans" at bounding box center [176, 320] width 308 height 32
